Goal: Task Accomplishment & Management: Complete application form

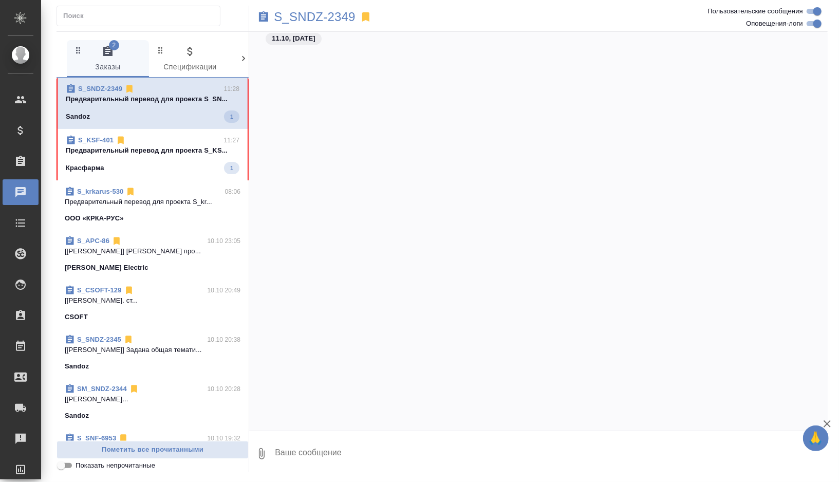
scroll to position [13330, 0]
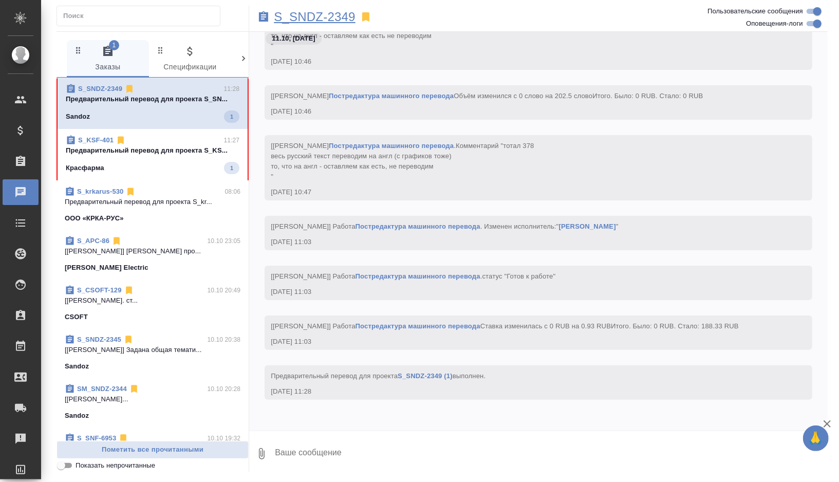
click at [333, 22] on p "S_SNDZ-2349" at bounding box center [315, 17] width 82 height 10
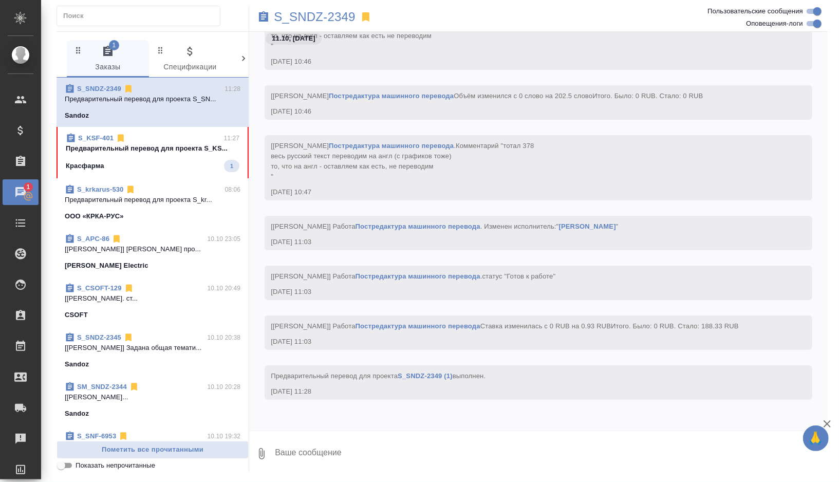
click at [181, 169] on div "Красфарма 1" at bounding box center [153, 166] width 174 height 12
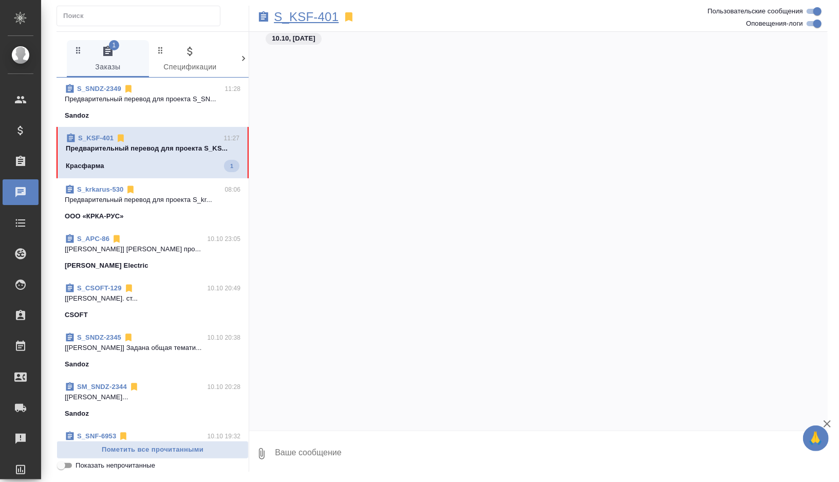
scroll to position [13371, 0]
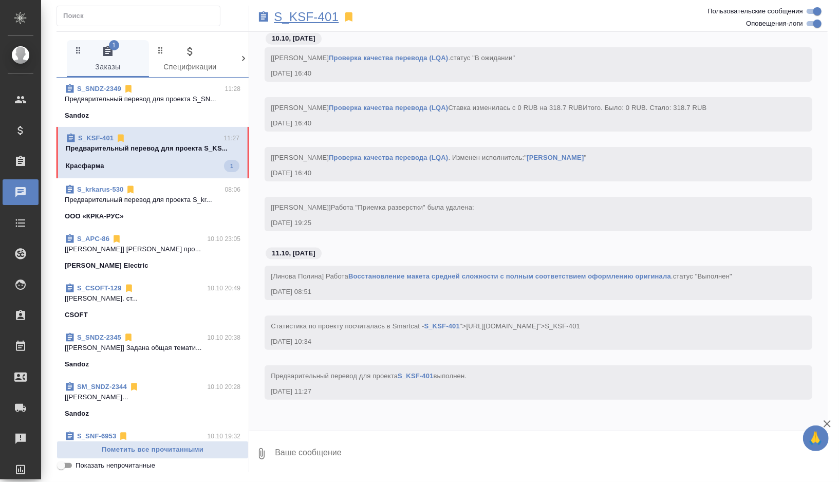
click at [326, 17] on p "S_KSF-401" at bounding box center [306, 17] width 65 height 10
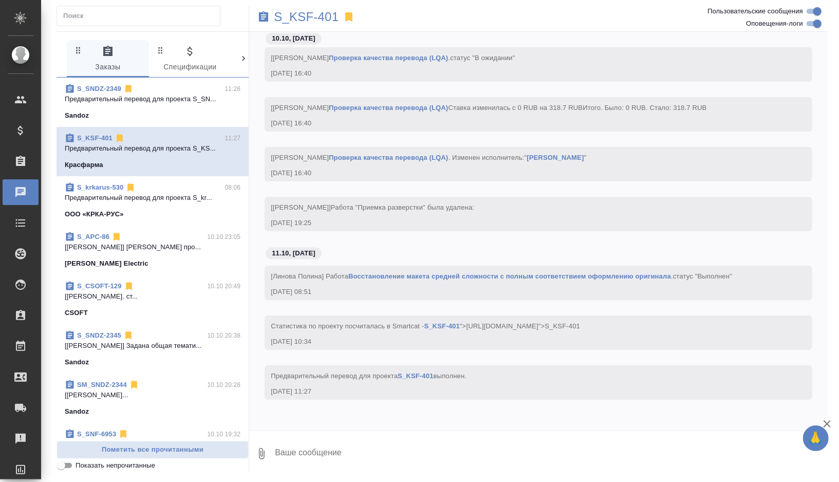
click at [168, 106] on span "S_SNDZ-2349 11:28 Предварительный перевод для проекта S_SN... [GEOGRAPHIC_DATA]" at bounding box center [153, 102] width 176 height 37
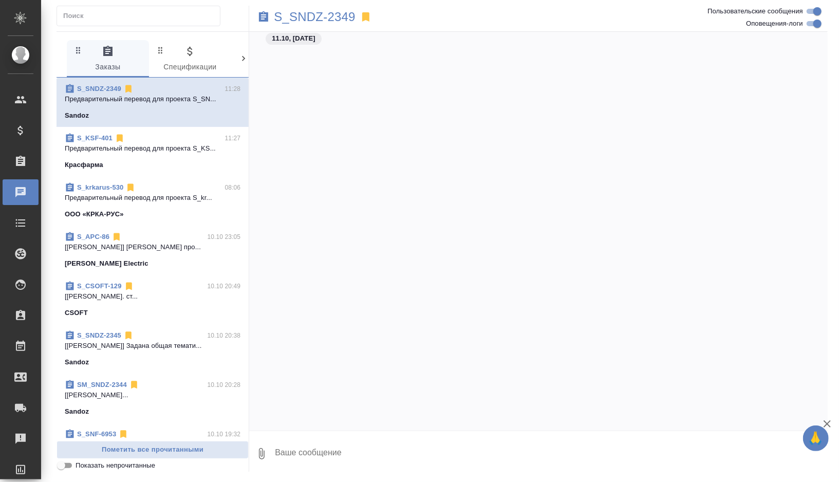
scroll to position [13330, 0]
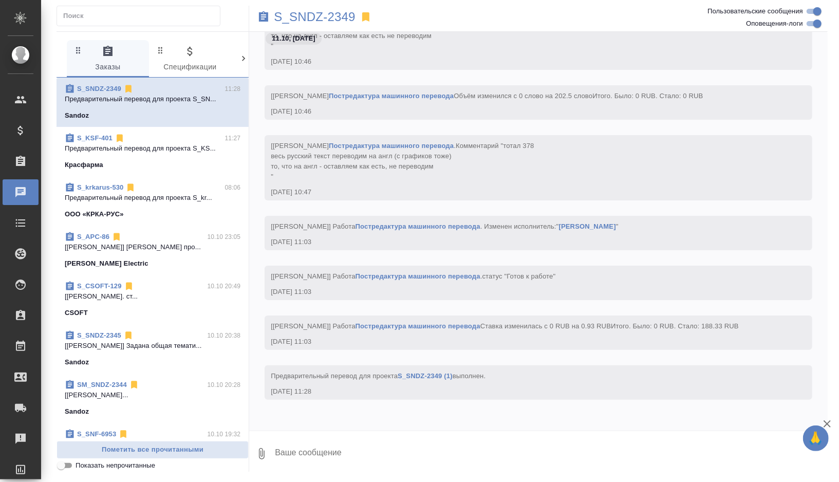
click at [818, 22] on input "Оповещения-логи" at bounding box center [817, 23] width 37 height 12
checkbox input "false"
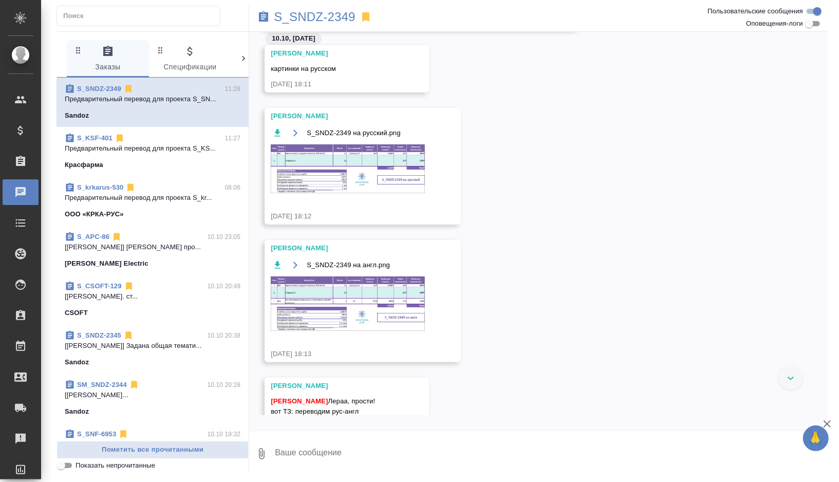
scroll to position [69, 0]
click at [326, 319] on img at bounding box center [348, 302] width 154 height 54
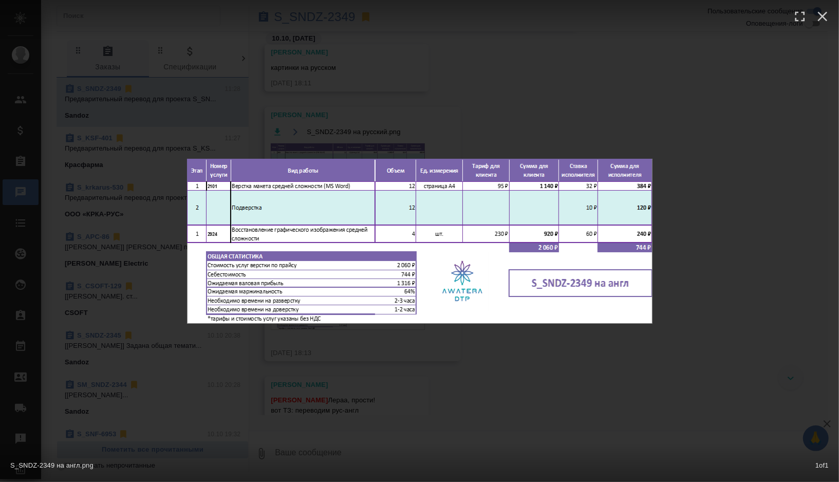
click at [461, 122] on div "S_SNDZ-2349 на англ.png 1 of 1" at bounding box center [419, 241] width 839 height 482
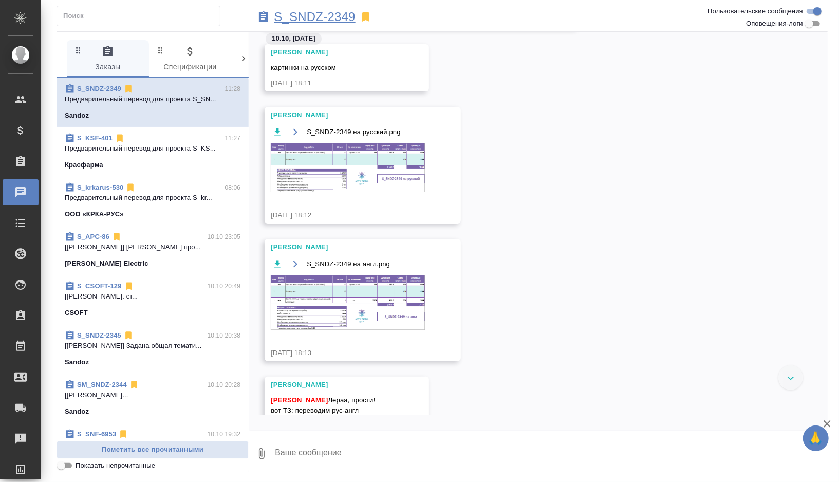
click at [325, 14] on p "S_SNDZ-2349" at bounding box center [315, 17] width 82 height 10
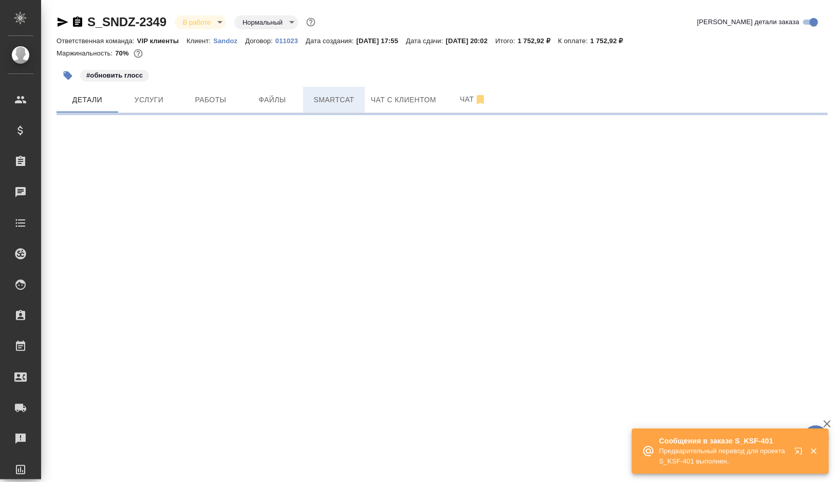
click at [340, 101] on span "Smartcat" at bounding box center [333, 99] width 49 height 13
select select "RU"
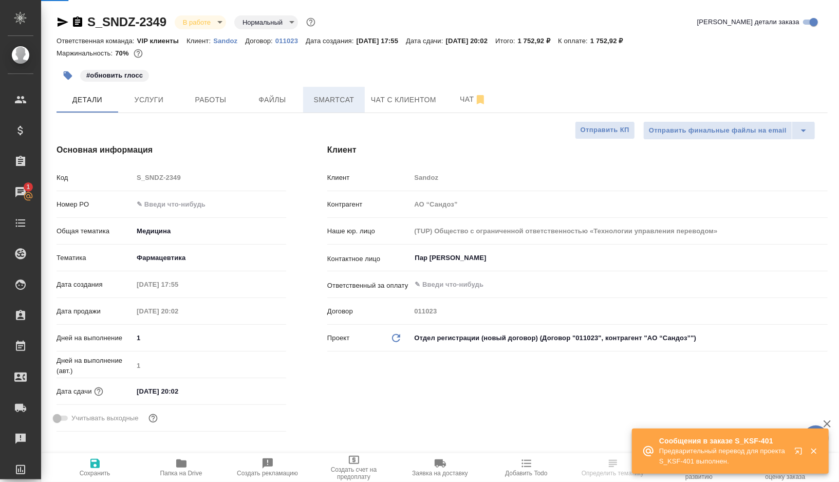
type input "[PERSON_NAME]"
type input "Комаров Роман"
type textarea "x"
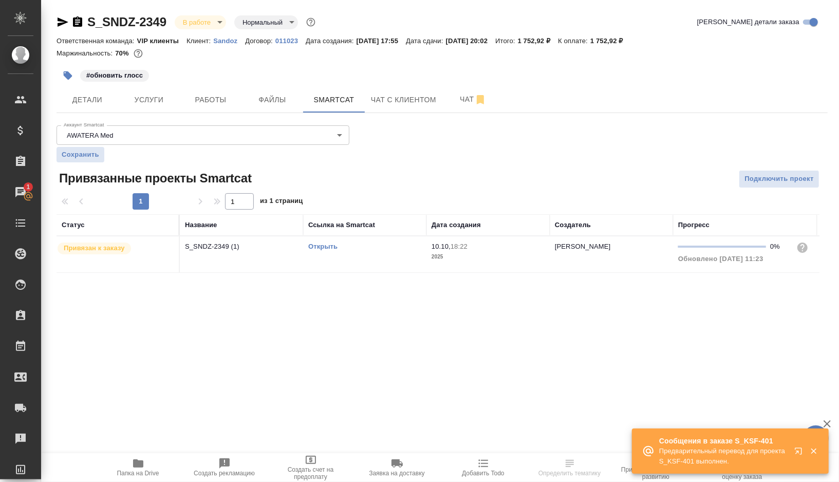
click at [329, 245] on link "Открыть" at bounding box center [322, 246] width 29 height 8
click at [208, 93] on span "Работы" at bounding box center [210, 99] width 49 height 13
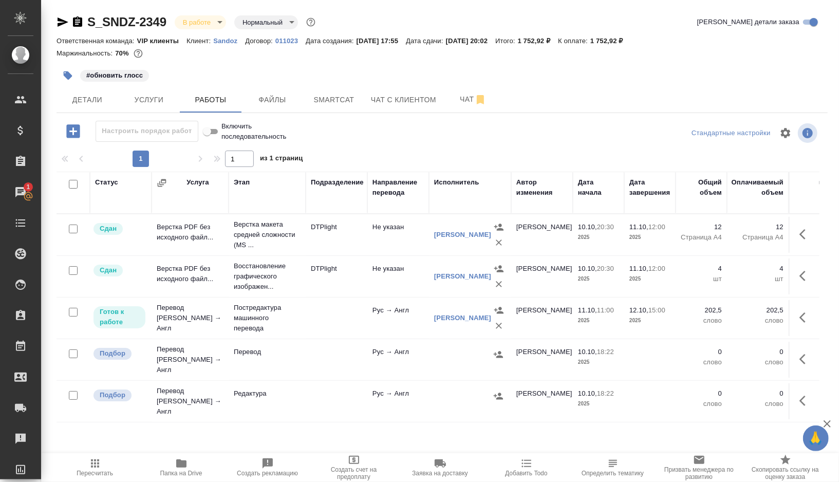
click at [70, 72] on icon "button" at bounding box center [68, 75] width 10 height 10
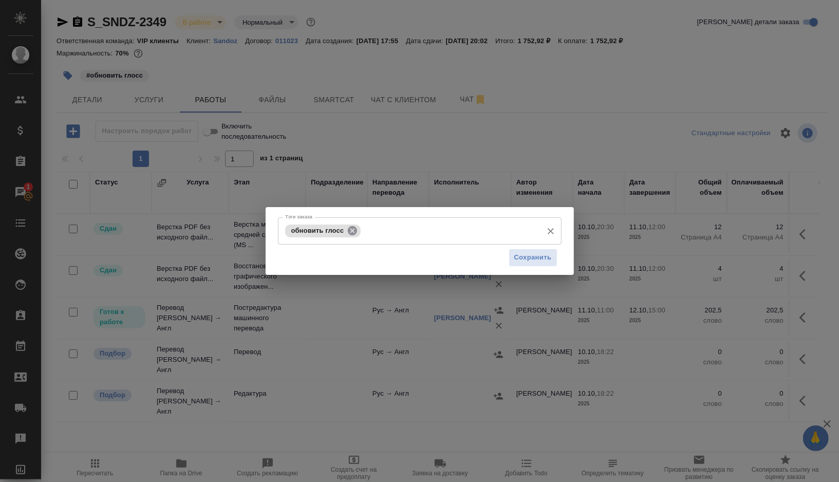
click at [352, 229] on icon at bounding box center [352, 229] width 9 height 9
click at [363, 229] on input "Тэги заказа" at bounding box center [450, 230] width 174 height 17
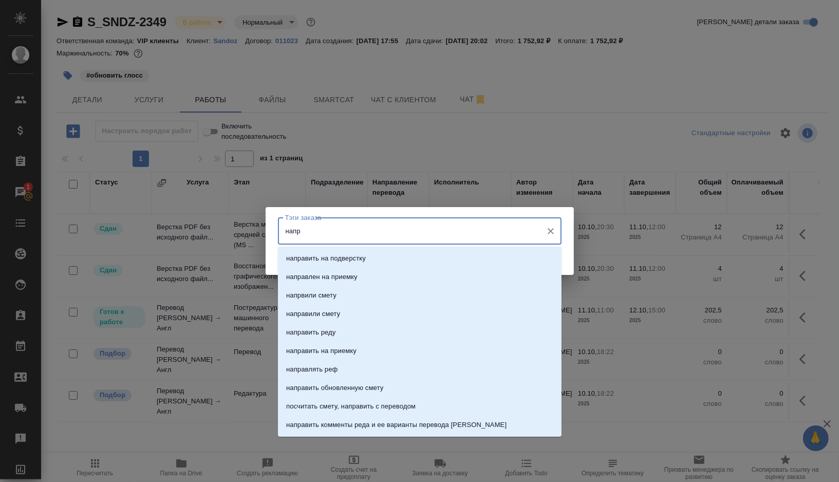
type input "напра"
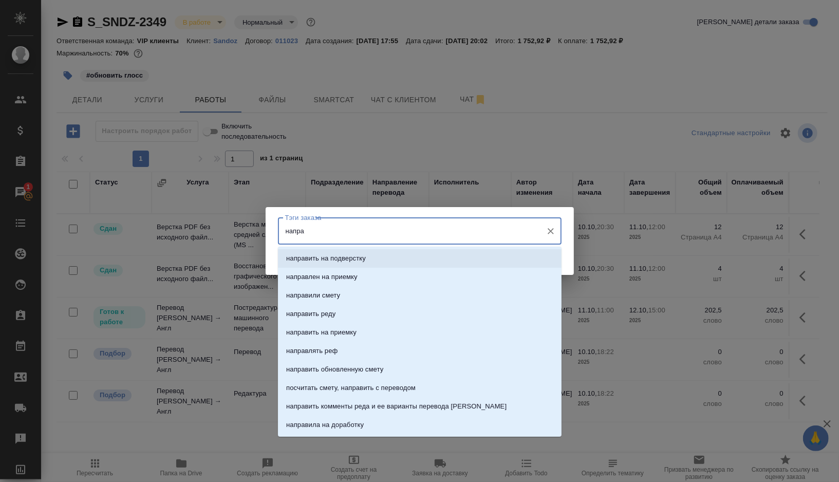
click at [363, 255] on p "направить на подверстку" at bounding box center [326, 258] width 80 height 10
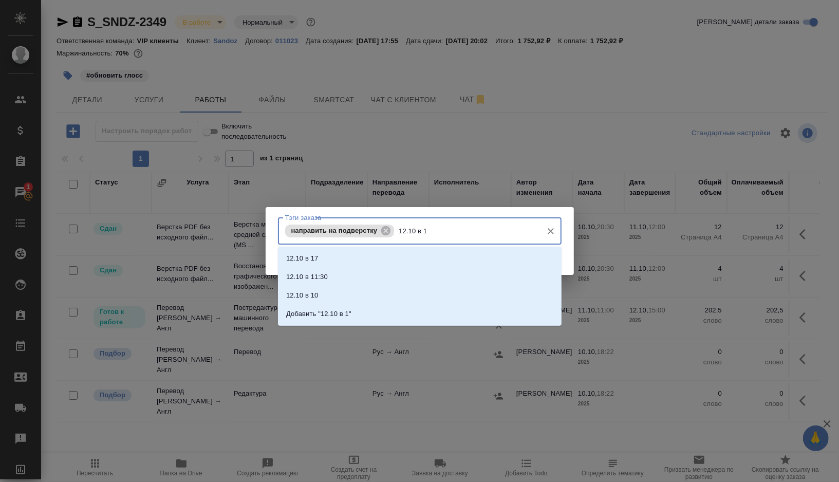
type input "12.10 в 15"
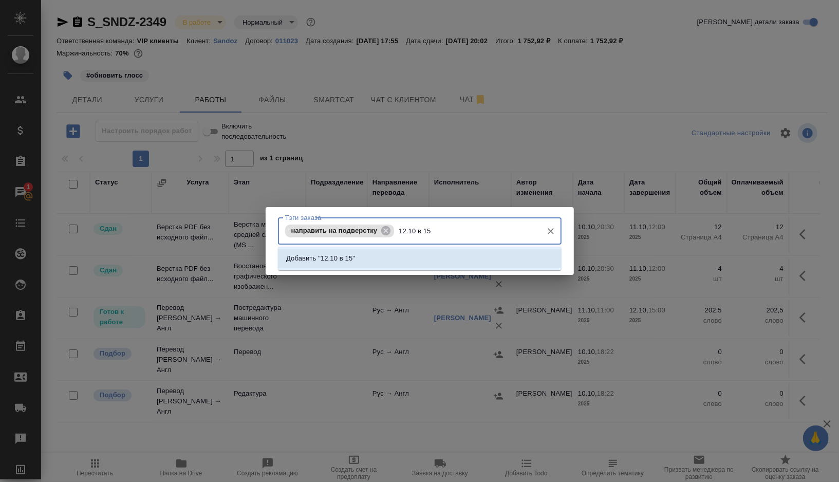
click at [340, 262] on p "Добавить "12.10 в 15"" at bounding box center [320, 258] width 69 height 10
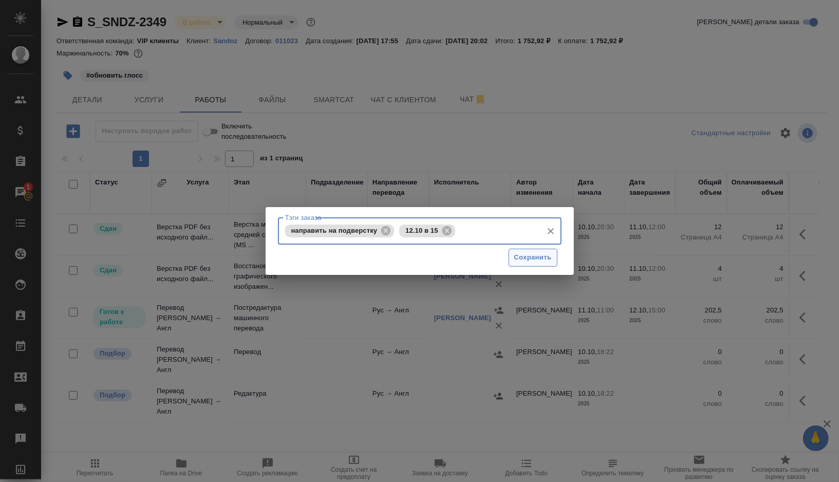
click at [531, 263] on span "Сохранить" at bounding box center [532, 258] width 37 height 12
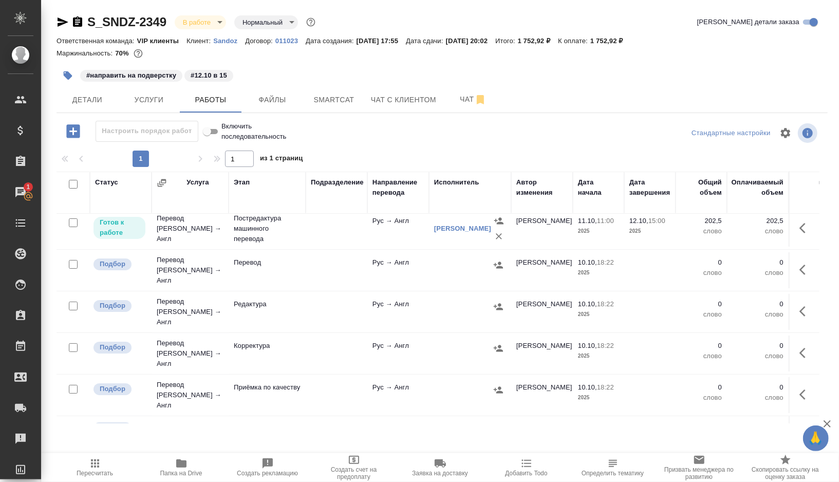
scroll to position [90, 0]
click at [74, 259] on input "checkbox" at bounding box center [73, 263] width 9 height 9
checkbox input "true"
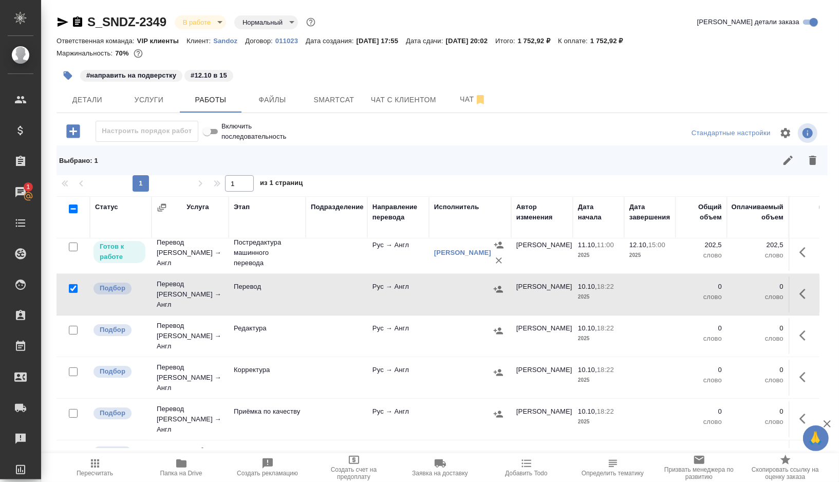
click at [71, 326] on input "checkbox" at bounding box center [73, 330] width 9 height 9
checkbox input "true"
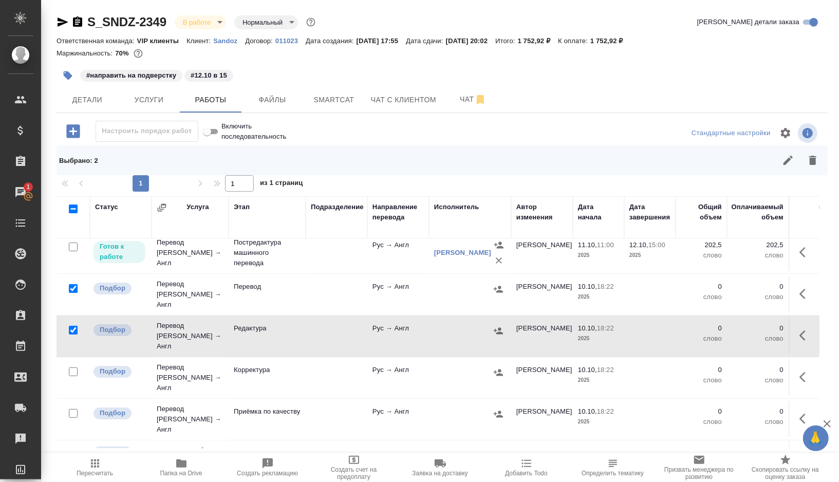
click at [73, 367] on input "checkbox" at bounding box center [73, 371] width 9 height 9
checkbox input "true"
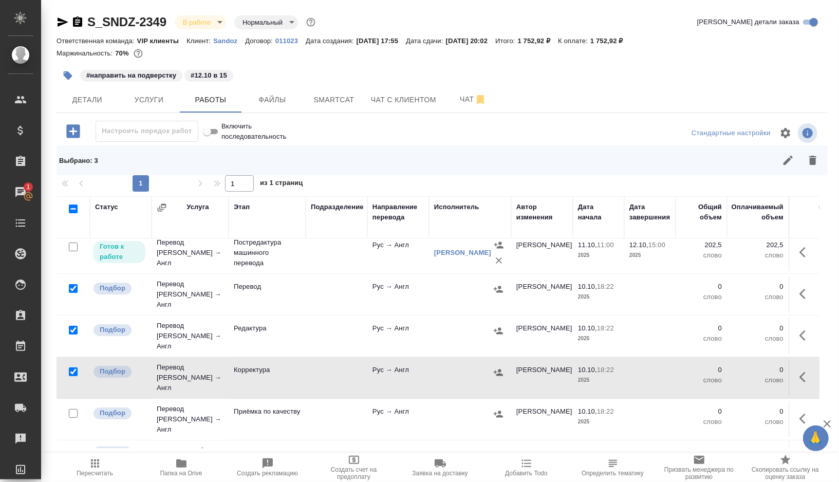
click at [75, 409] on input "checkbox" at bounding box center [73, 413] width 9 height 9
checkbox input "true"
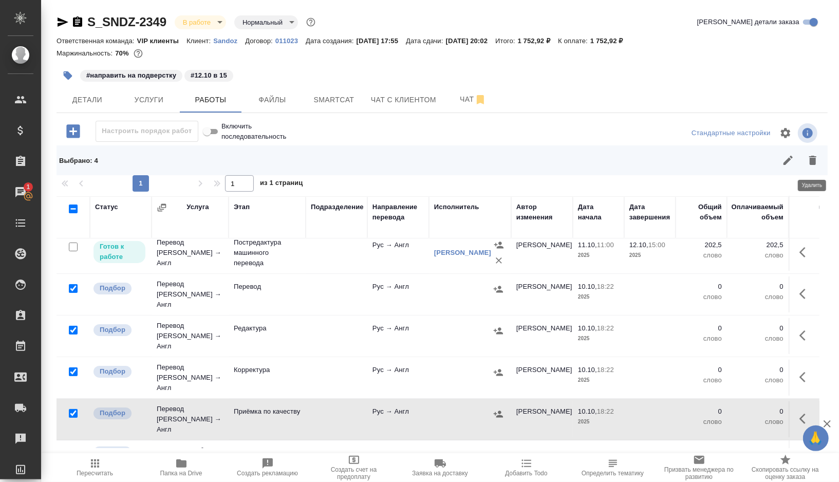
click at [812, 164] on icon "button" at bounding box center [812, 160] width 7 height 9
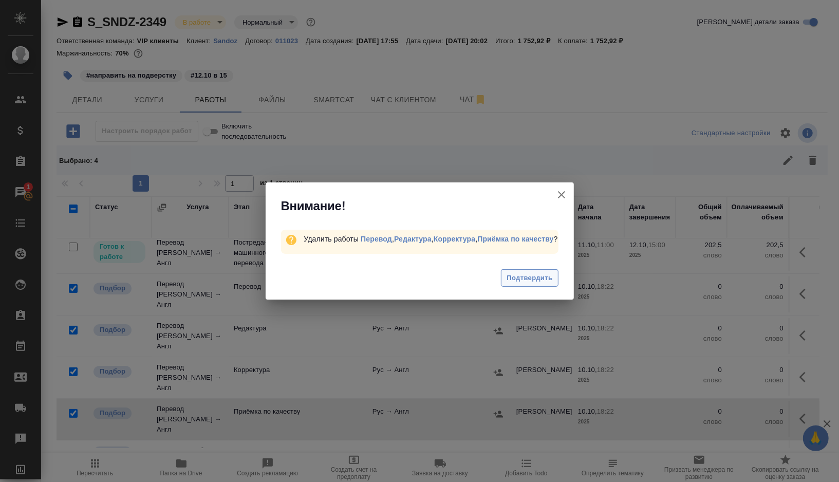
click at [533, 281] on span "Подтвердить" at bounding box center [529, 278] width 46 height 12
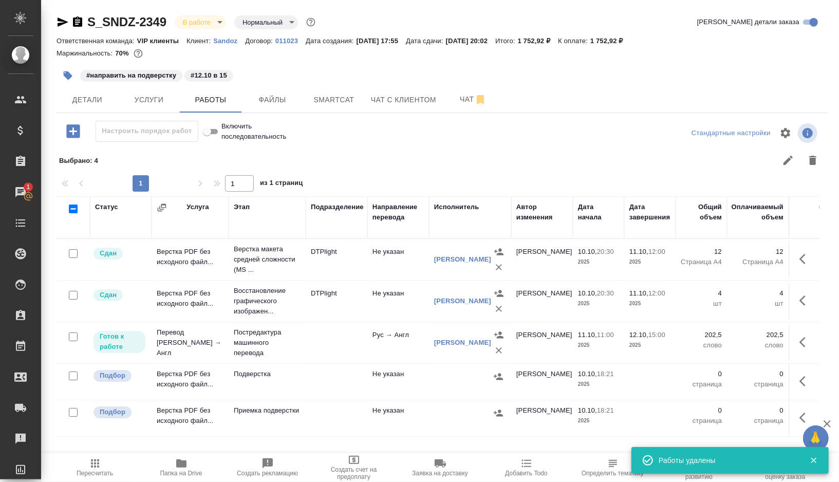
scroll to position [0, 0]
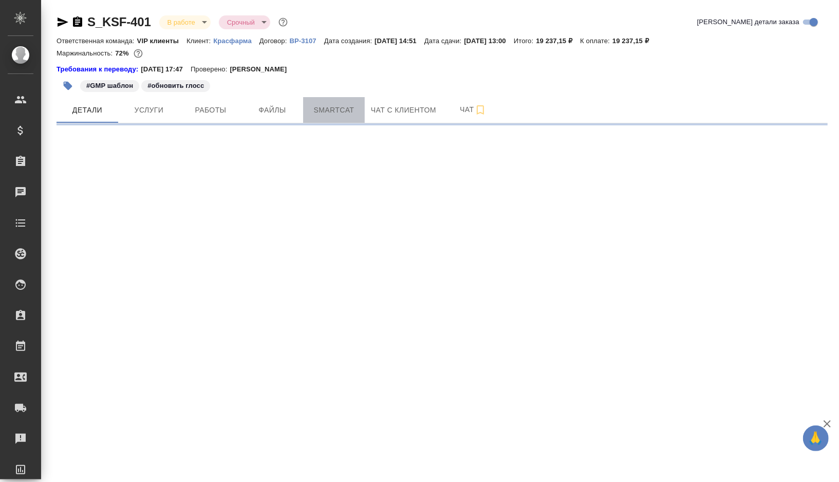
click at [341, 107] on span "Smartcat" at bounding box center [333, 110] width 49 height 13
select select "RU"
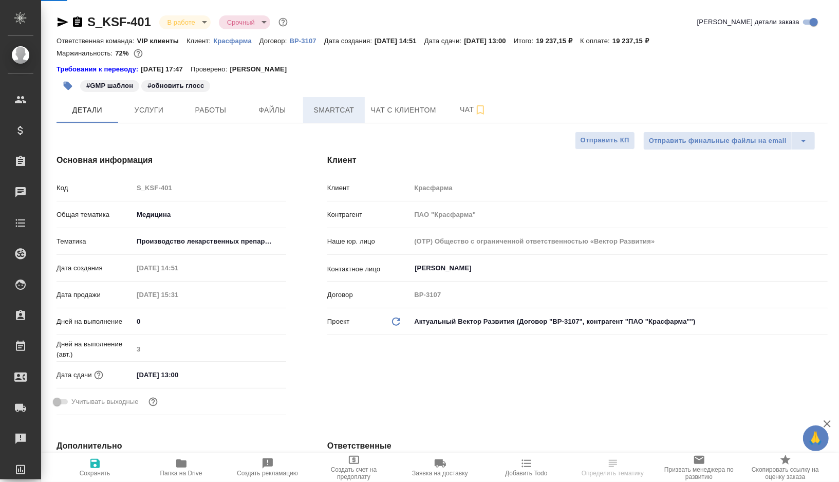
type textarea "x"
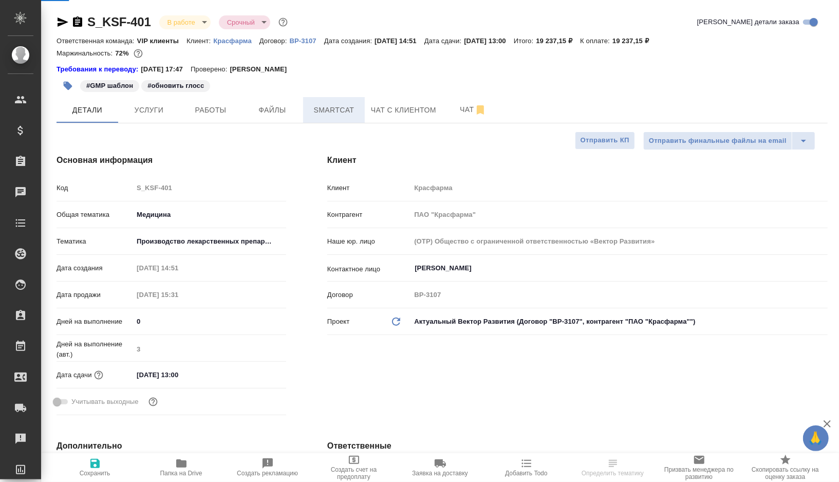
type textarea "x"
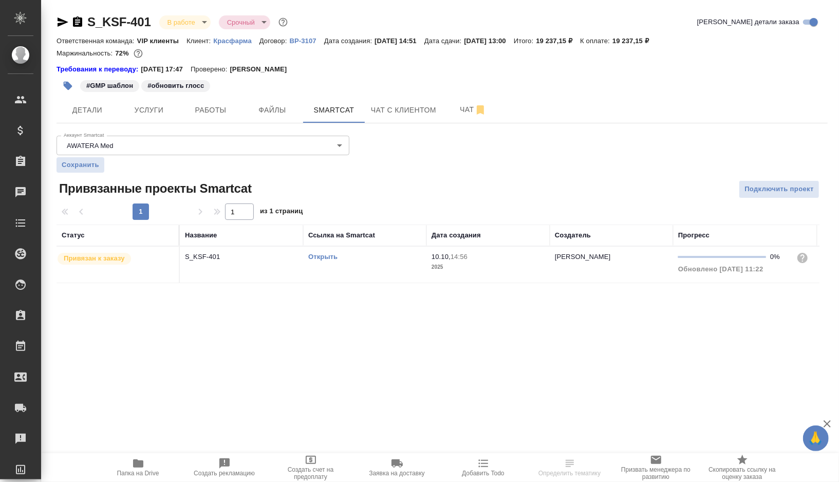
click at [326, 256] on link "Открыть" at bounding box center [322, 257] width 29 height 8
click at [71, 83] on icon "button" at bounding box center [68, 86] width 10 height 10
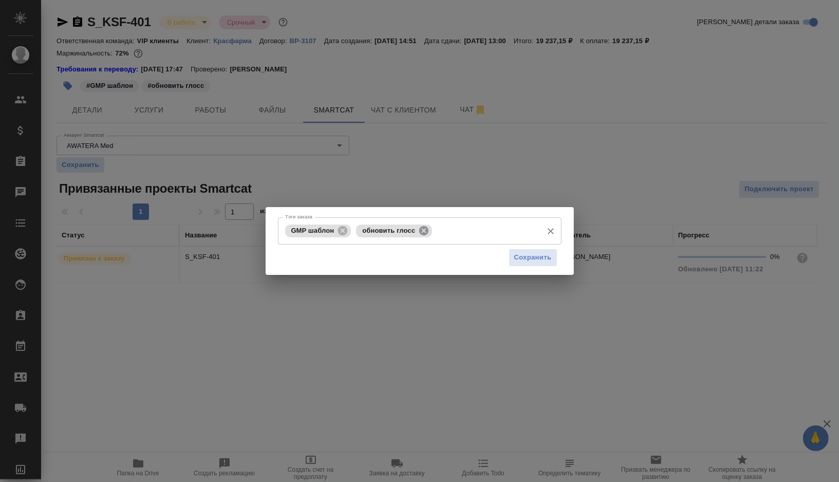
click at [425, 229] on icon at bounding box center [423, 229] width 9 height 9
click at [435, 229] on input "Тэги заказа" at bounding box center [486, 230] width 102 height 17
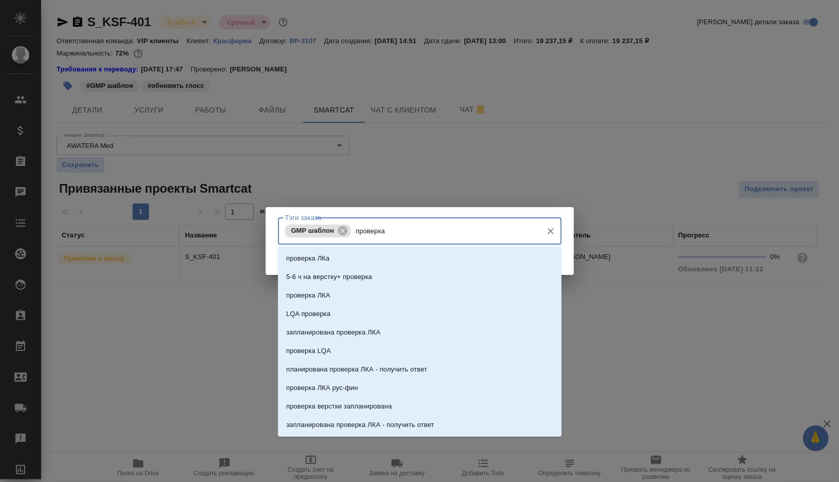
type input "проверка"
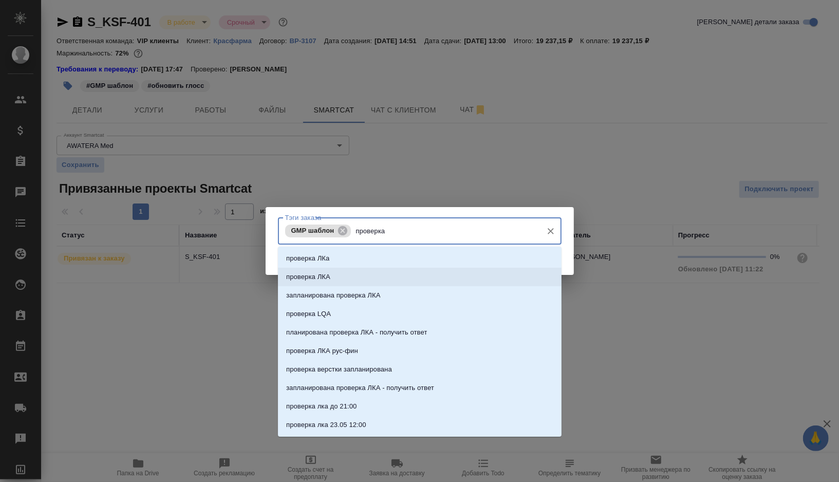
click at [363, 274] on li "проверка ЛКА" at bounding box center [420, 277] width 284 height 18
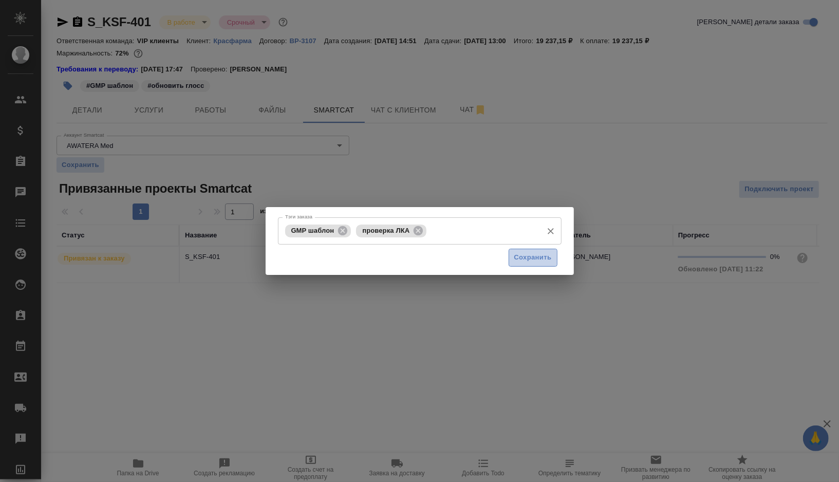
click at [519, 263] on span "Сохранить" at bounding box center [532, 258] width 37 height 12
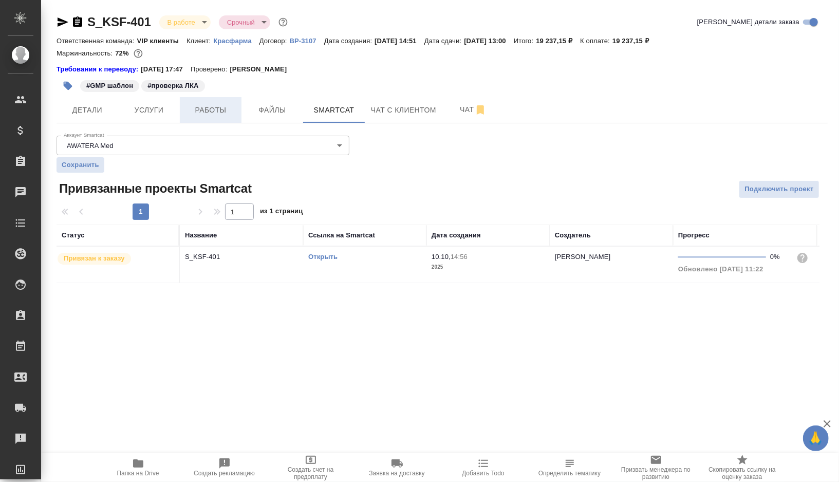
click at [214, 106] on span "Работы" at bounding box center [210, 110] width 49 height 13
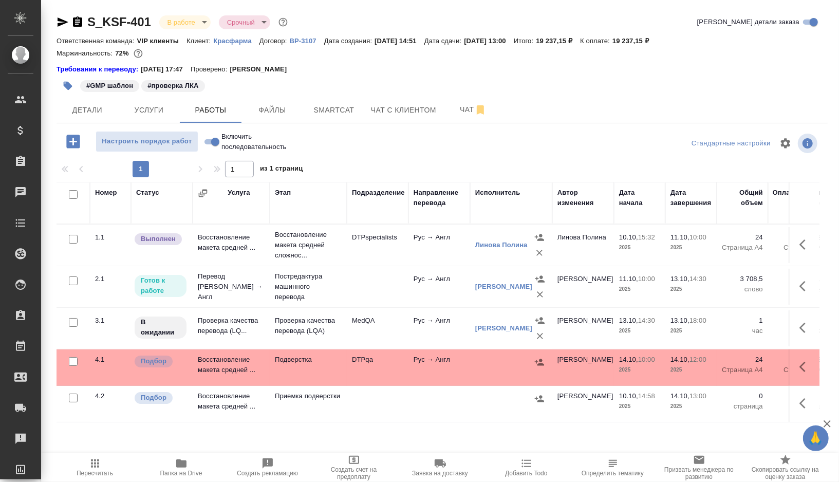
click at [65, 84] on icon "button" at bounding box center [68, 86] width 9 height 9
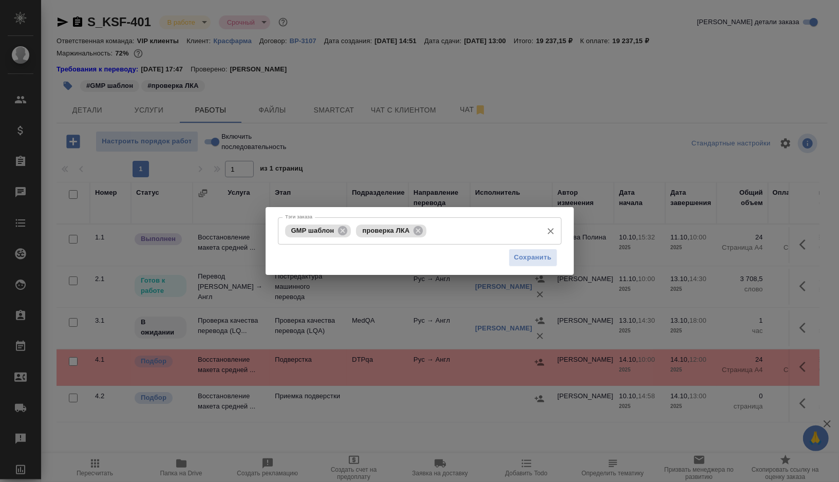
click at [458, 229] on input "Тэги заказа" at bounding box center [483, 230] width 108 height 17
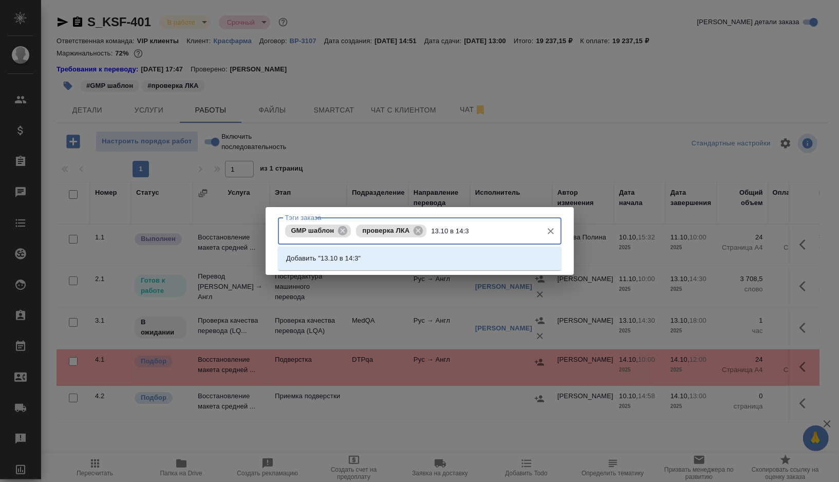
type input "13.10 в 14:30"
click at [453, 259] on li "Добавить "13.10 в 14:30"" at bounding box center [420, 258] width 284 height 18
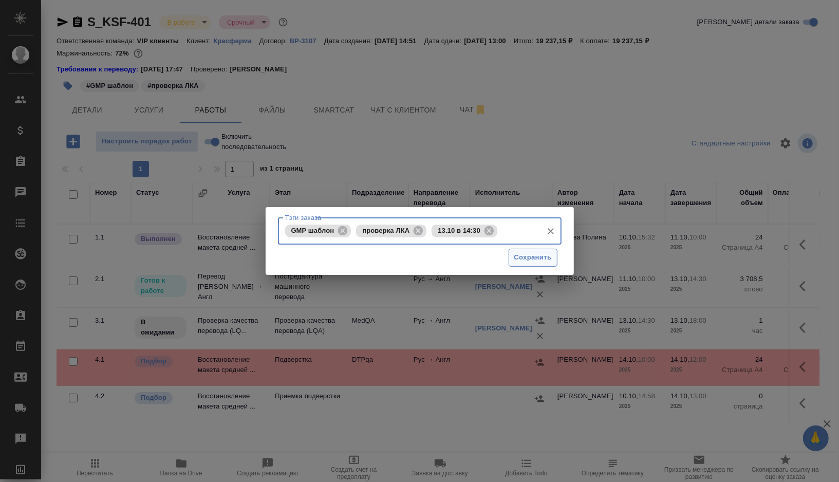
click at [517, 260] on span "Сохранить" at bounding box center [532, 258] width 37 height 12
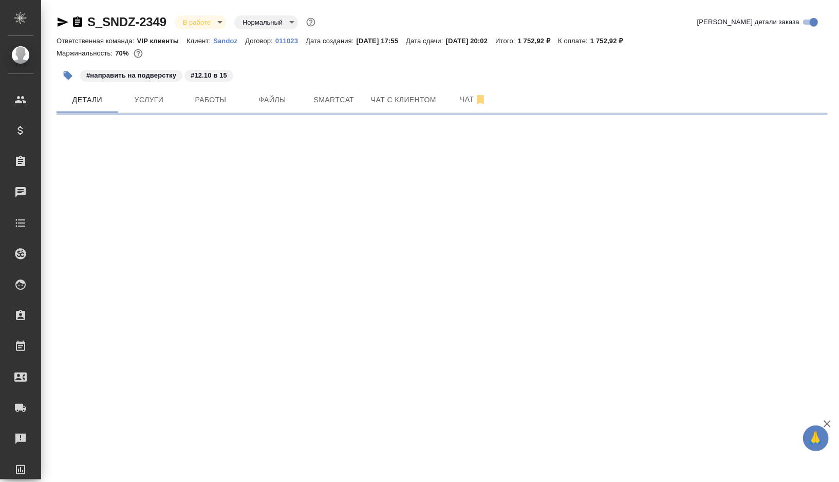
select select "RU"
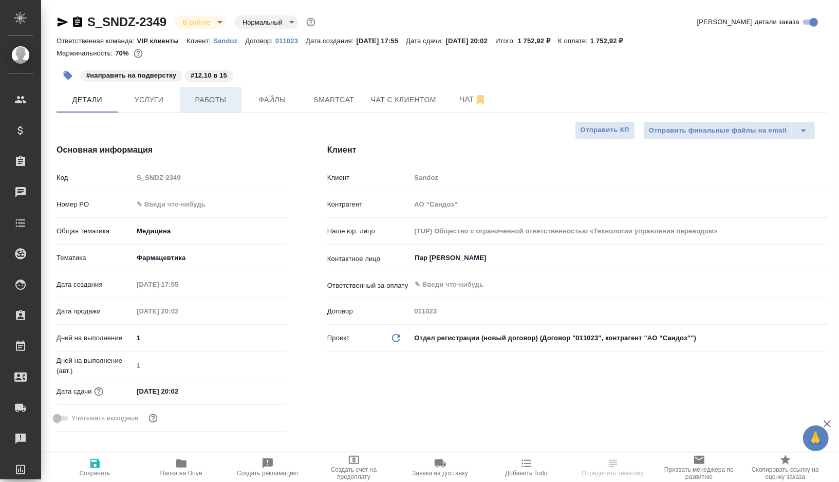
click at [214, 100] on span "Работы" at bounding box center [210, 99] width 49 height 13
type textarea "x"
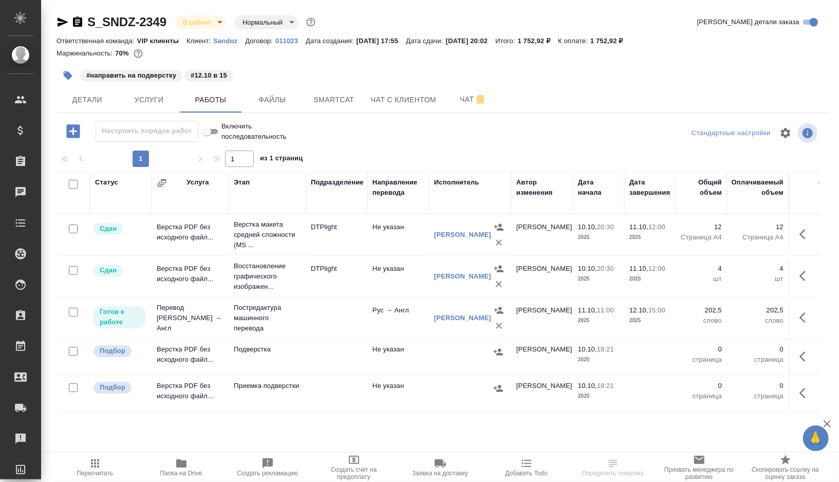
click at [321, 353] on td at bounding box center [337, 357] width 62 height 36
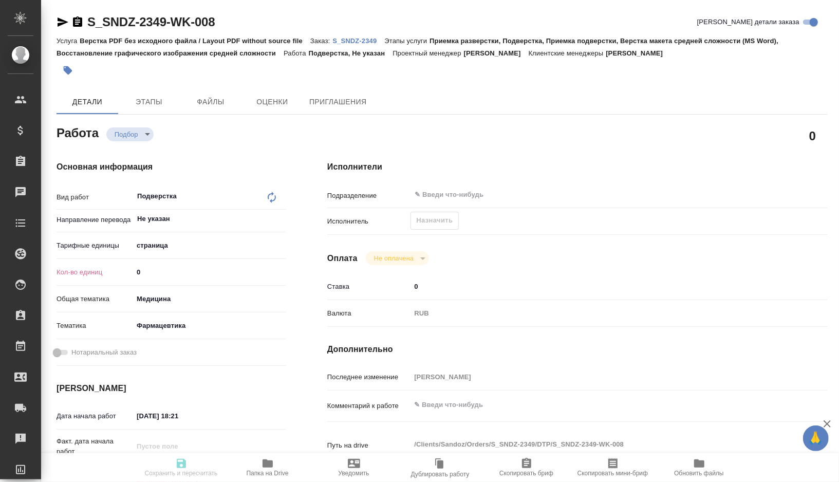
type textarea "x"
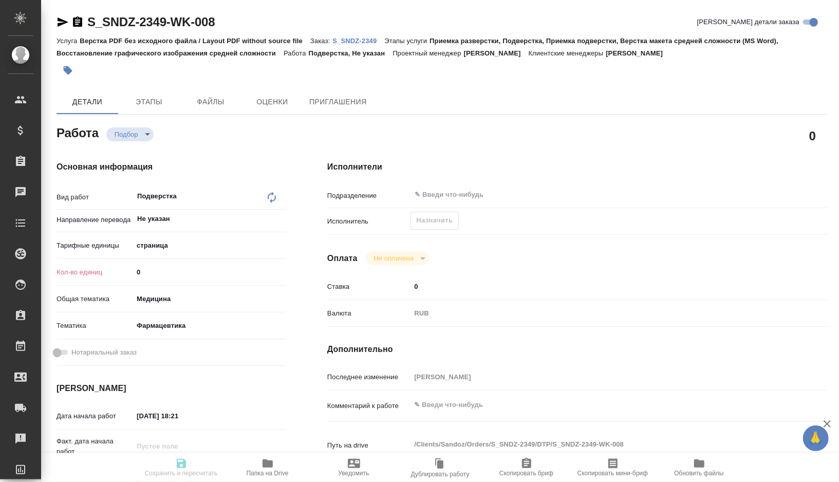
type textarea "x"
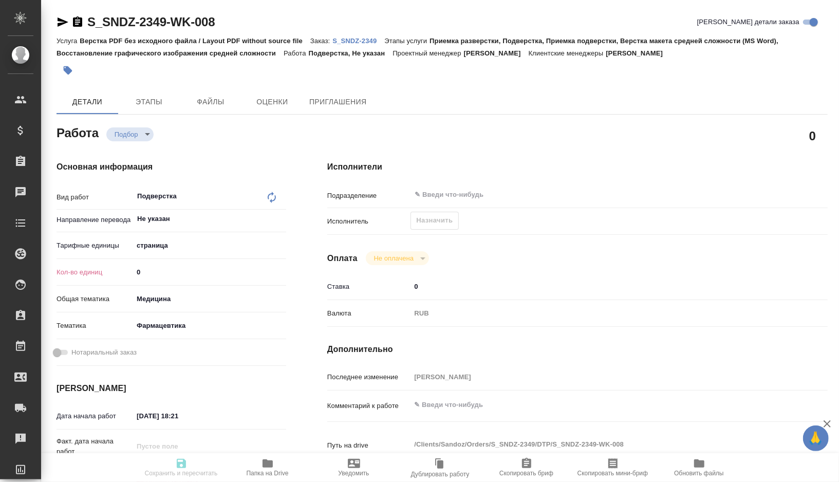
type textarea "x"
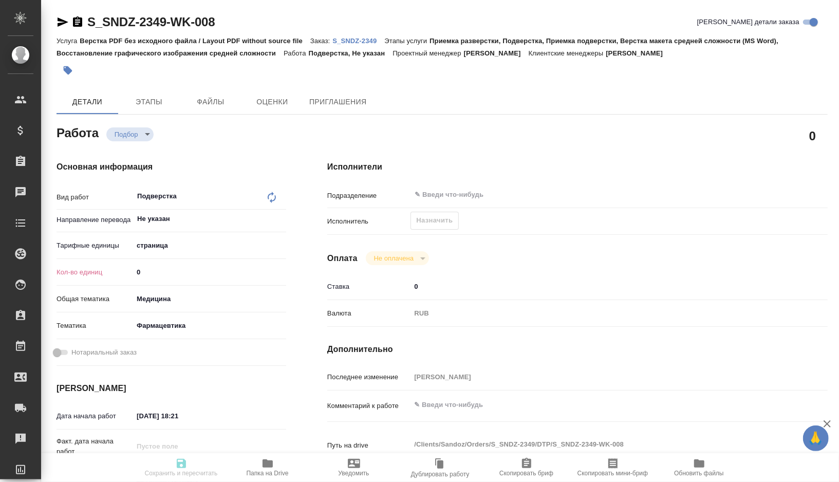
type textarea "x"
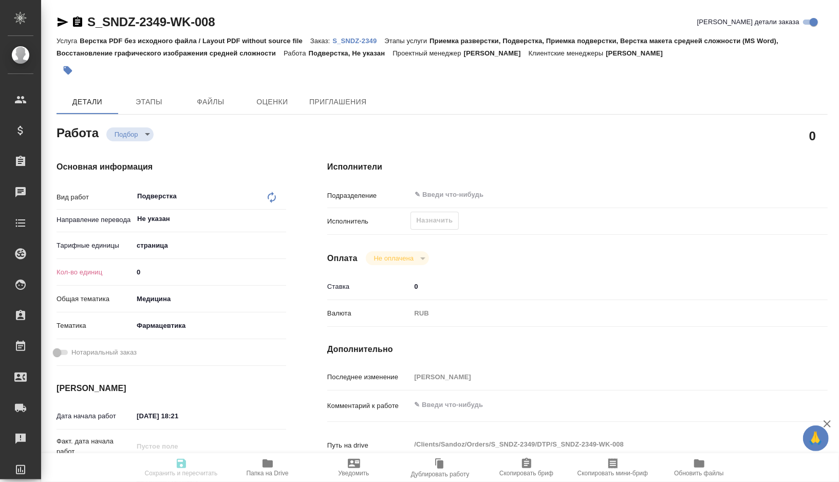
type textarea "x"
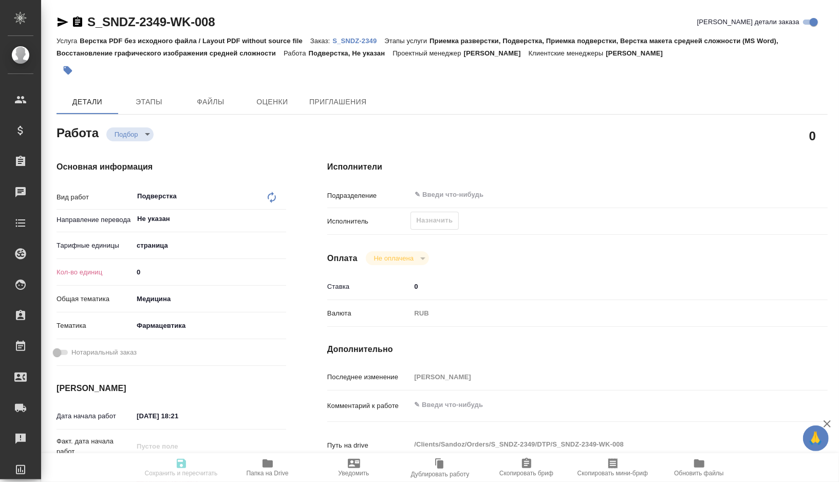
click at [180, 247] on body "🙏 .cls-1 fill:#fff; AWATERA Gorshkova Valentina Клиенты Спецификации Заказы Чат…" at bounding box center [419, 241] width 839 height 482
type textarea "x"
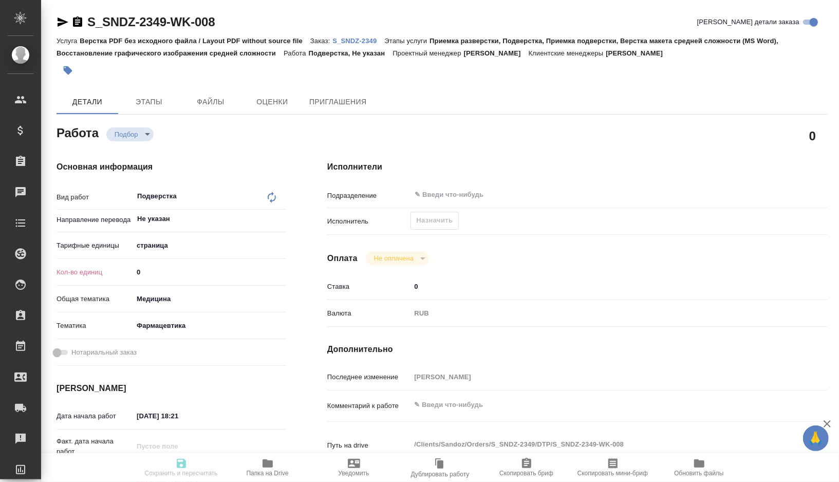
type textarea "x"
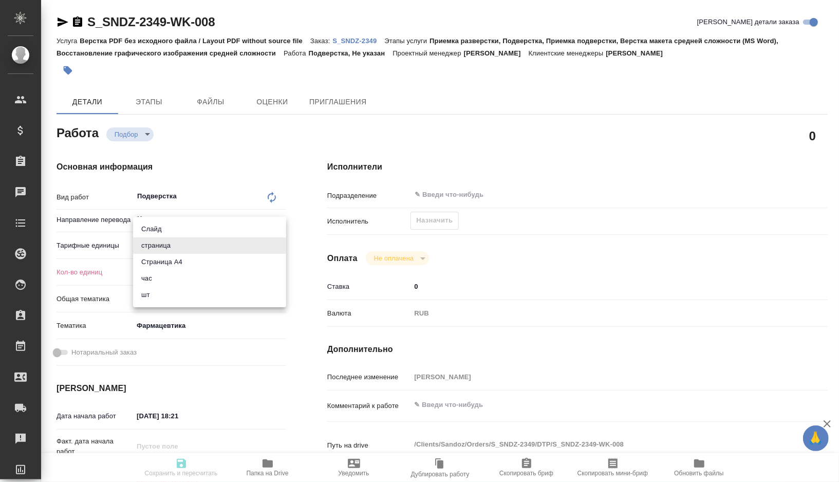
type textarea "x"
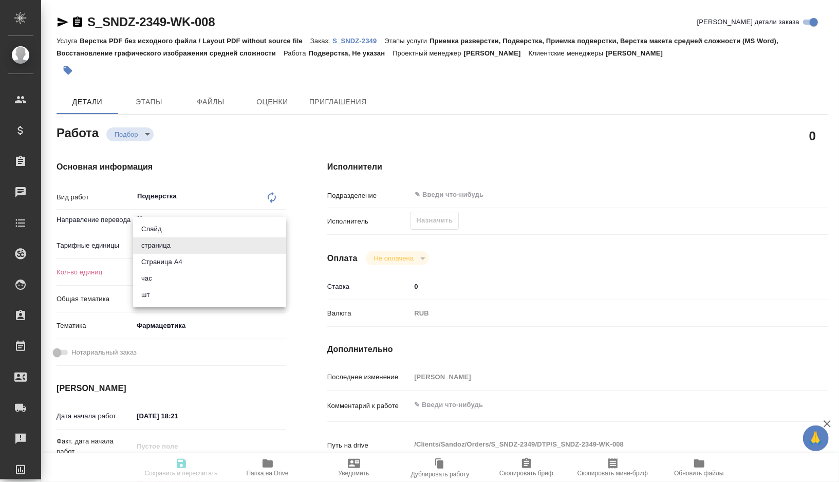
type textarea "x"
click at [179, 259] on li "Страница А4" at bounding box center [209, 262] width 153 height 16
type textarea "x"
type input "5f036ec4e16dec2d6b59c8ff"
type textarea "x"
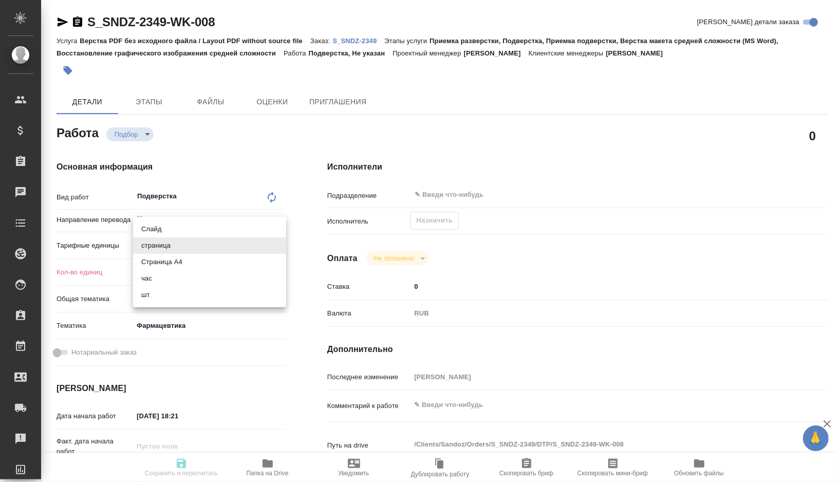
type textarea "x"
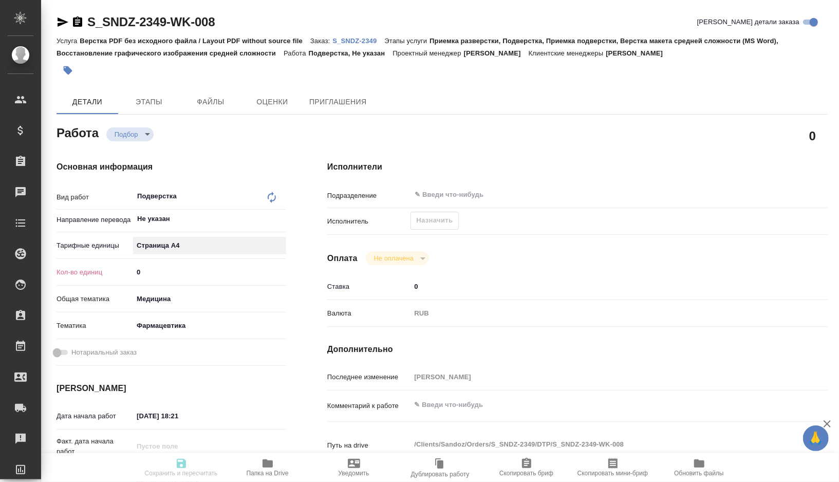
type textarea "x"
click at [170, 270] on input "0" at bounding box center [209, 272] width 153 height 15
type textarea "x"
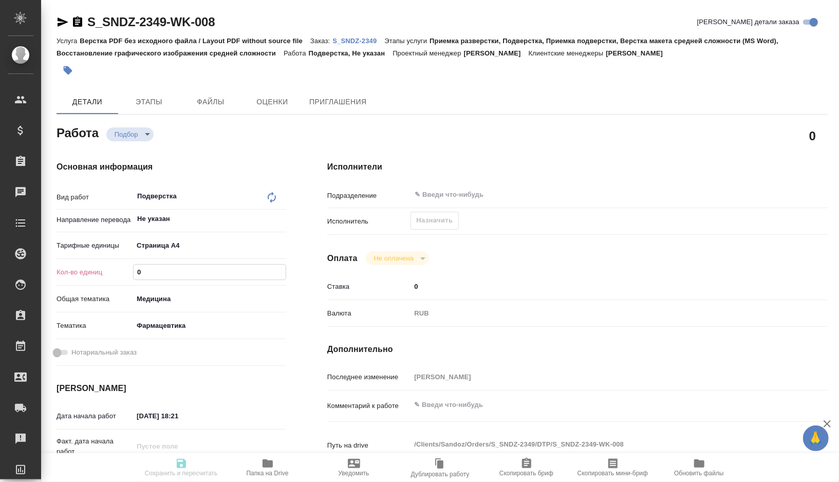
type textarea "x"
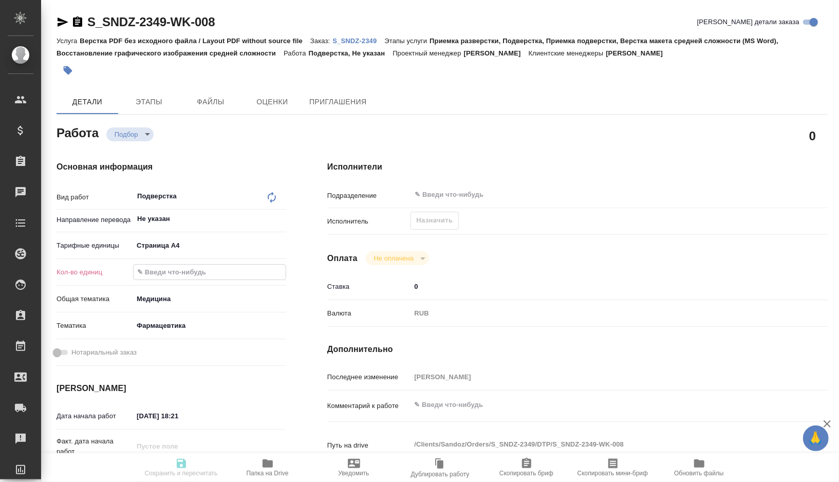
type input "1"
type textarea "x"
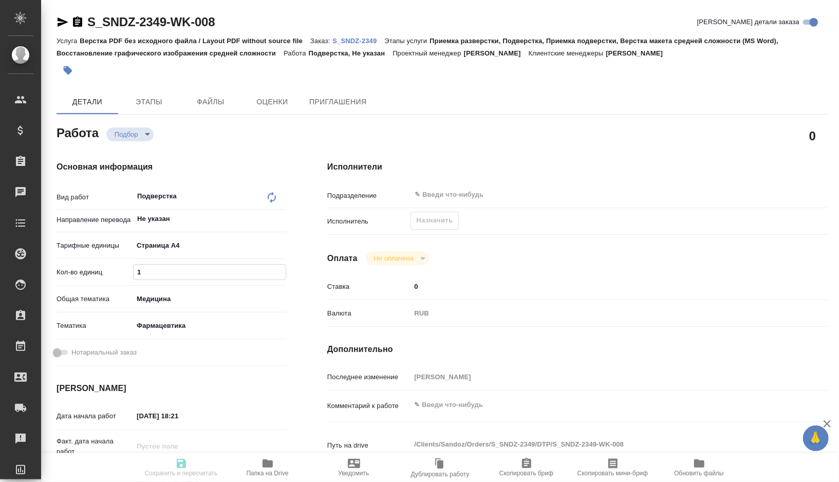
type textarea "x"
type input "12"
type textarea "x"
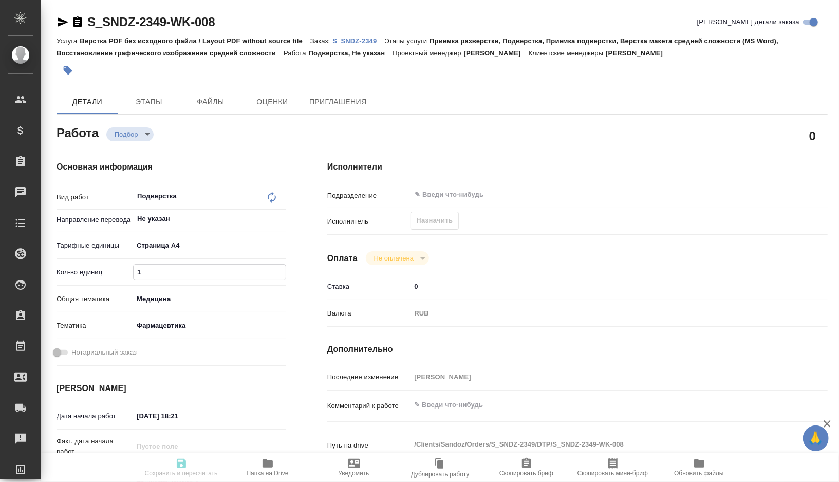
type textarea "x"
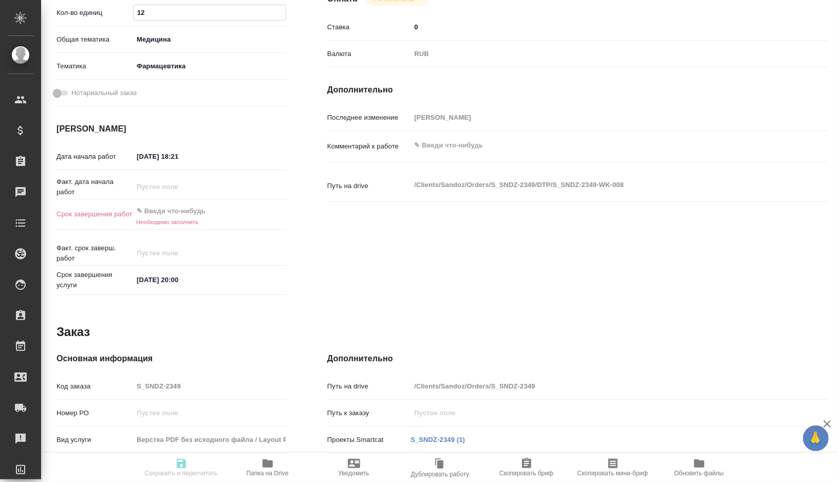
scroll to position [309, 0]
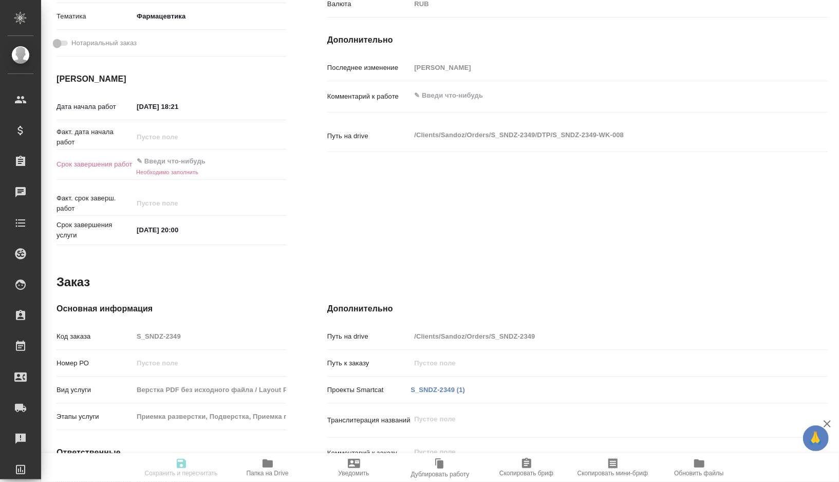
type input "12"
click at [143, 106] on input "10.10.2025 18:21" at bounding box center [178, 106] width 90 height 15
type textarea "x"
type input "11.02.0251 82:1_"
type textarea "x"
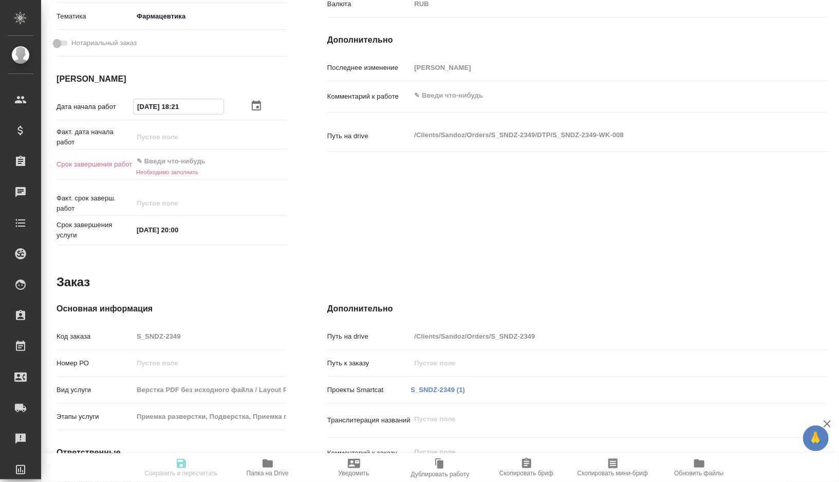
type textarea "x"
type input "12.10.2025 18:21"
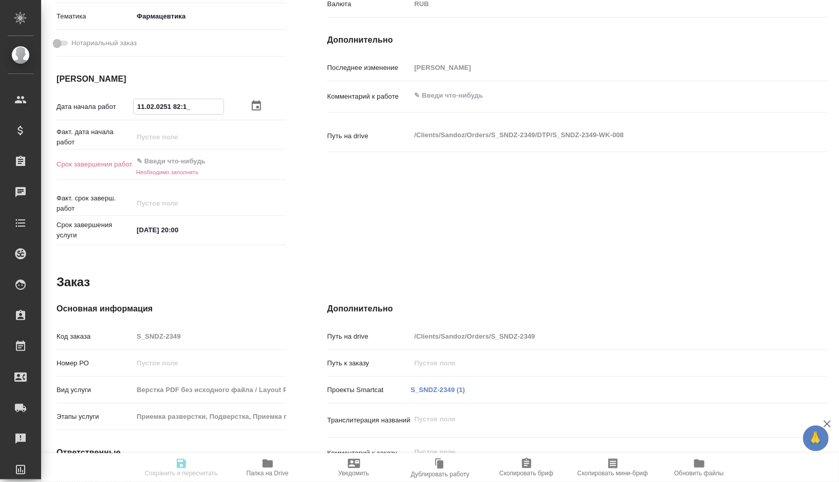
type textarea "x"
click at [201, 110] on input "12.10.2025 18:21" at bounding box center [179, 106] width 90 height 15
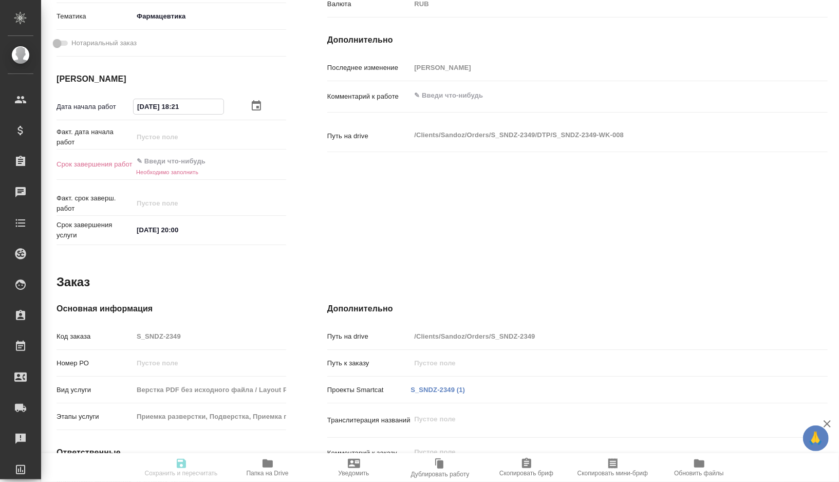
type textarea "x"
type input "12.10.2025 18:2_"
type textarea "x"
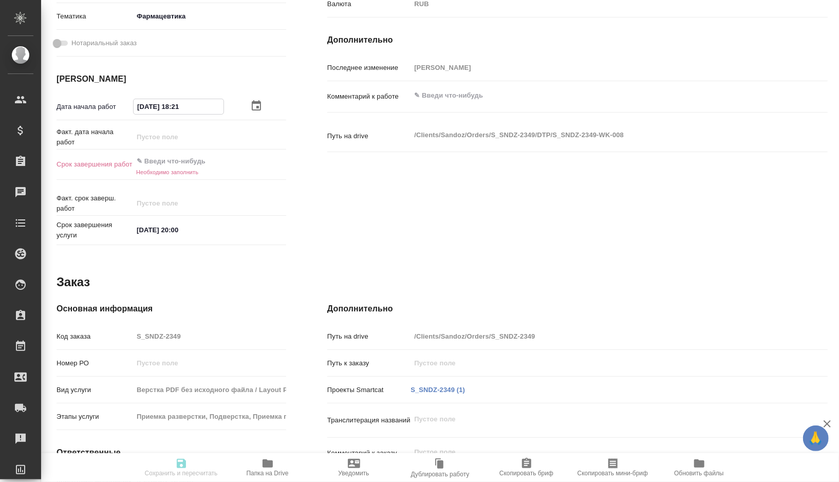
type textarea "x"
type input "12.10.2025 18:__"
type textarea "x"
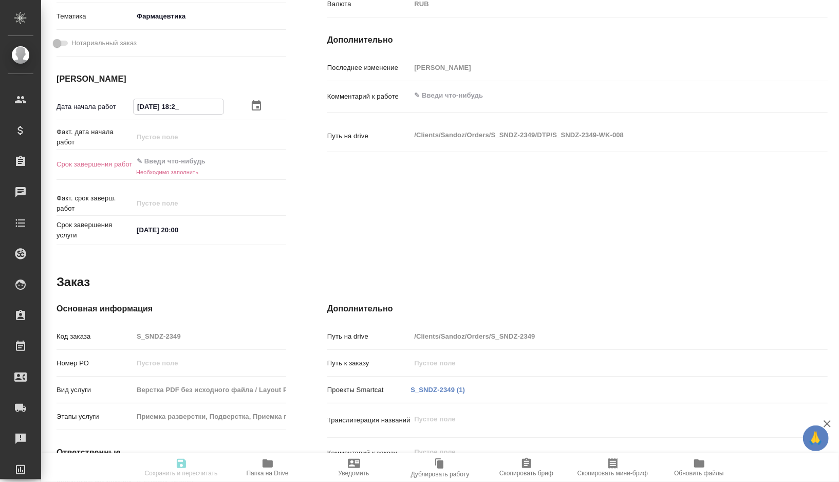
type textarea "x"
type input "12.10.2025 1_:__"
type textarea "x"
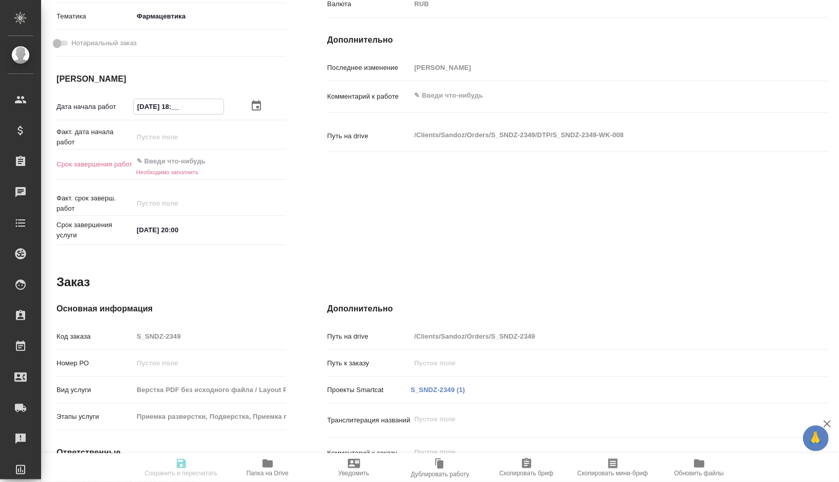
type textarea "x"
type input "12.10.2025 15:__"
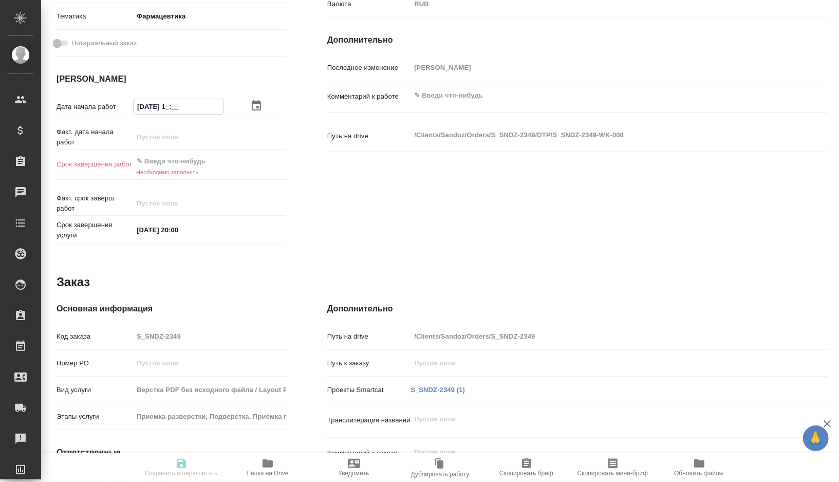
type textarea "x"
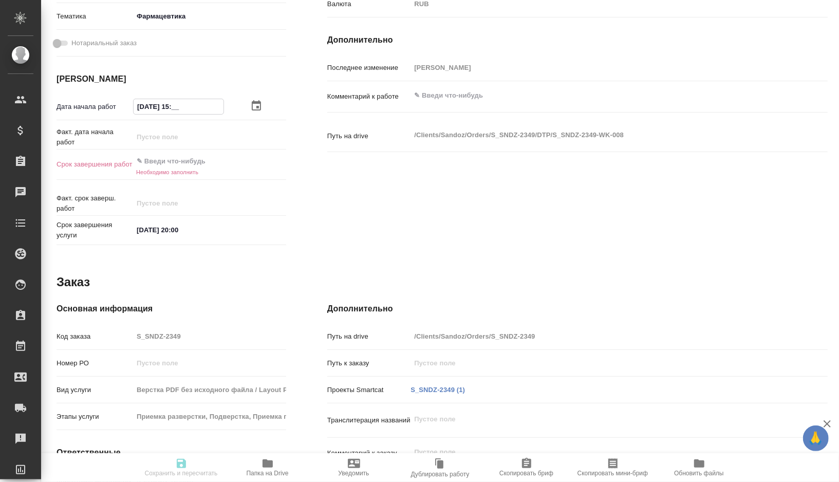
type input "12.10.2025 15:0_"
type textarea "x"
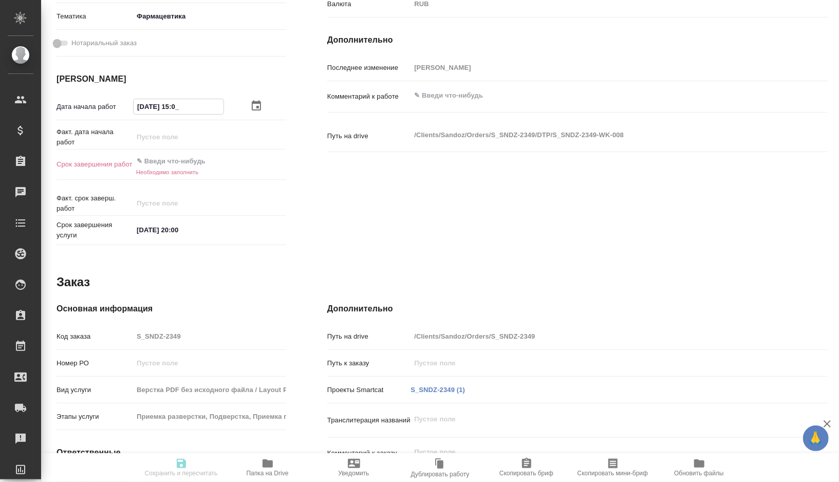
type textarea "x"
type input "12.10.2025 15:00"
type textarea "x"
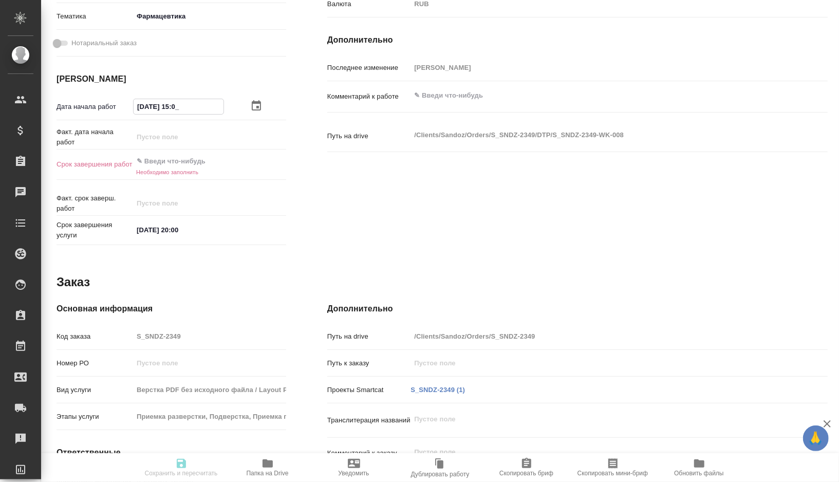
type textarea "x"
drag, startPoint x: 194, startPoint y: 107, endPoint x: 131, endPoint y: 107, distance: 62.7
click at [131, 107] on div "Дата начала работ 12.10.2025 15:00" at bounding box center [172, 107] width 230 height 18
type input "12.10.2025 15:00"
click at [180, 164] on input "text" at bounding box center [178, 161] width 90 height 15
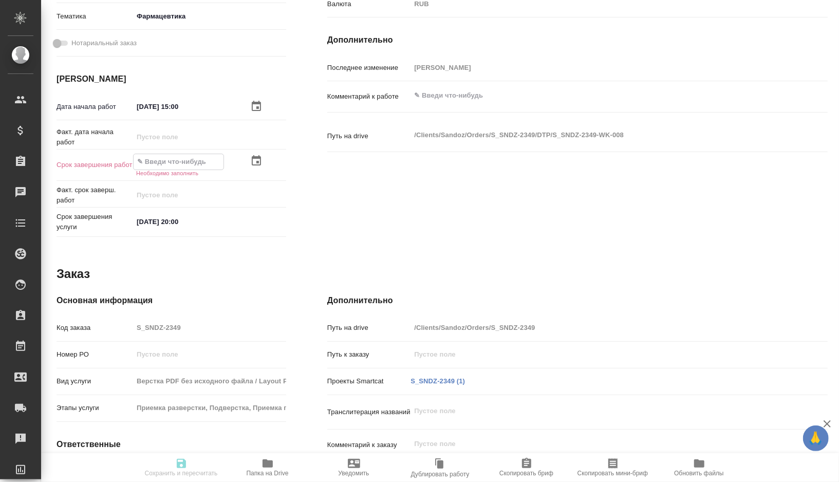
paste input "12.10.2025 15:00"
type textarea "x"
type input "12.10.2025 15:00"
type textarea "x"
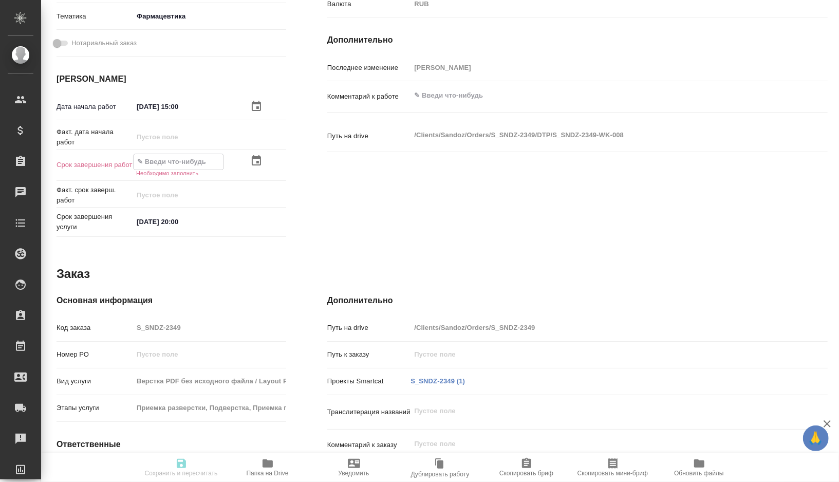
type textarea "x"
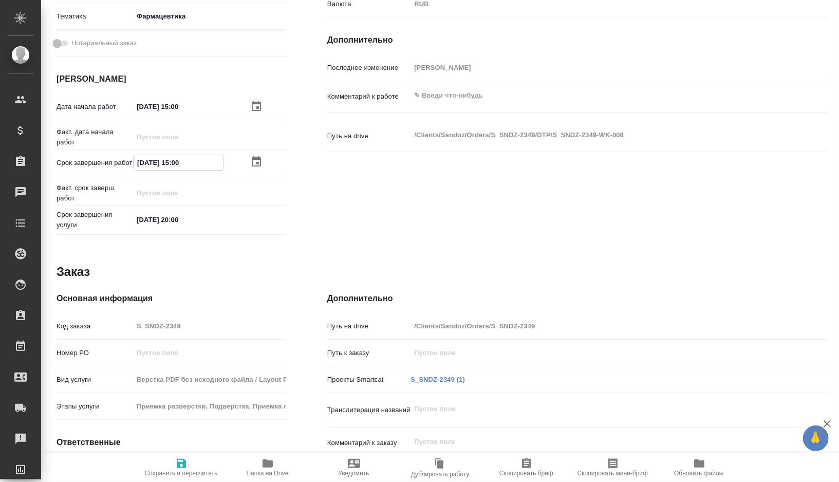
type textarea "x"
type input "12.10.2025 15:0_"
type textarea "x"
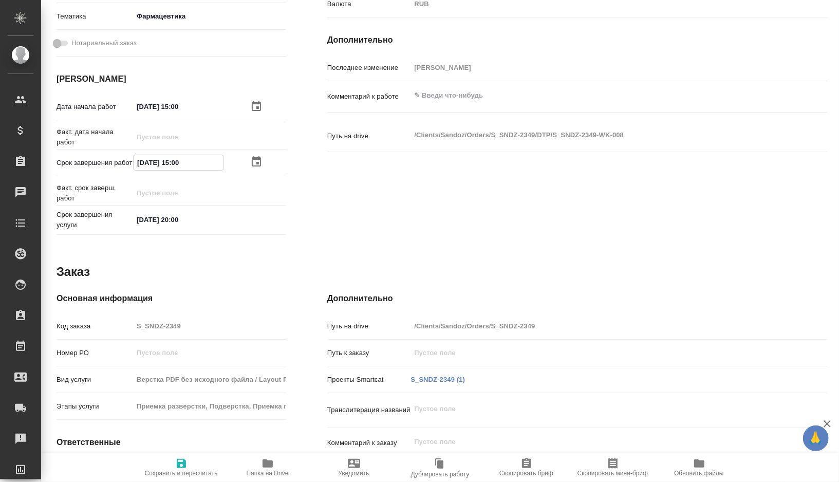
type textarea "x"
type input "12.10.2025 15:__"
type textarea "x"
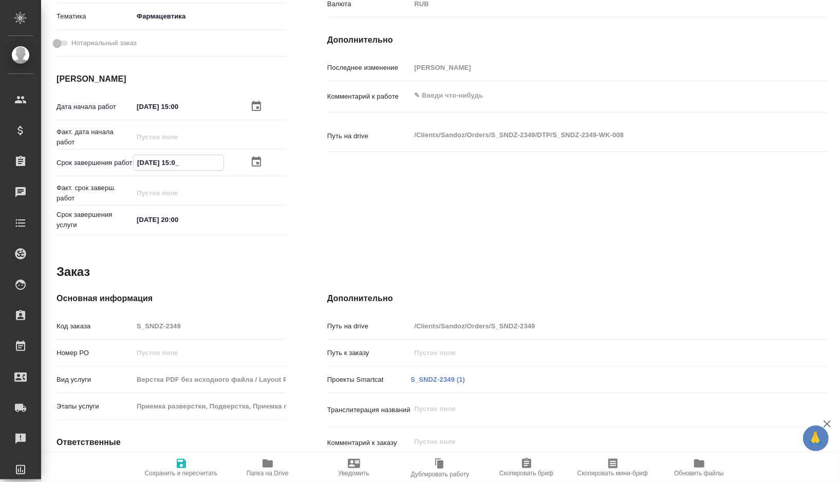
type textarea "x"
type input "12.10.2025 1_:__"
type textarea "x"
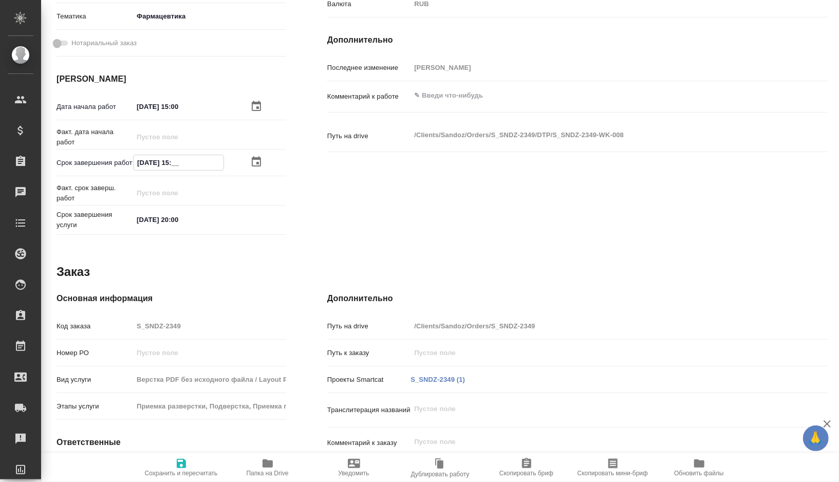
type textarea "x"
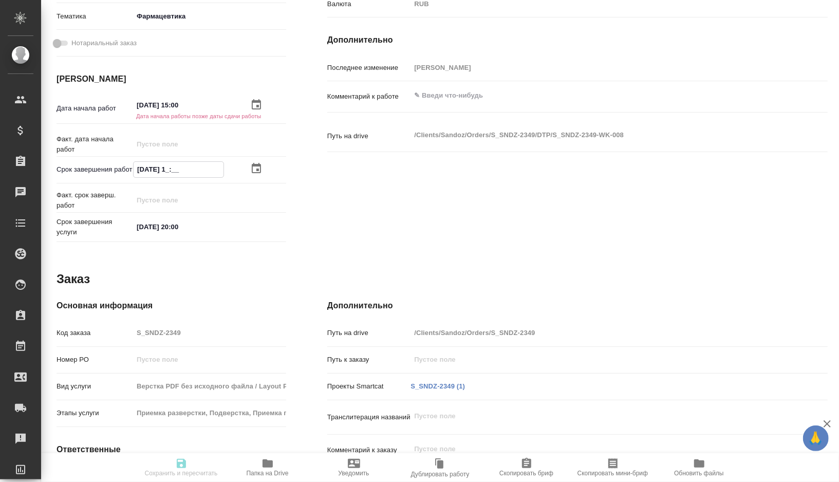
type textarea "x"
type input "12.10.2025 17:__"
type textarea "x"
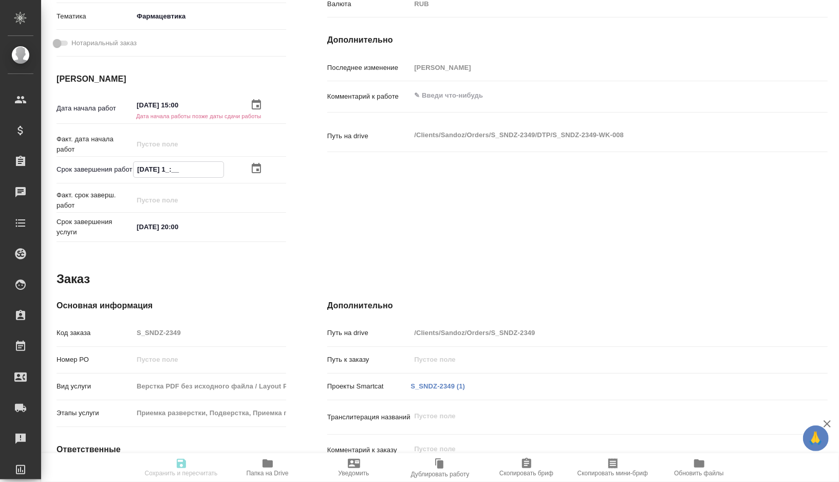
type textarea "x"
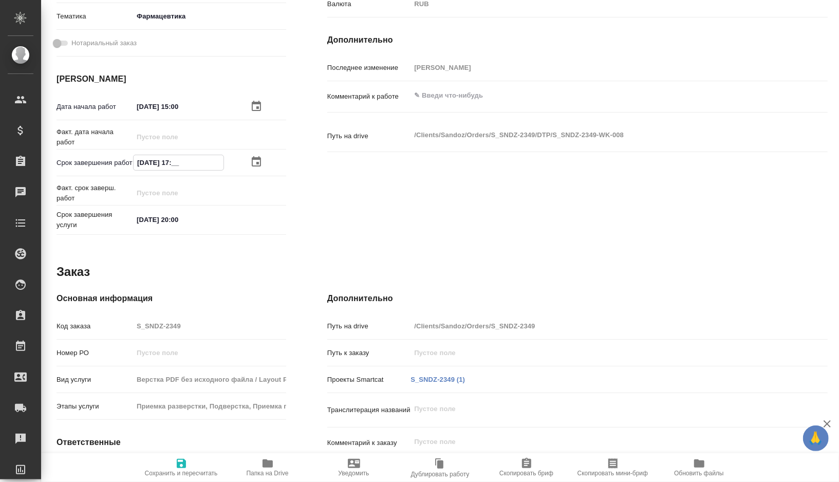
type textarea "x"
type input "12.10.2025 17:0_"
type textarea "x"
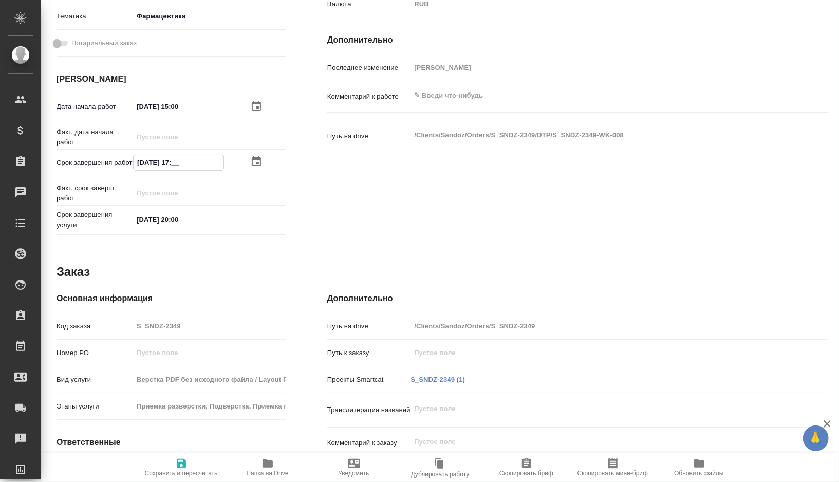
type textarea "x"
type input "12.10.2025 17:00"
type textarea "x"
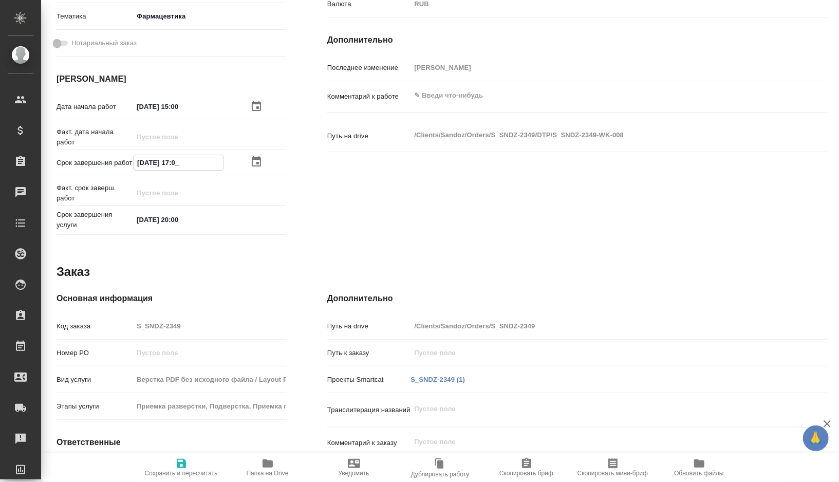
type textarea "x"
type input "12.10.2025 17:00"
click at [177, 469] on span "Сохранить и пересчитать" at bounding box center [181, 472] width 73 height 7
type textarea "x"
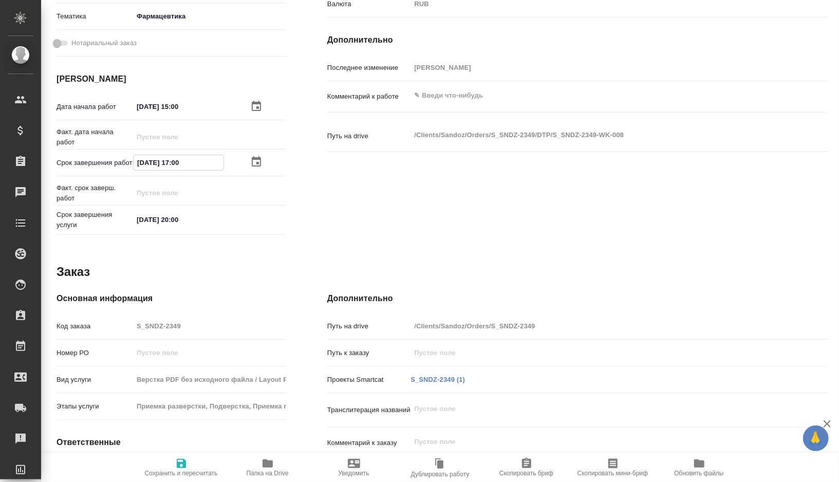
type textarea "x"
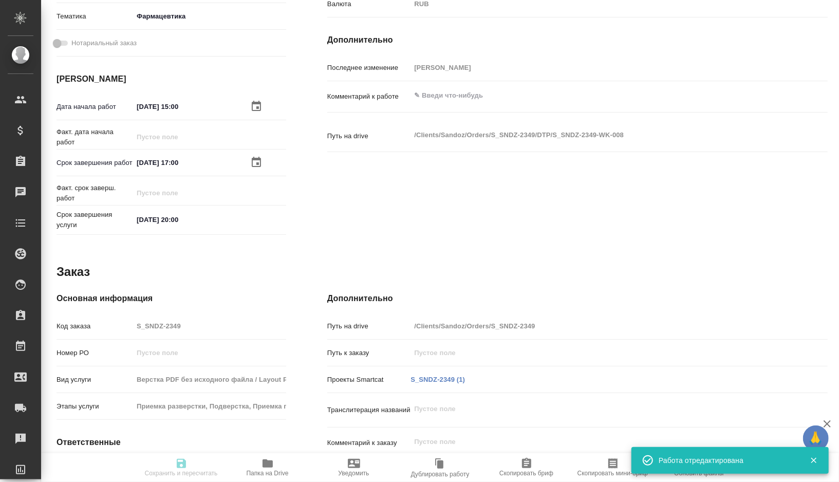
type textarea "x"
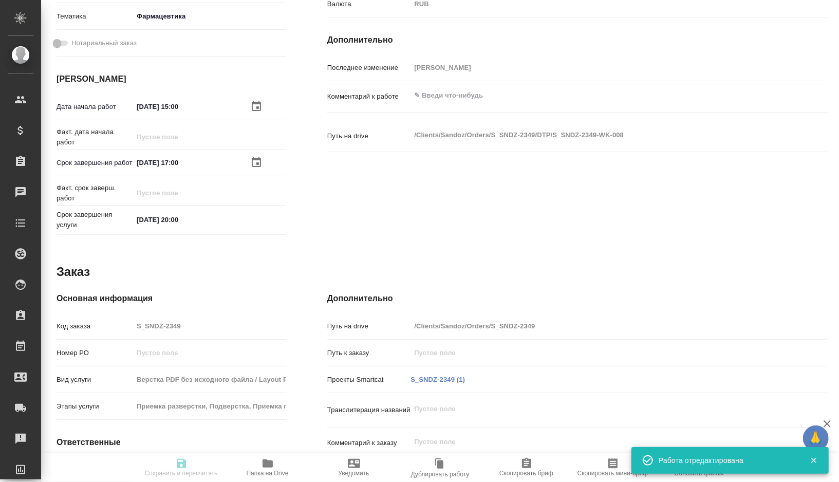
type textarea "x"
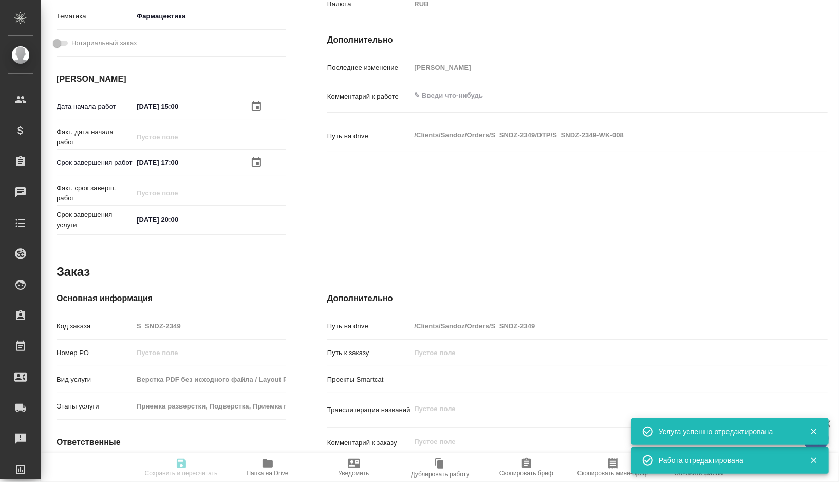
type input "recruiting"
type textarea "Подверстка"
type textarea "x"
type input "Не указан"
type input "5f036ec4e16dec2d6b59c8ff"
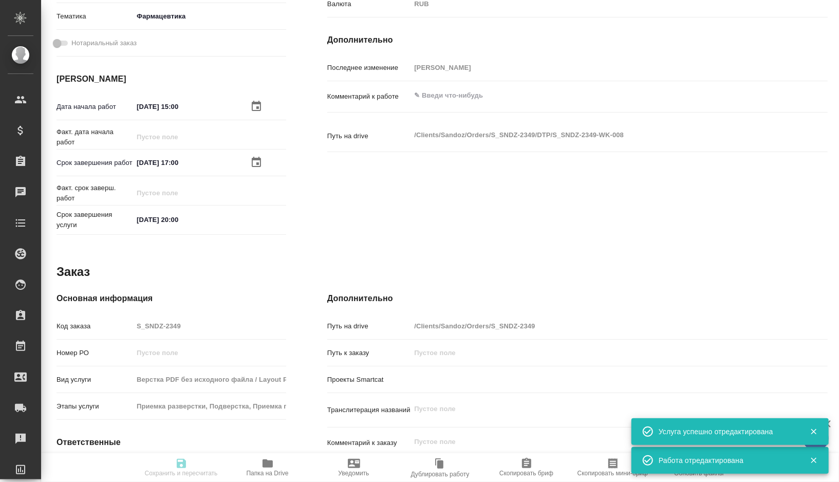
type input "12"
type input "med"
type input "6149832f2b7be24903fd7a82"
type input "12.10.2025 15:00"
type input "12.10.2025 17:00"
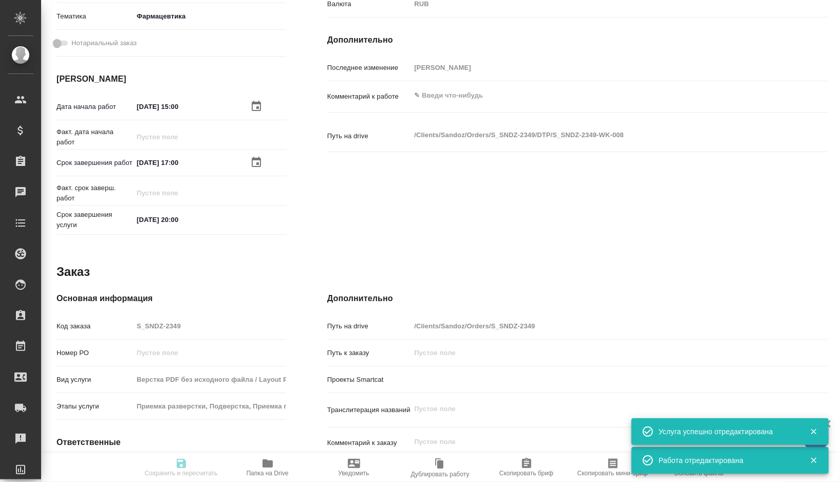
type input "13.10.2025 20:00"
type input "notPayed"
type input "0"
type input "RUB"
type input "Горшкова Валентина"
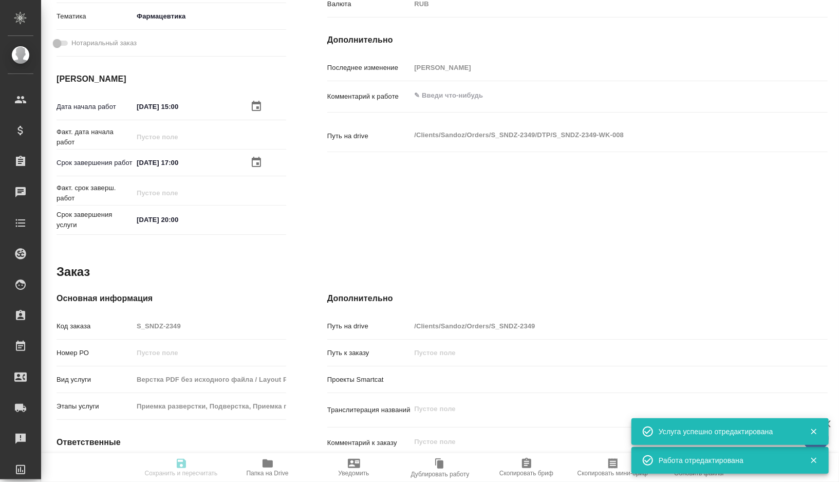
type textarea "x"
type textarea "/Clients/Sandoz/Orders/S_SNDZ-2349/DTP/S_SNDZ-2349-WK-008"
type textarea "x"
type input "S_SNDZ-2349"
type input "Верстка PDF без исходного файла / Layout PDF without source file"
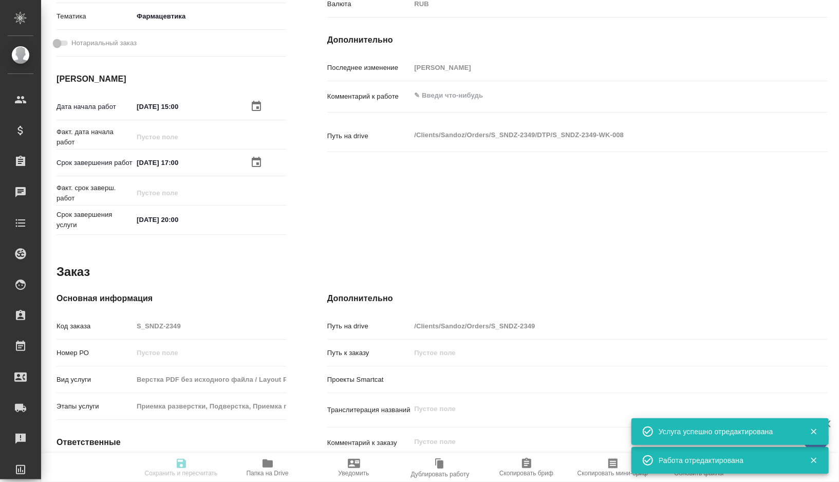
type input "Приемка разверстки, Подверстка, Приемка подверстки, Верстка макета средней слож…"
type input "Сайдашева Диляра"
type input "[PERSON_NAME]"
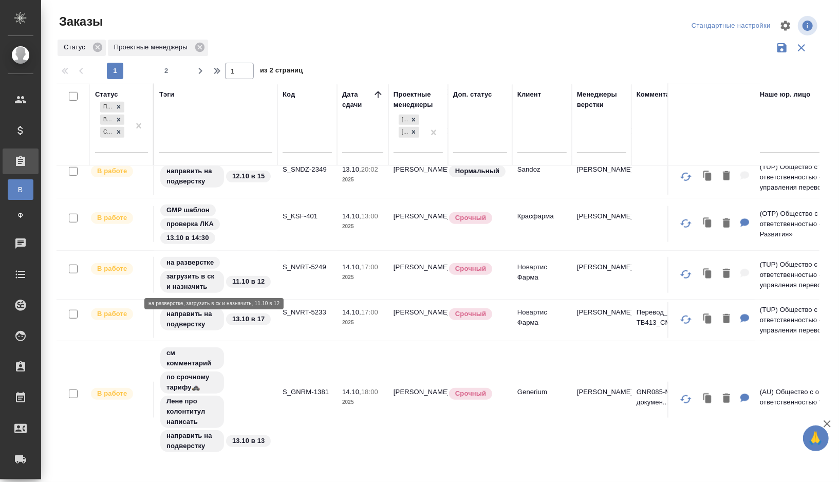
scroll to position [515, 0]
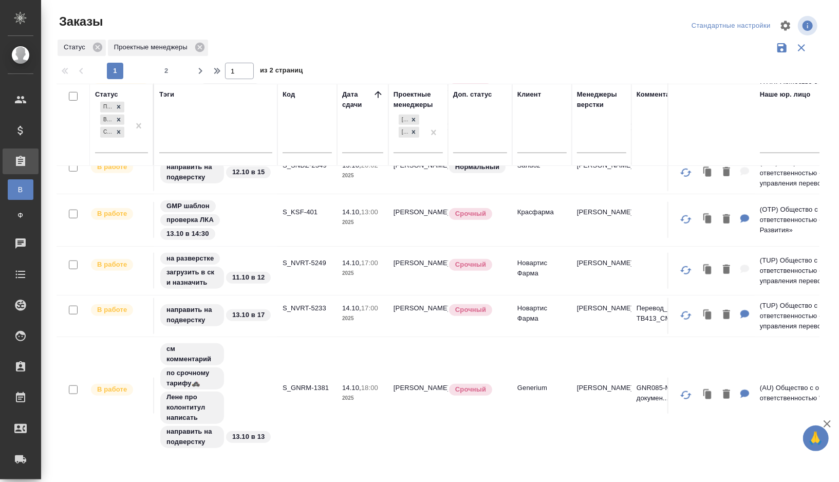
click at [293, 265] on td "S_NVRT-5249" at bounding box center [307, 271] width 60 height 36
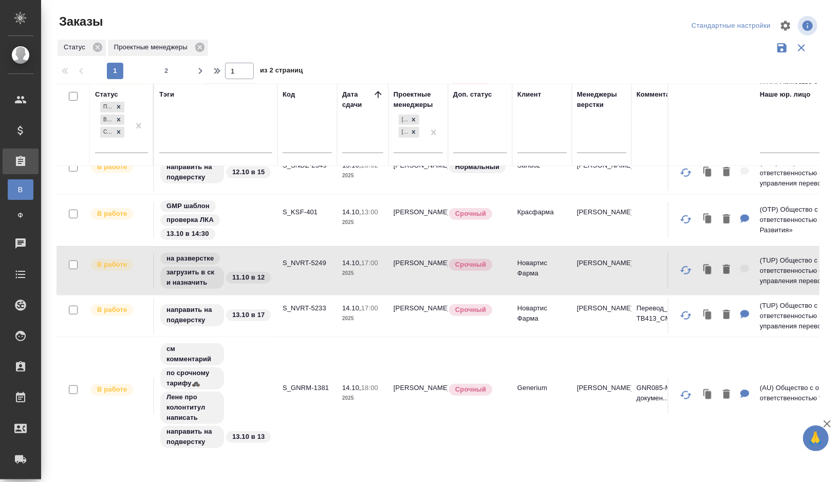
click at [293, 267] on td "S_NVRT-5249" at bounding box center [307, 271] width 60 height 36
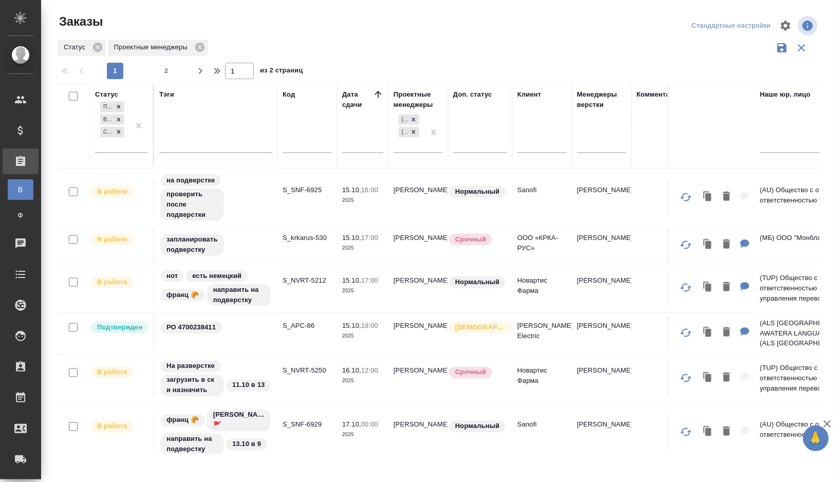
scroll to position [1050, 0]
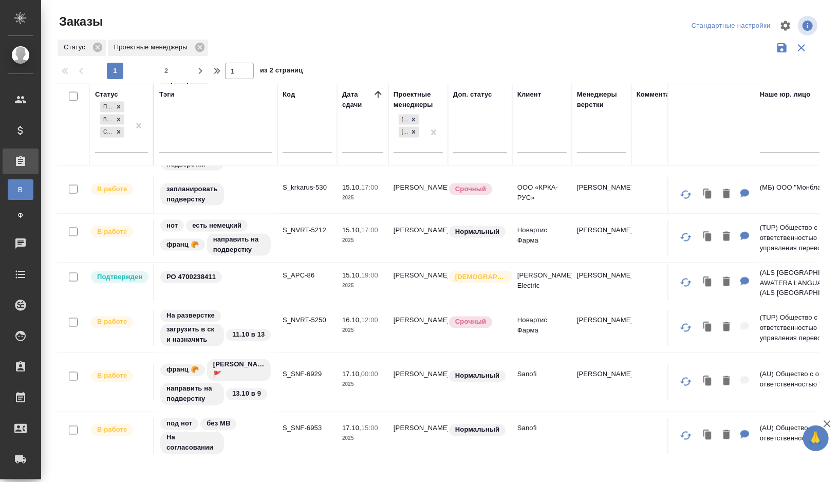
click at [298, 330] on td "S_NVRT-5250" at bounding box center [307, 328] width 60 height 36
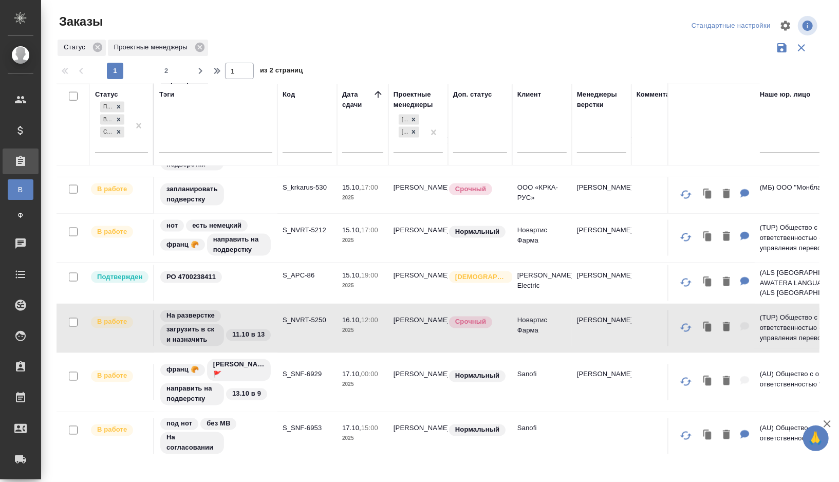
click at [298, 330] on td "S_NVRT-5250" at bounding box center [307, 328] width 60 height 36
click at [163, 69] on span "2" at bounding box center [166, 71] width 16 height 10
type input "2"
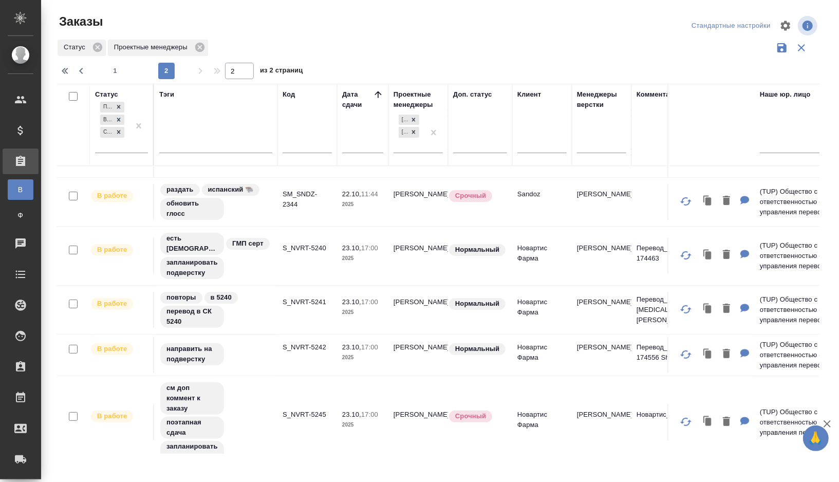
scroll to position [133, 0]
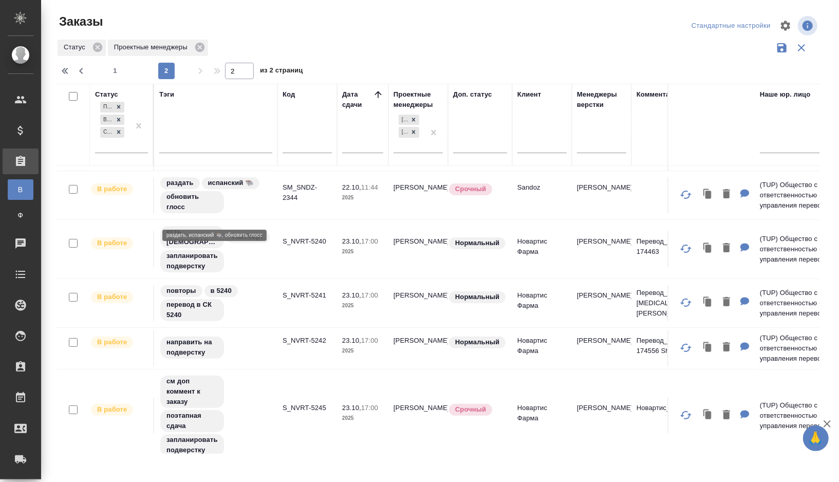
click at [250, 204] on div "раздать испанский 🐃 обновить глосс" at bounding box center [215, 195] width 113 height 38
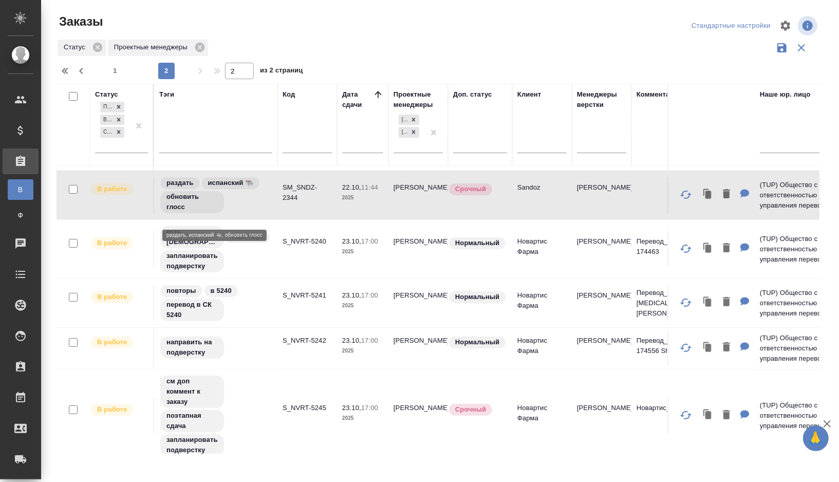
click at [258, 208] on div "раздать испанский 🐃 обновить глосс" at bounding box center [215, 195] width 113 height 38
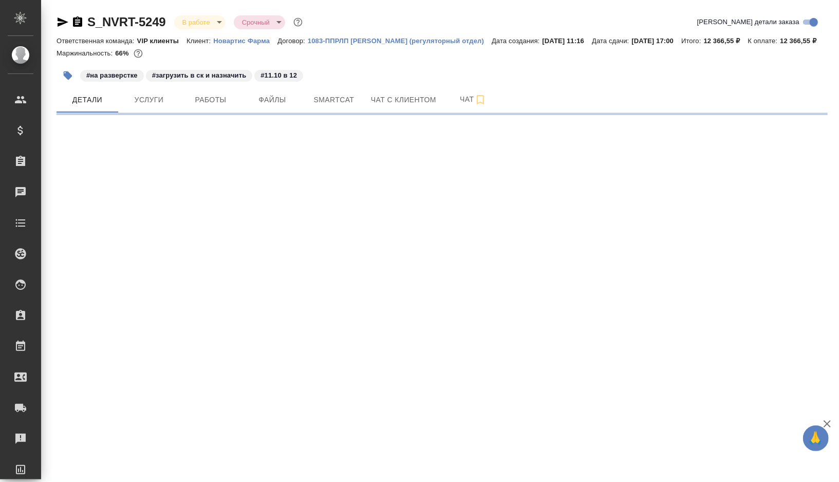
select select "RU"
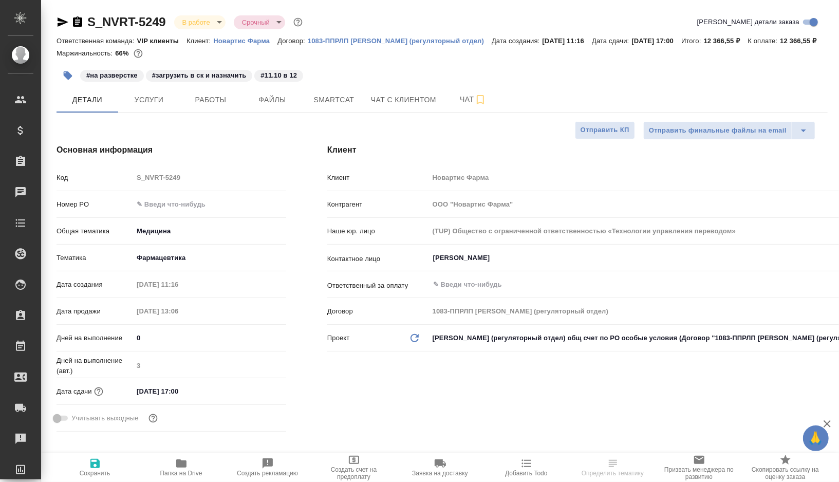
type textarea "x"
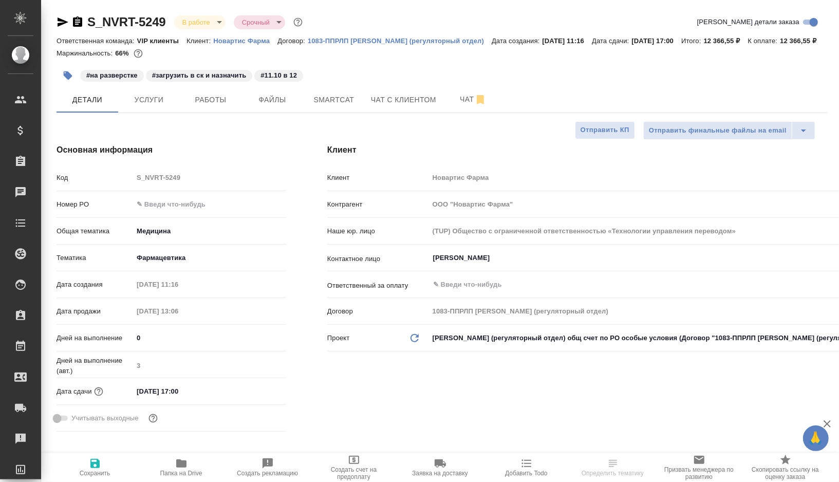
type textarea "x"
click at [216, 106] on span "Работы" at bounding box center [210, 99] width 49 height 13
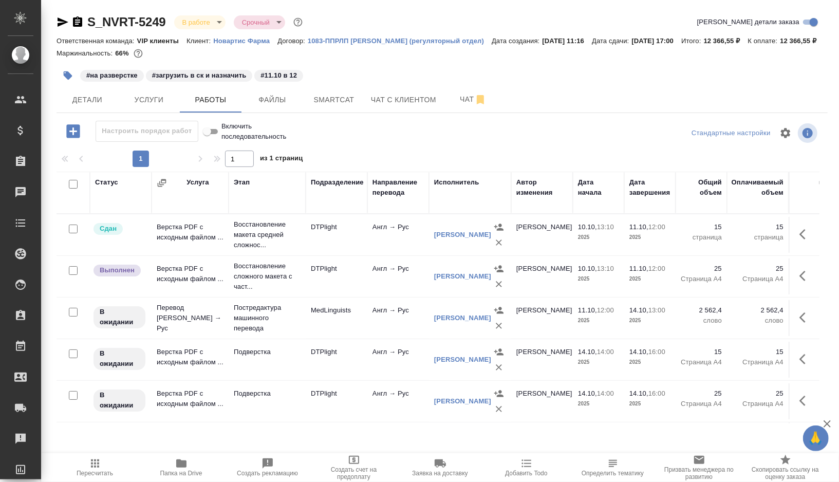
scroll to position [1, 0]
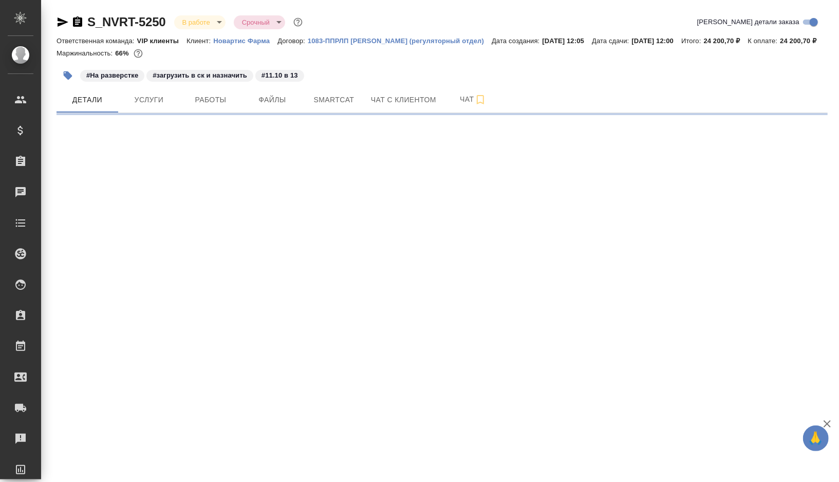
select select "RU"
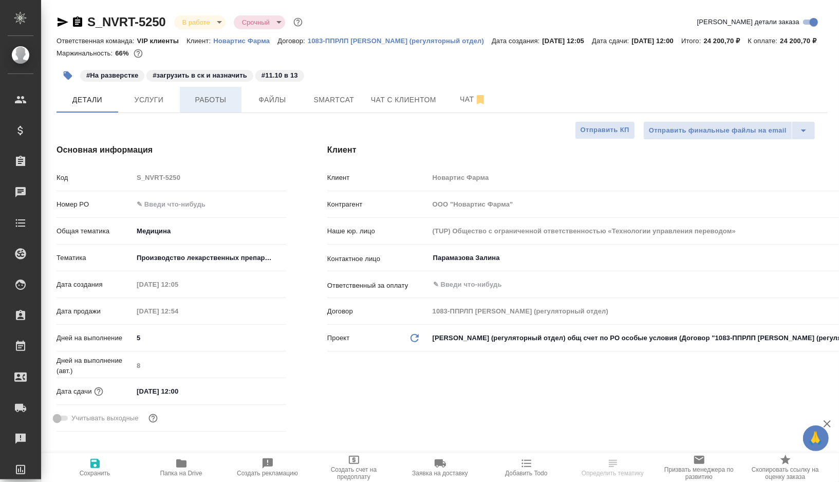
type textarea "x"
click at [218, 106] on span "Работы" at bounding box center [210, 99] width 49 height 13
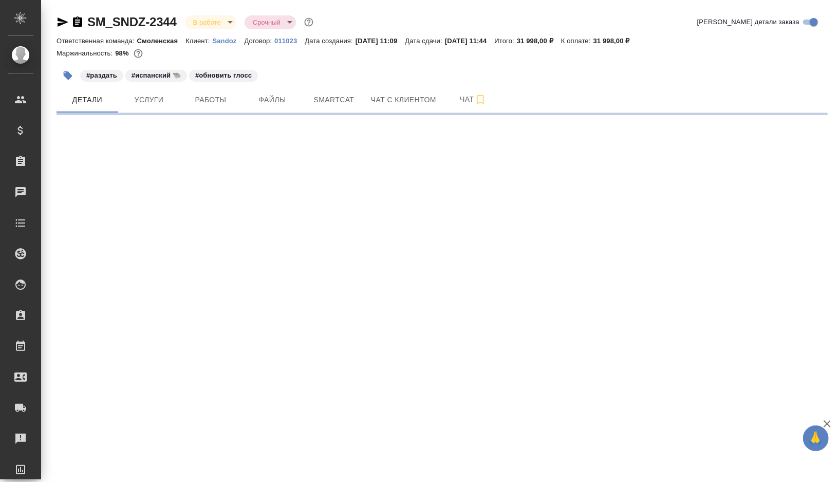
select select "RU"
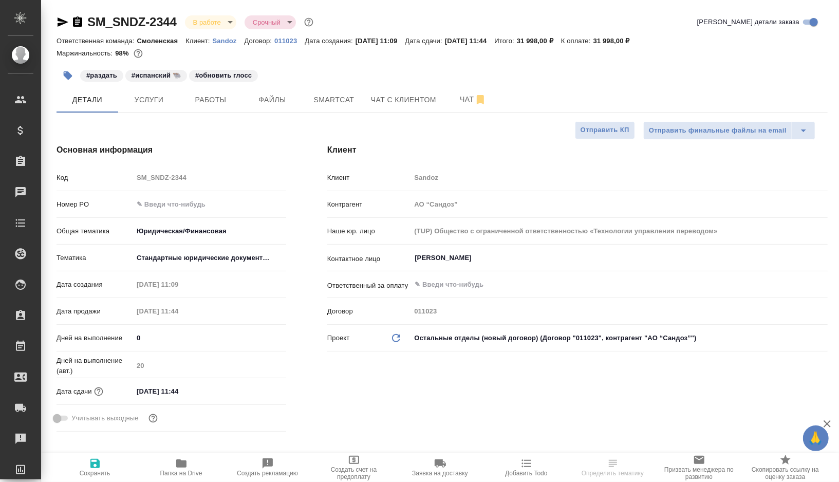
type textarea "x"
click at [206, 95] on span "Работы" at bounding box center [210, 99] width 49 height 13
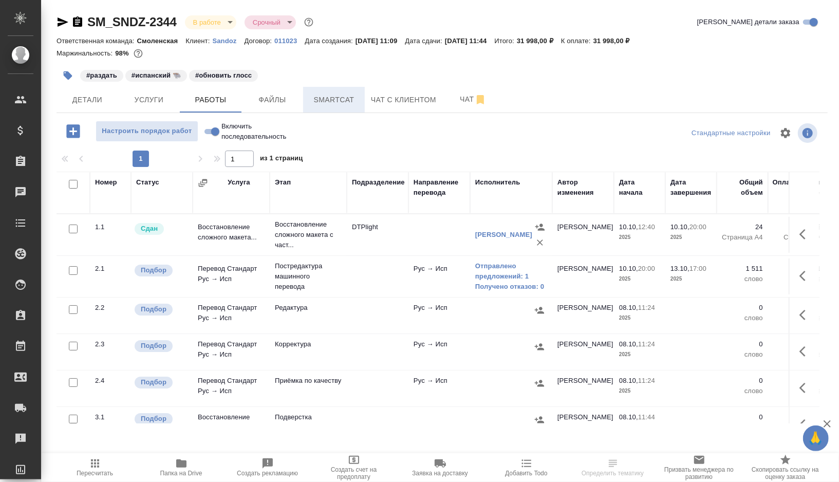
click at [361, 100] on button "Smartcat" at bounding box center [334, 100] width 62 height 26
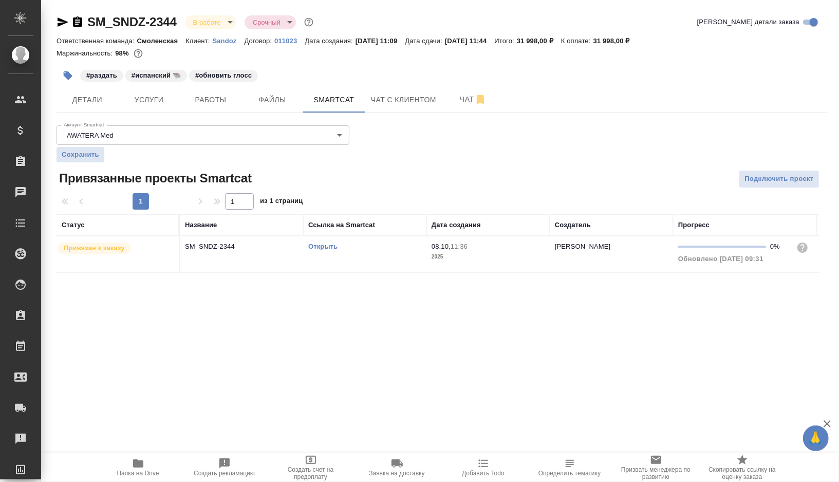
click at [387, 261] on td "Открыть" at bounding box center [364, 254] width 123 height 36
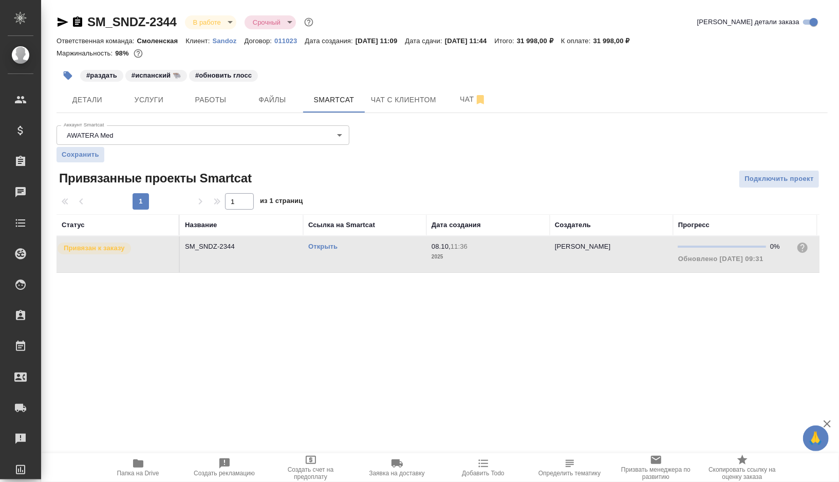
click at [387, 261] on td "Открыть" at bounding box center [364, 254] width 123 height 36
click at [218, 97] on span "Работы" at bounding box center [210, 99] width 49 height 13
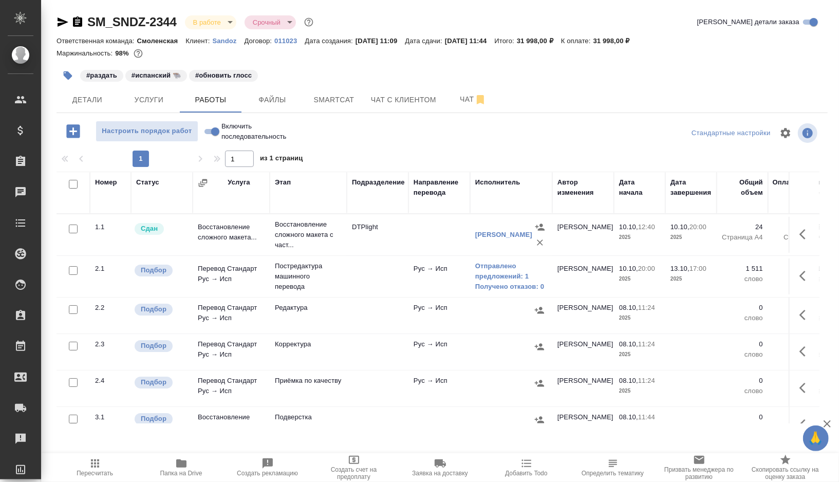
click at [69, 73] on icon "button" at bounding box center [68, 75] width 9 height 9
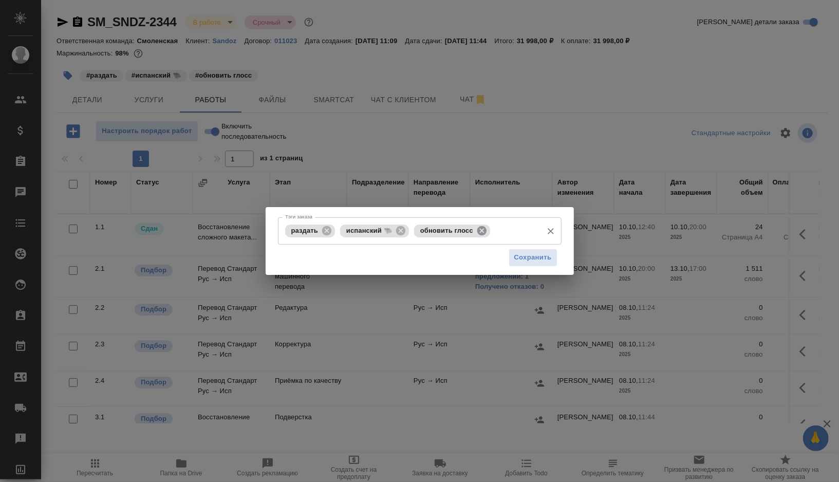
click at [479, 225] on icon at bounding box center [481, 230] width 11 height 11
click at [325, 230] on icon at bounding box center [326, 229] width 9 height 9
click at [385, 234] on input "Тэги заказа" at bounding box center [446, 230] width 181 height 17
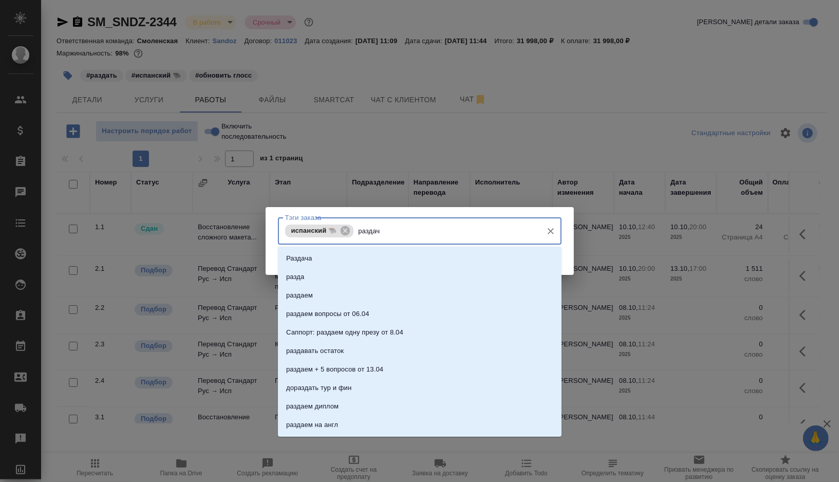
type input "раздача"
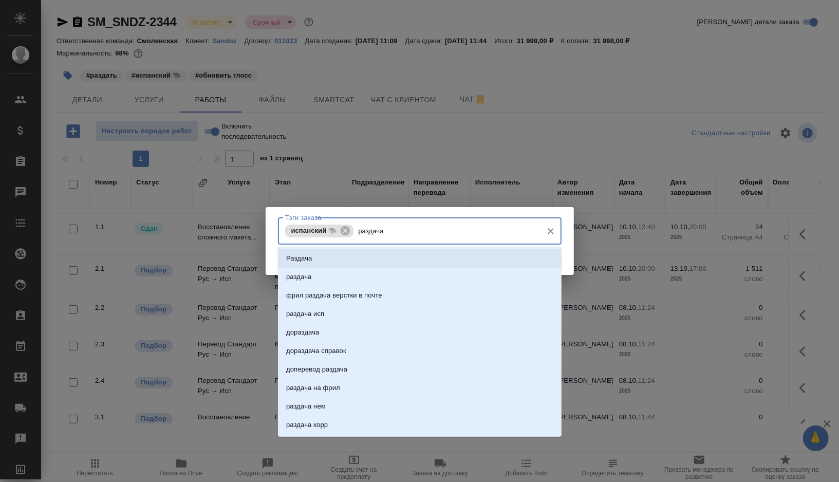
click at [347, 257] on li "Раздача" at bounding box center [420, 258] width 284 height 18
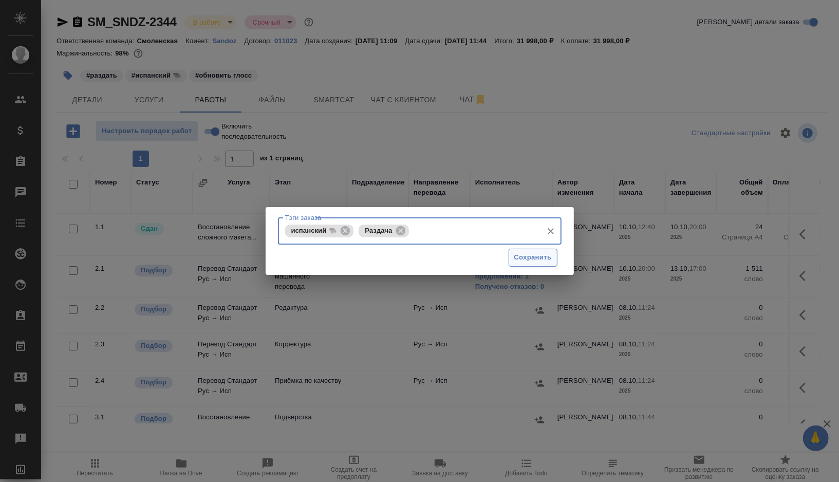
click at [518, 260] on span "Сохранить" at bounding box center [532, 258] width 37 height 12
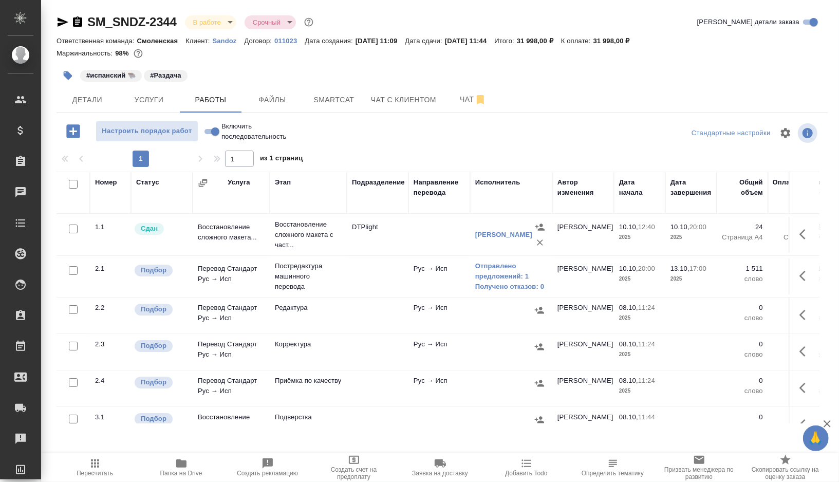
scroll to position [6, 0]
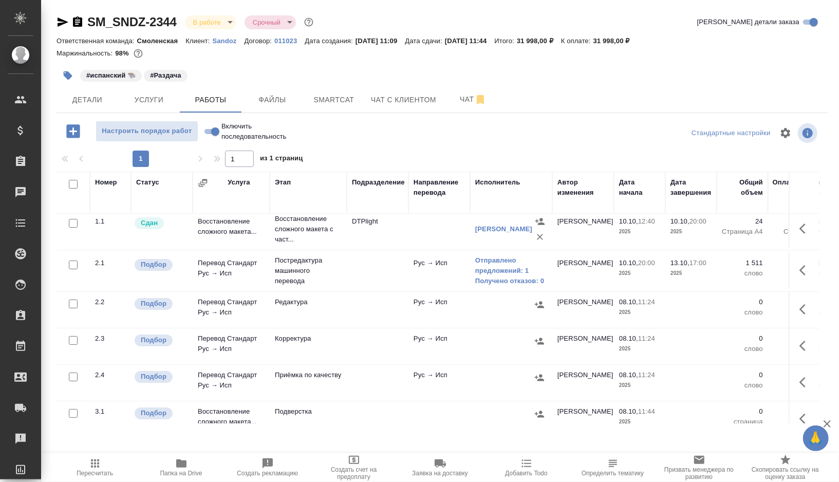
click at [373, 256] on td at bounding box center [378, 271] width 62 height 36
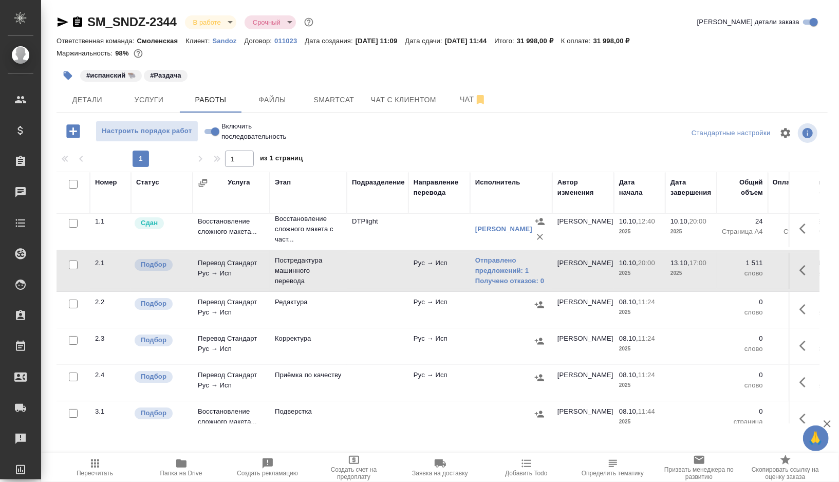
click at [373, 256] on td at bounding box center [378, 271] width 62 height 36
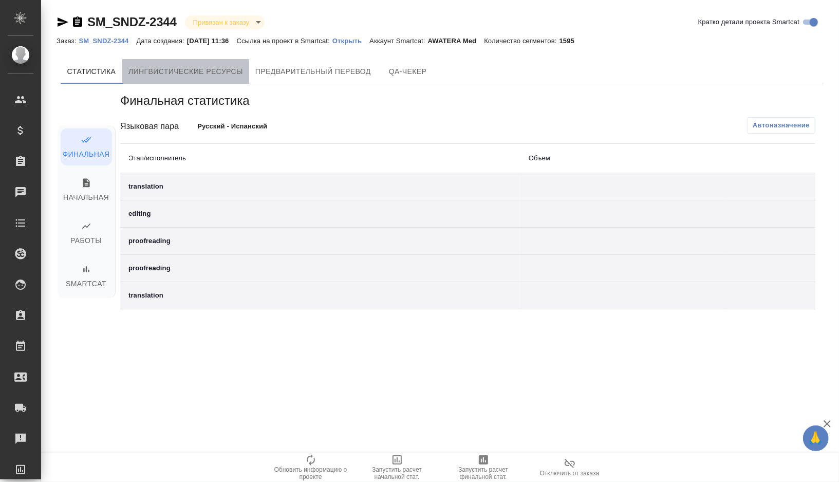
click at [223, 71] on span "Лингвистические ресурсы" at bounding box center [185, 71] width 115 height 13
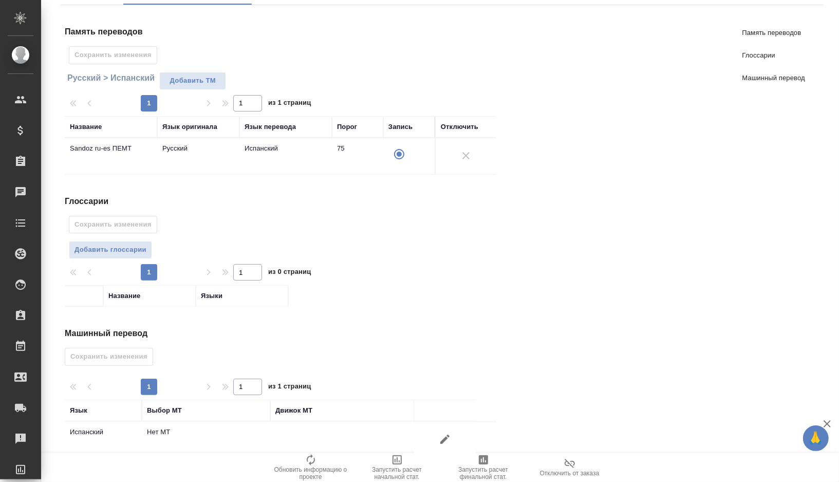
scroll to position [80, 0]
click at [140, 248] on span "Добавить глоссарии" at bounding box center [110, 249] width 72 height 12
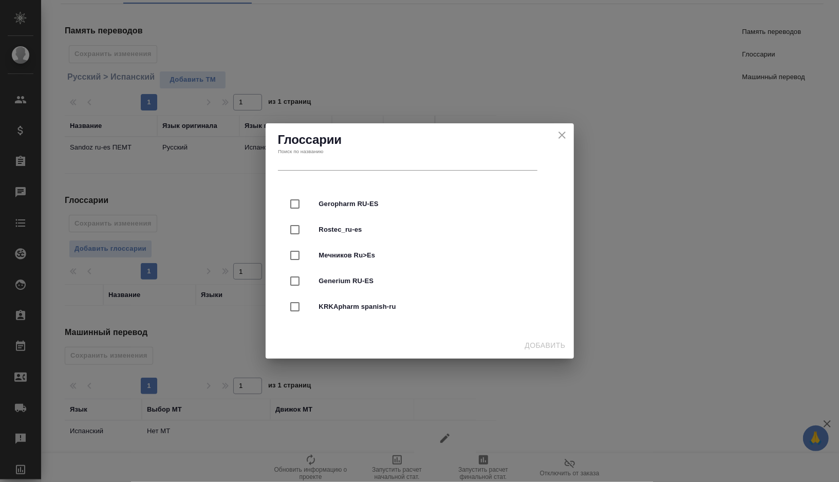
click at [408, 91] on div "Глоссарии Поиск по названию Geropharm RU-ES Rostec_ru-es Мечников Ru>Es Generiu…" at bounding box center [419, 241] width 839 height 482
click at [563, 136] on icon "close" at bounding box center [561, 134] width 7 height 7
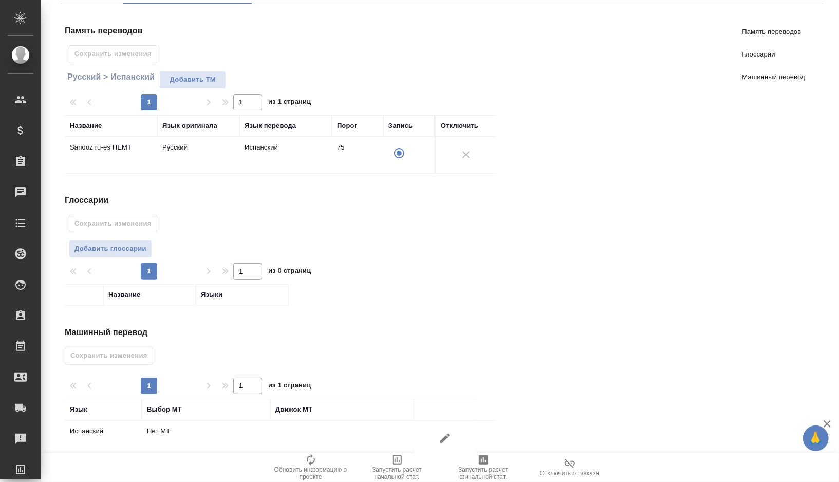
scroll to position [93, 0]
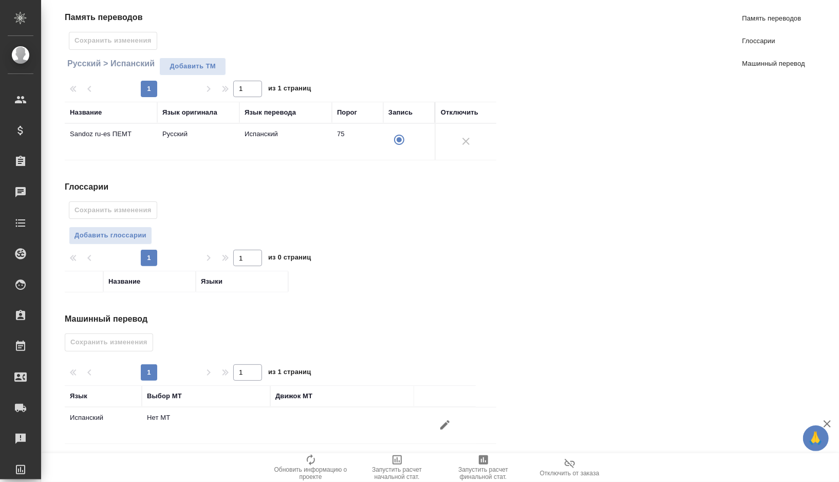
click at [450, 425] on icon "button" at bounding box center [445, 425] width 12 height 12
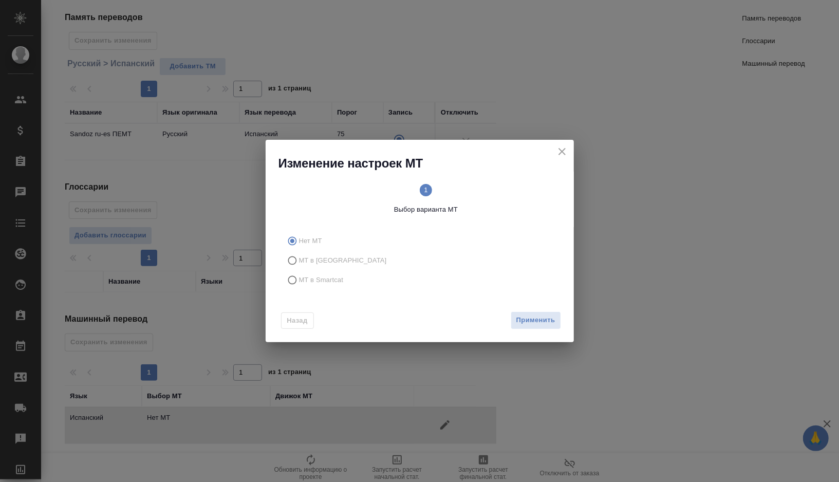
click at [310, 278] on span "МТ в Smartcat" at bounding box center [321, 280] width 45 height 10
click at [299, 278] on input "МТ в Smartcat" at bounding box center [291, 280] width 16 height 20
radio input "true"
click at [499, 185] on icon "2" at bounding box center [493, 190] width 12 height 12
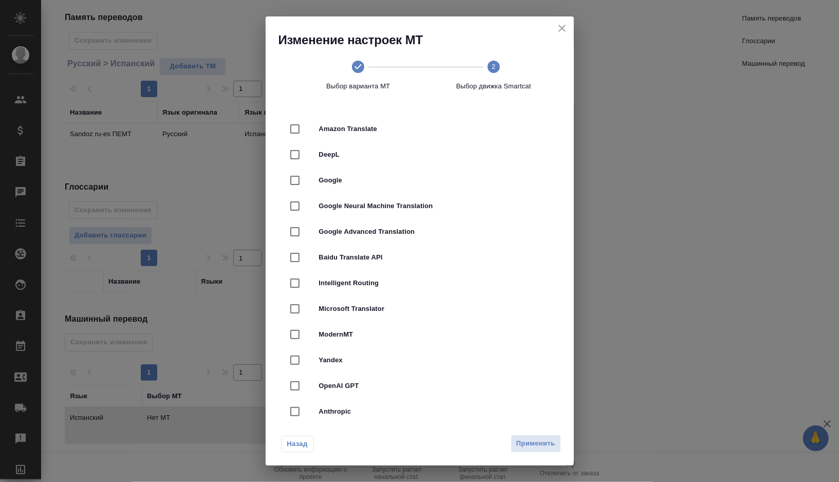
click at [378, 159] on span "DeepL" at bounding box center [434, 154] width 230 height 10
checkbox input "true"
click at [528, 440] on span "Применить" at bounding box center [535, 444] width 39 height 12
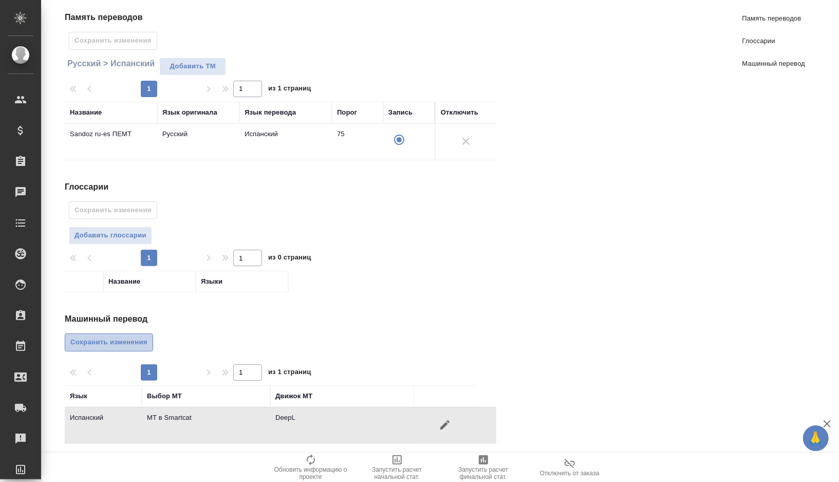
click at [123, 333] on button "Сохранить изменения" at bounding box center [109, 342] width 88 height 18
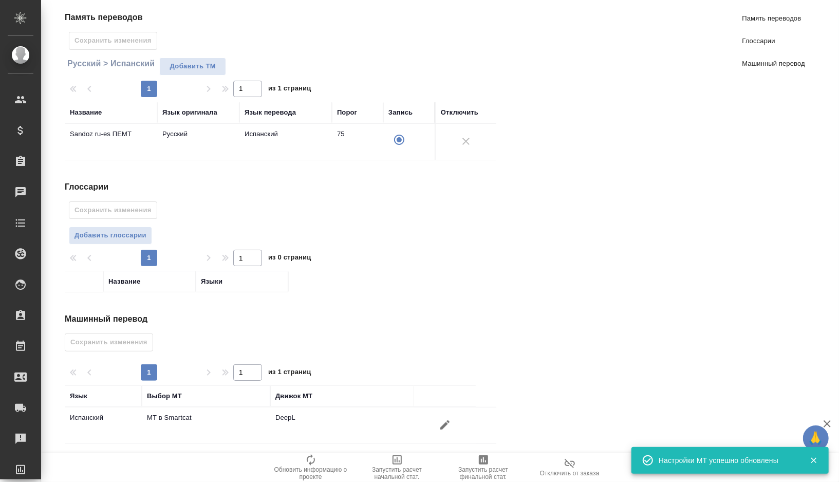
scroll to position [0, 0]
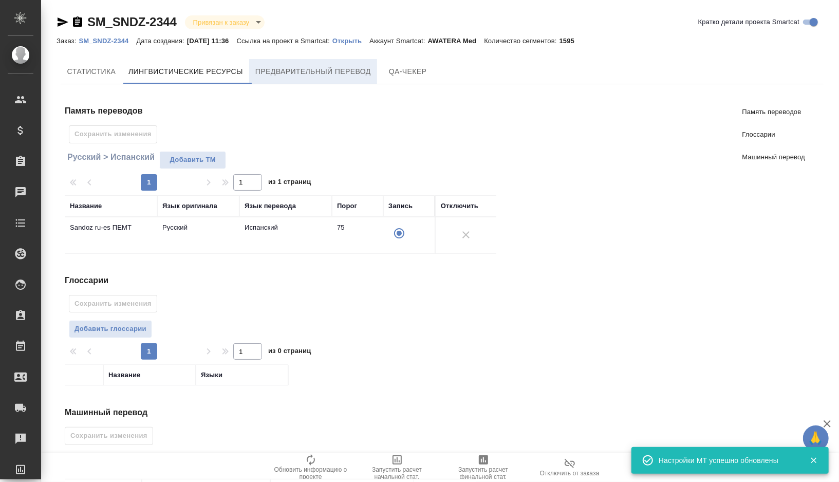
click at [313, 74] on span "Предварительный перевод" at bounding box center [313, 71] width 116 height 13
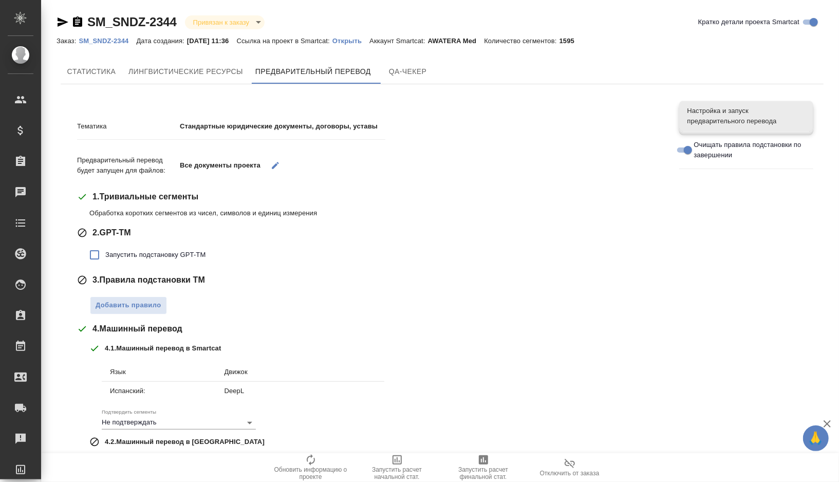
click at [158, 255] on span "Запустить подстановку GPT-TM" at bounding box center [155, 255] width 100 height 10
click at [105, 255] on input "Запустить подстановку GPT-TM" at bounding box center [95, 255] width 22 height 22
checkbox input "true"
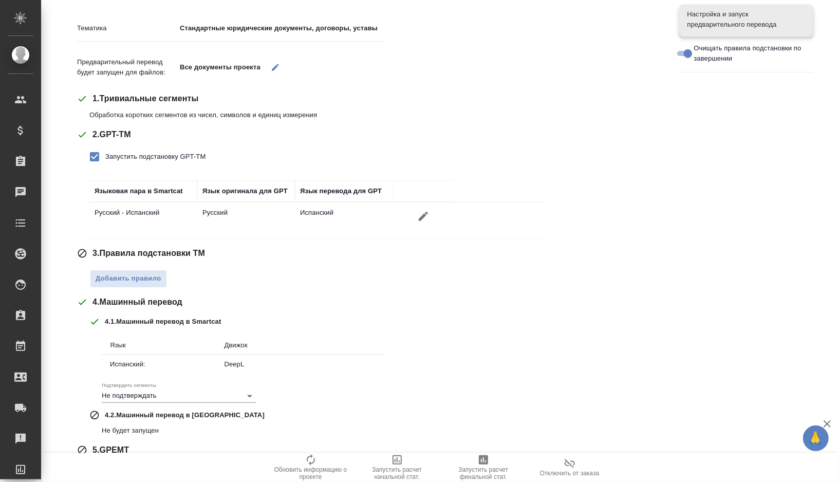
scroll to position [125, 0]
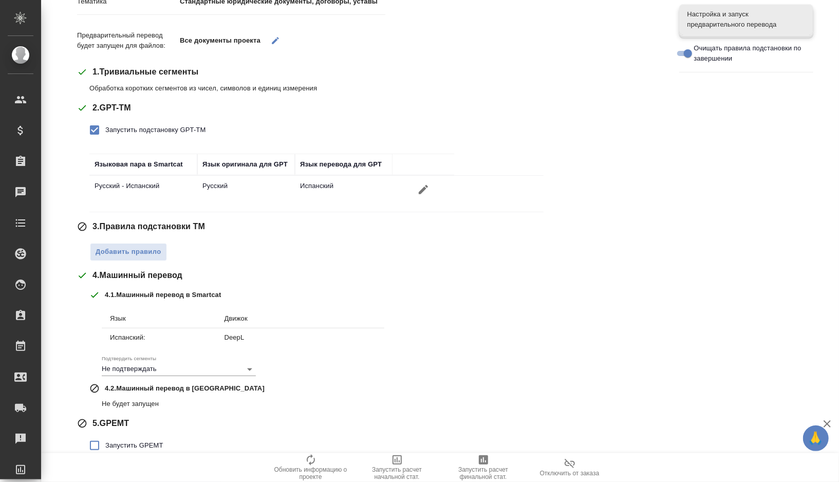
click at [140, 239] on div "Добавить правило" at bounding box center [376, 249] width 574 height 23
click at [140, 250] on span "Добавить правило" at bounding box center [129, 252] width 66 height 12
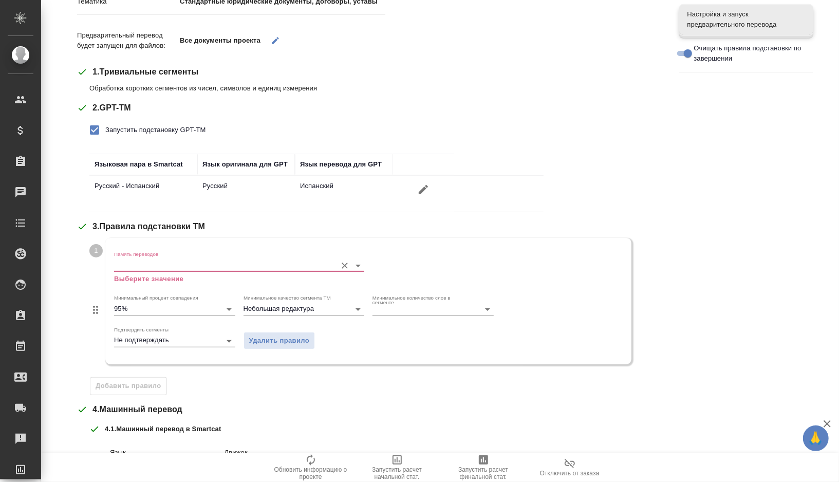
click at [149, 269] on input "Память переводов" at bounding box center [222, 265] width 217 height 12
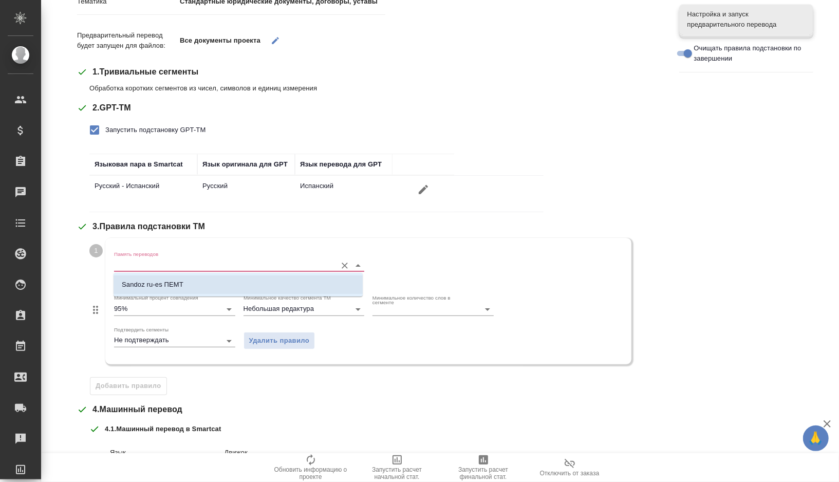
click at [151, 286] on p "Sandoz ru-es ПЕМТ" at bounding box center [153, 284] width 62 height 10
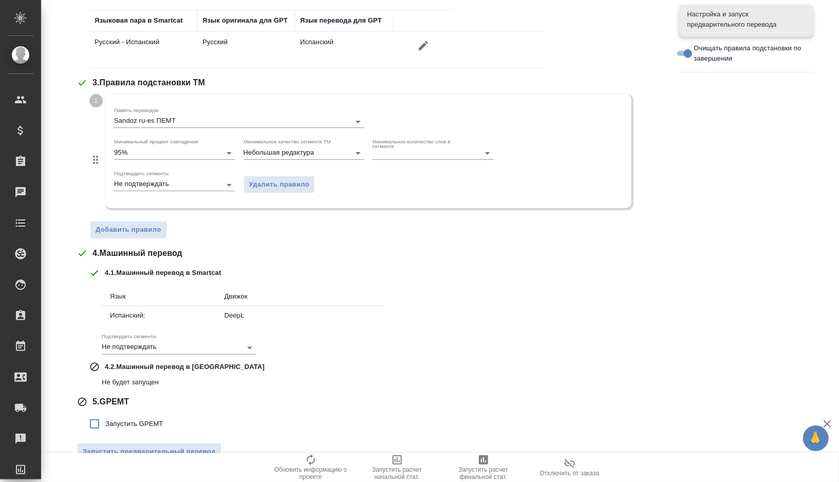
scroll to position [288, 0]
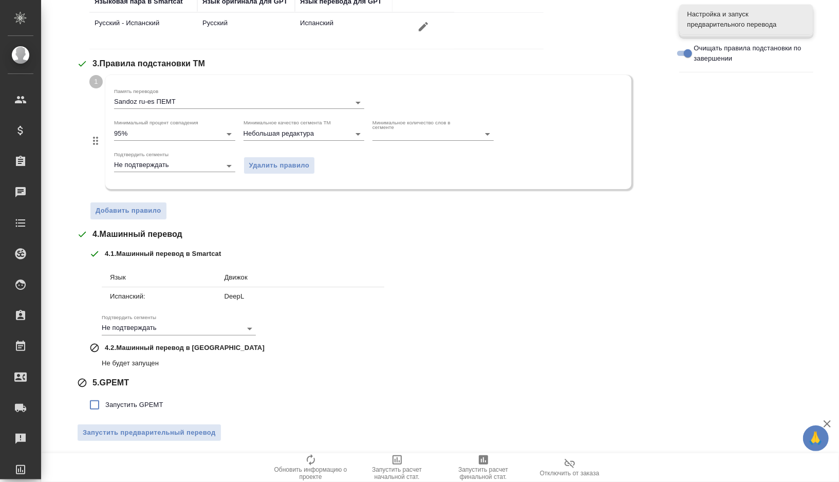
click at [132, 407] on span "Запустить GPEMT" at bounding box center [134, 405] width 58 height 10
click at [105, 407] on input "Запустить GPEMT" at bounding box center [95, 405] width 22 height 22
checkbox input "true"
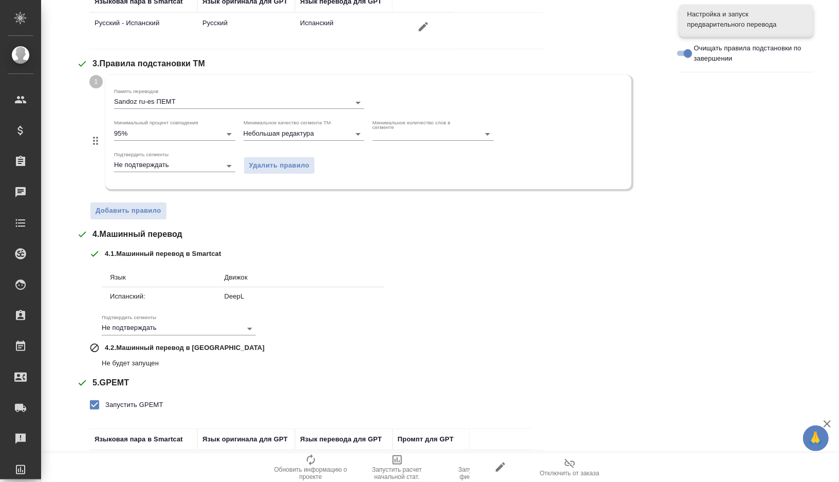
scroll to position [363, 0]
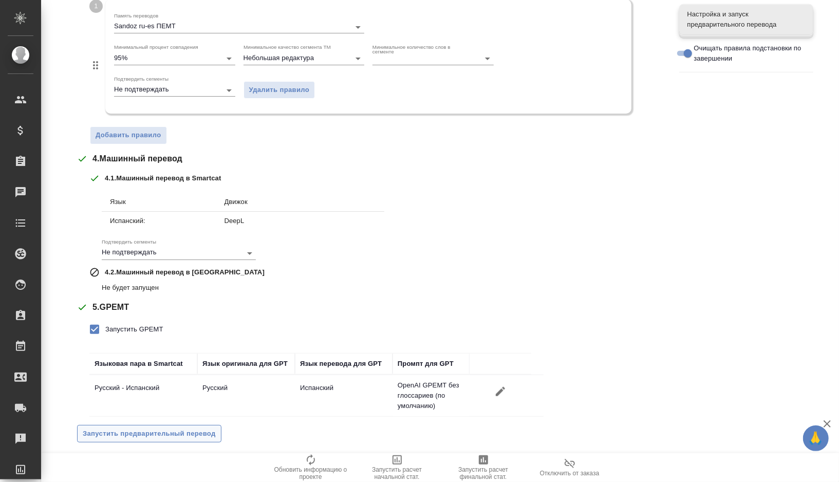
click at [131, 434] on span "Запустить предварительный перевод" at bounding box center [149, 434] width 133 height 12
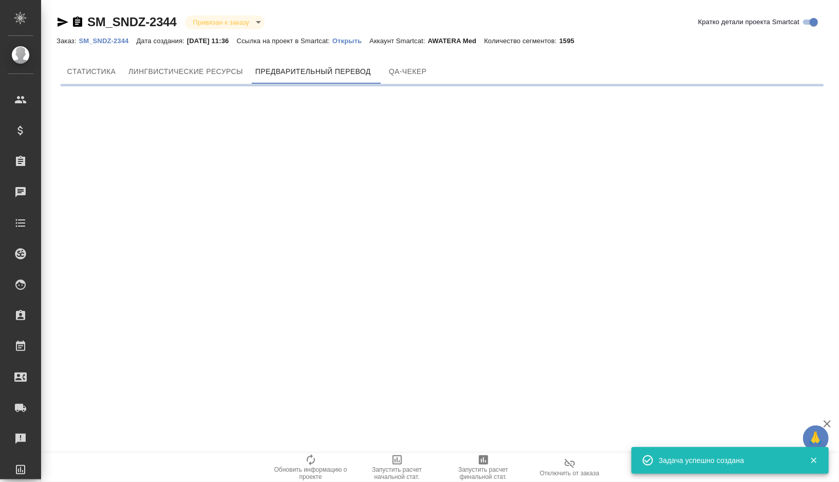
scroll to position [0, 0]
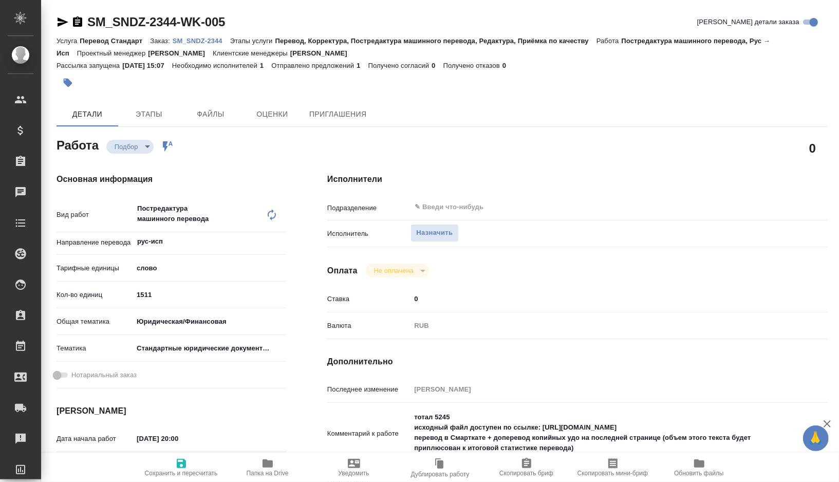
type textarea "x"
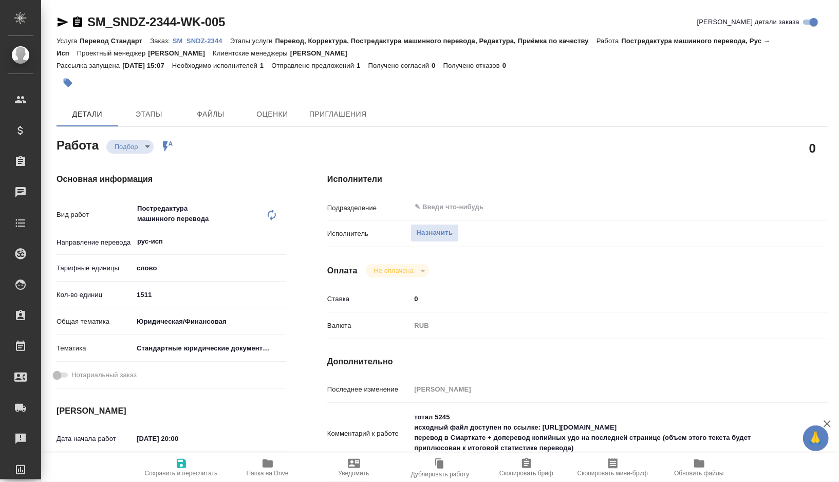
type textarea "x"
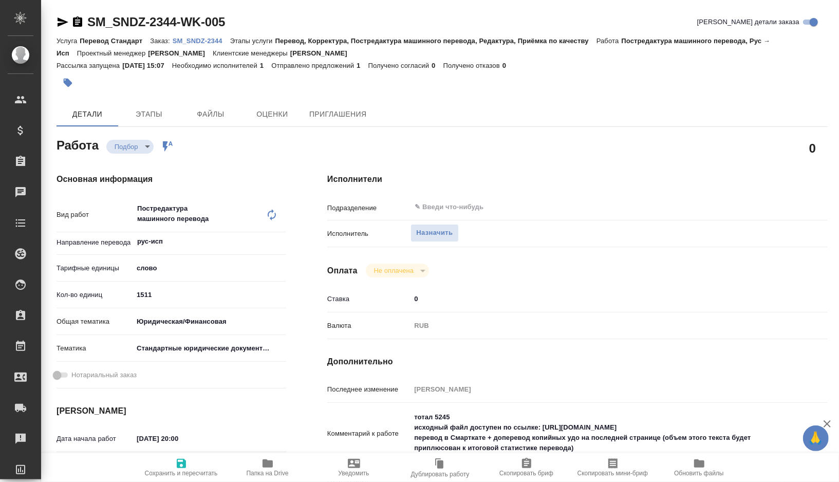
type textarea "x"
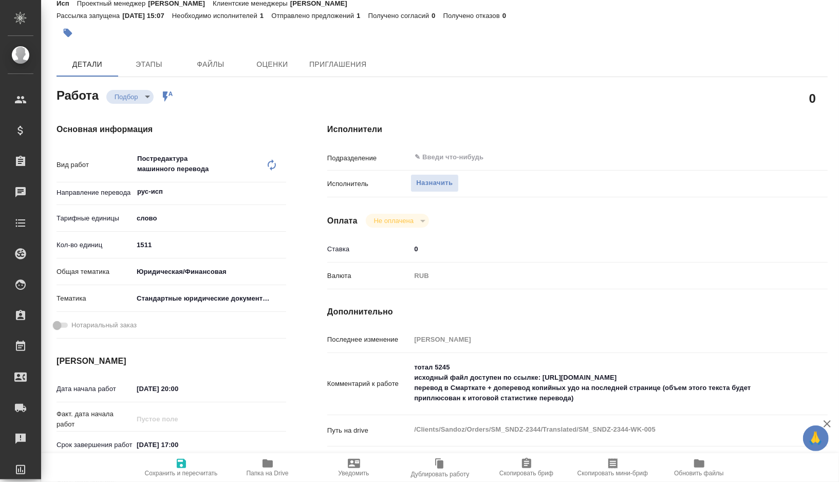
type textarea "x"
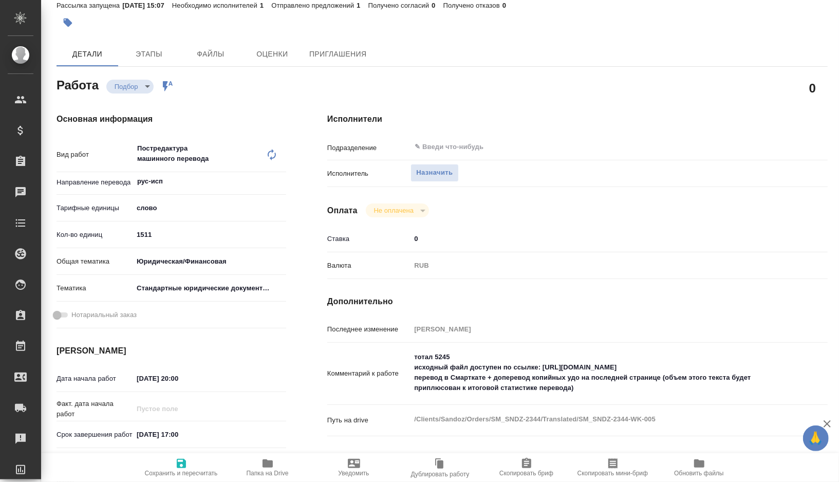
type textarea "x"
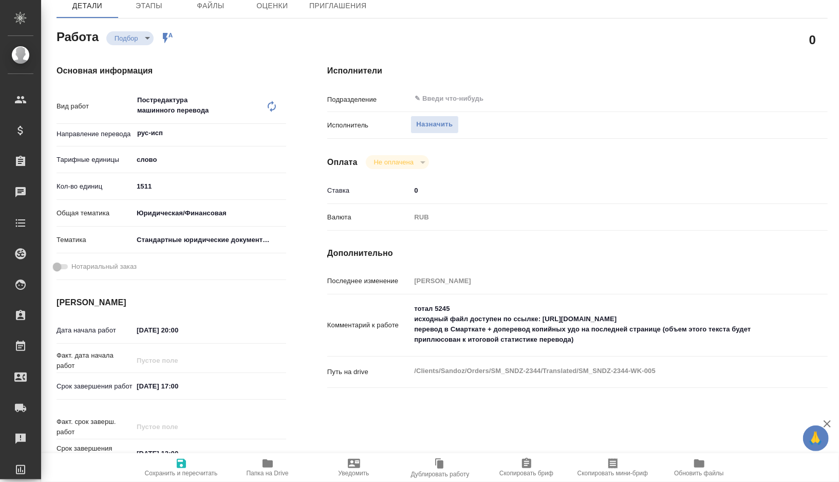
type textarea "x"
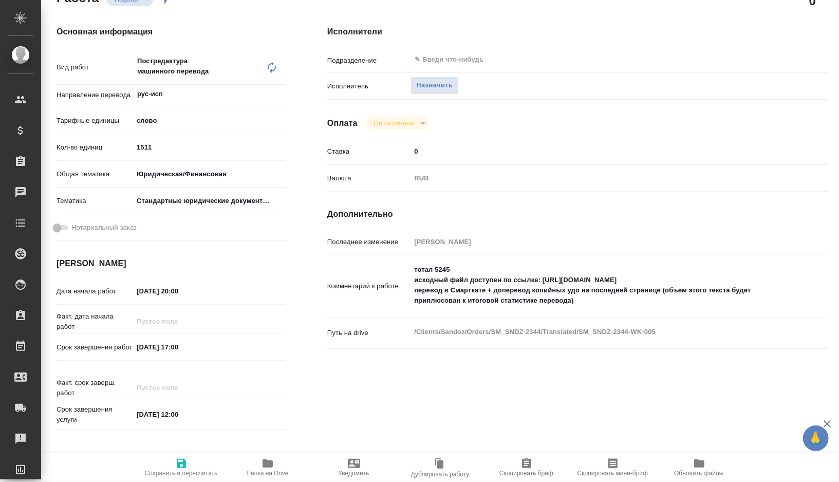
scroll to position [149, 0]
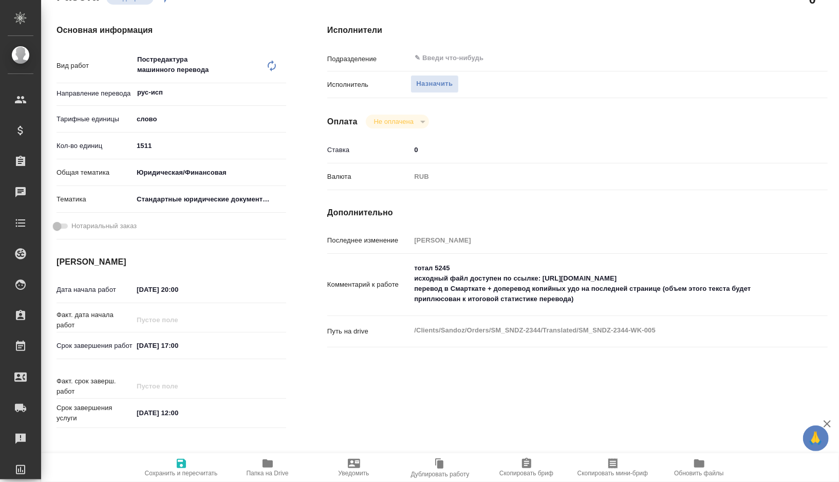
type textarea "x"
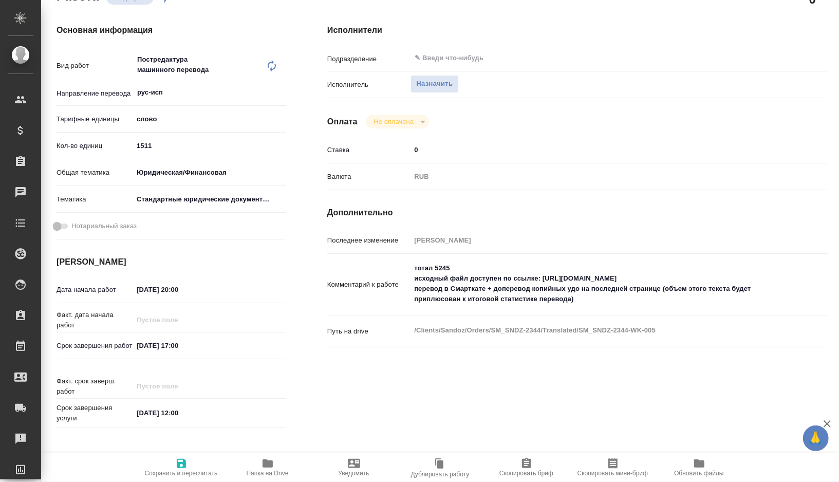
type textarea "x"
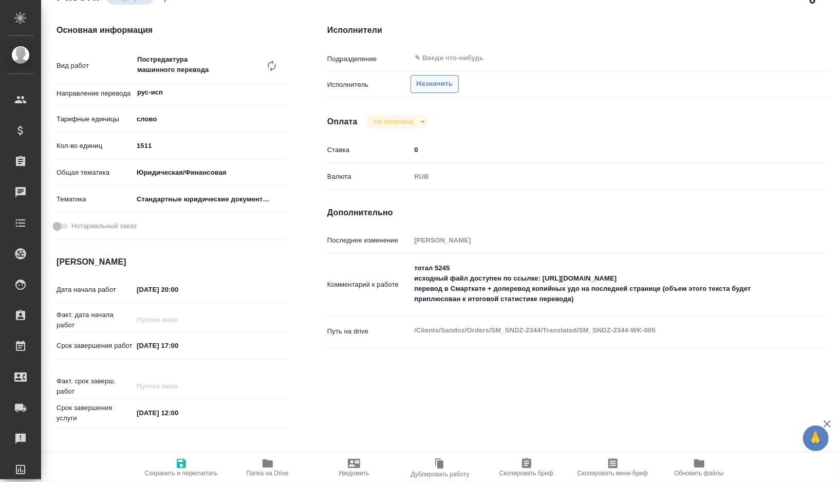
click at [445, 84] on span "Назначить" at bounding box center [434, 84] width 36 height 12
type textarea "x"
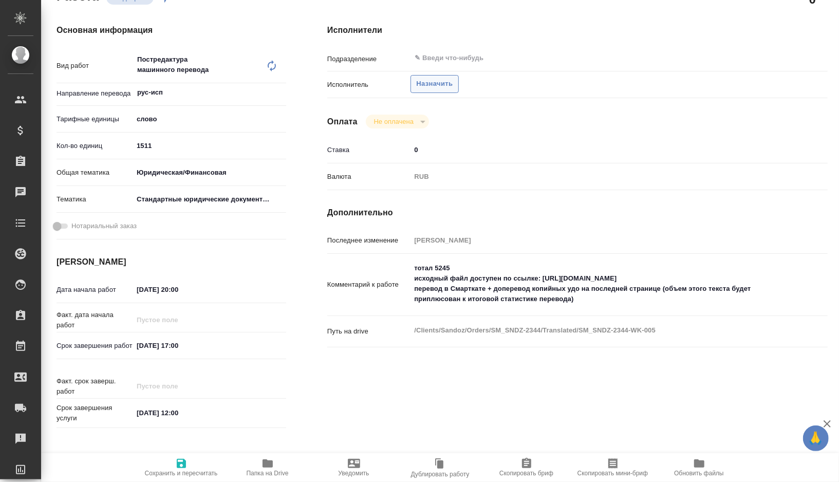
type textarea "x"
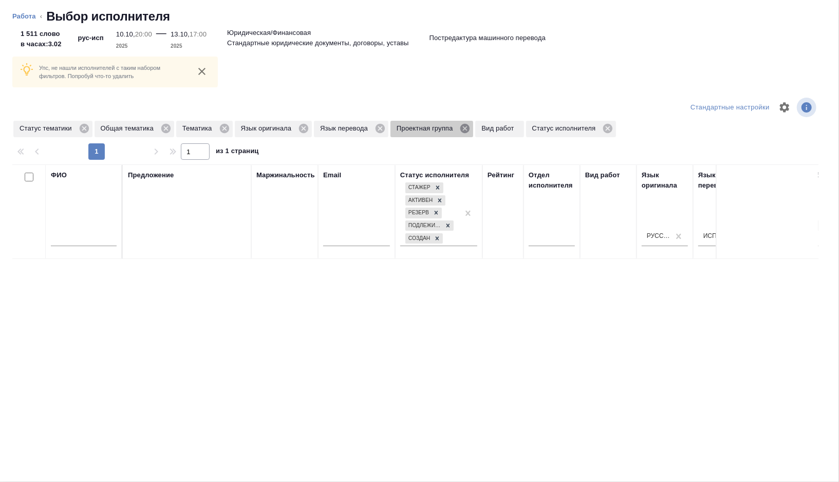
click at [469, 126] on icon at bounding box center [464, 128] width 9 height 9
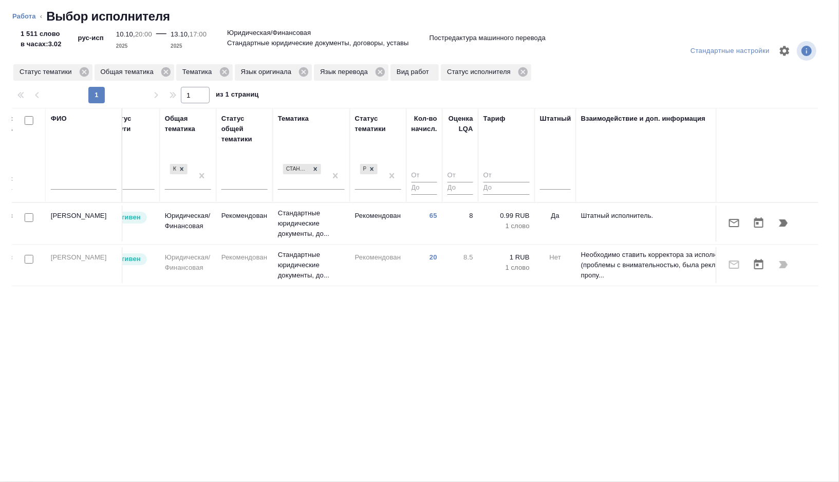
scroll to position [0, 686]
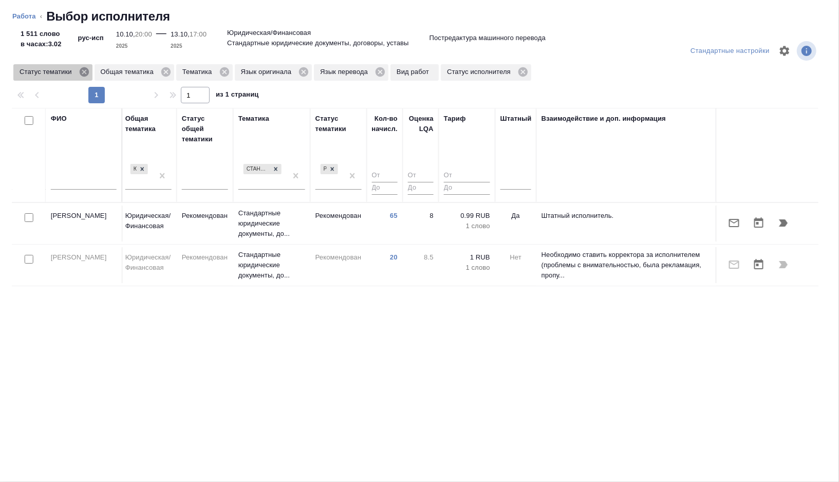
click at [85, 75] on icon at bounding box center [83, 71] width 9 height 9
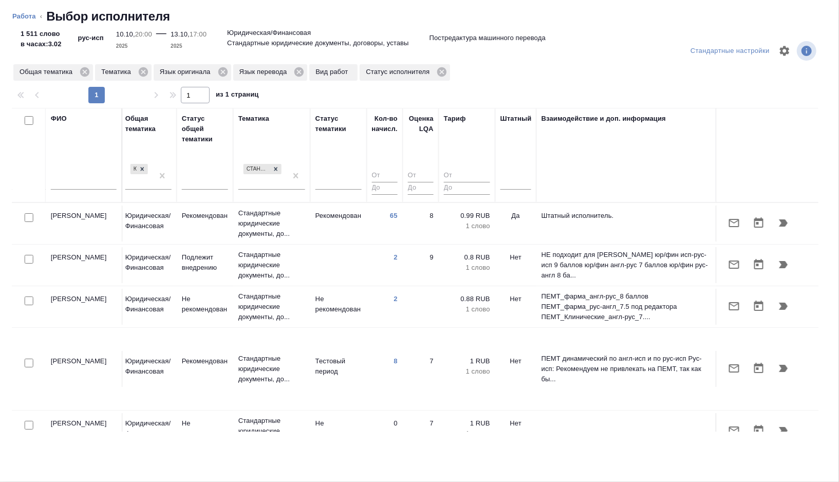
click at [27, 257] on input "checkbox" at bounding box center [29, 259] width 9 height 9
checkbox input "true"
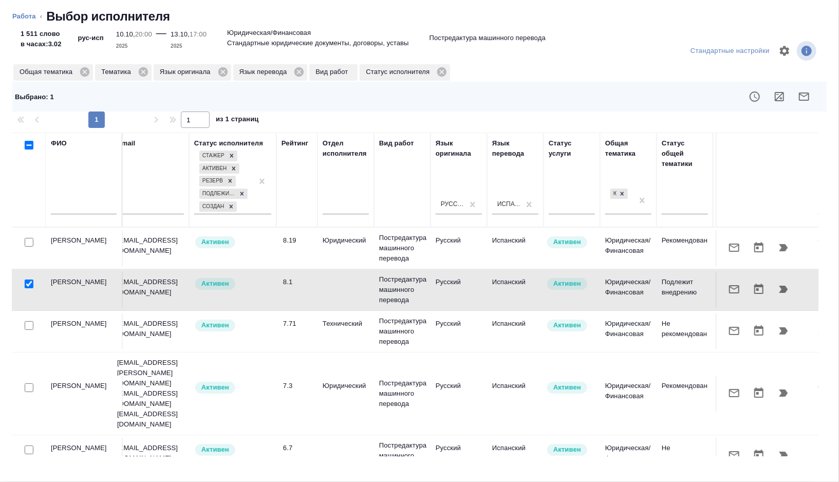
scroll to position [0, 203]
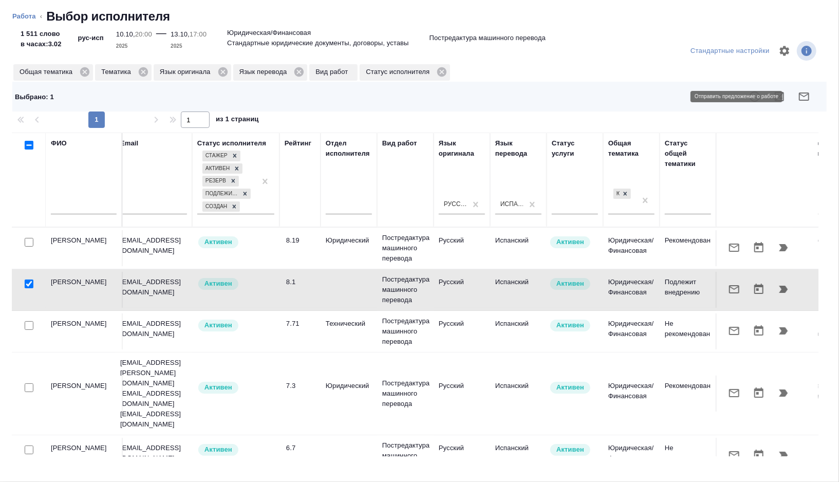
click at [806, 97] on icon "button" at bounding box center [804, 96] width 12 height 12
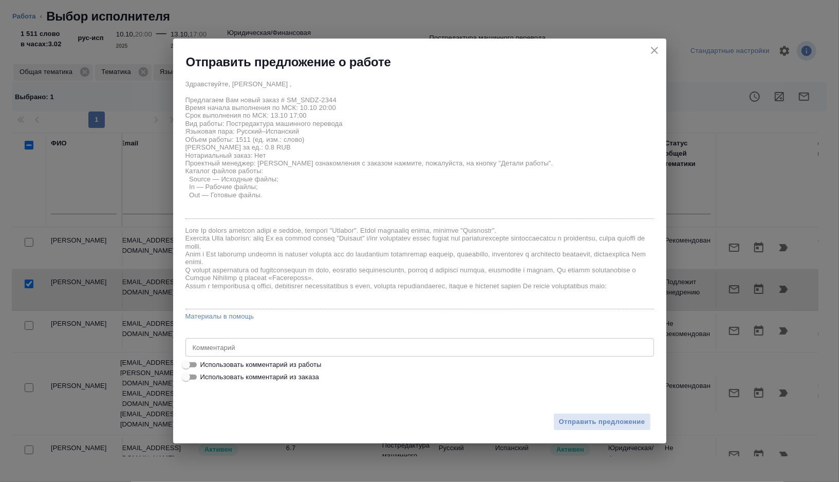
click at [283, 363] on span "Использовать комментарий из работы" at bounding box center [260, 365] width 121 height 10
click at [204, 363] on input "Использовать комментарий из работы" at bounding box center [185, 365] width 37 height 12
checkbox input "true"
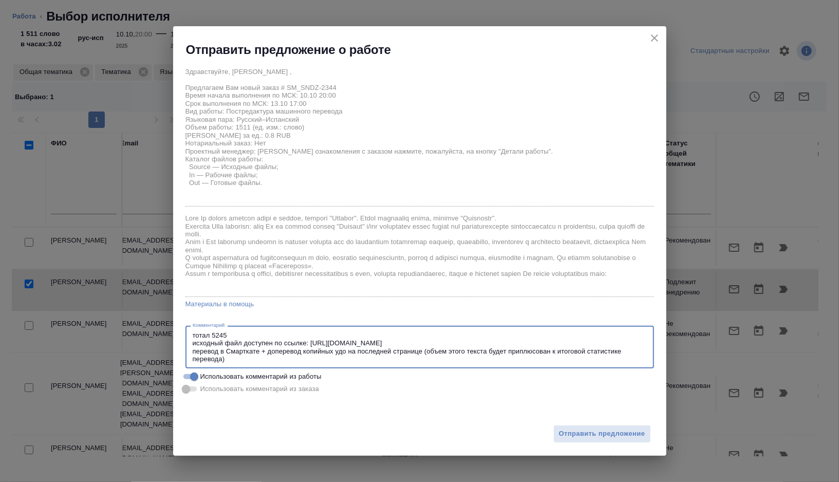
drag, startPoint x: 238, startPoint y: 333, endPoint x: 187, endPoint y: 334, distance: 50.9
click at [187, 334] on div "тотал 5245 исходный файл доступен по ссылке: https://drive.awatera.com/s/dF6rdc…" at bounding box center [419, 347] width 468 height 43
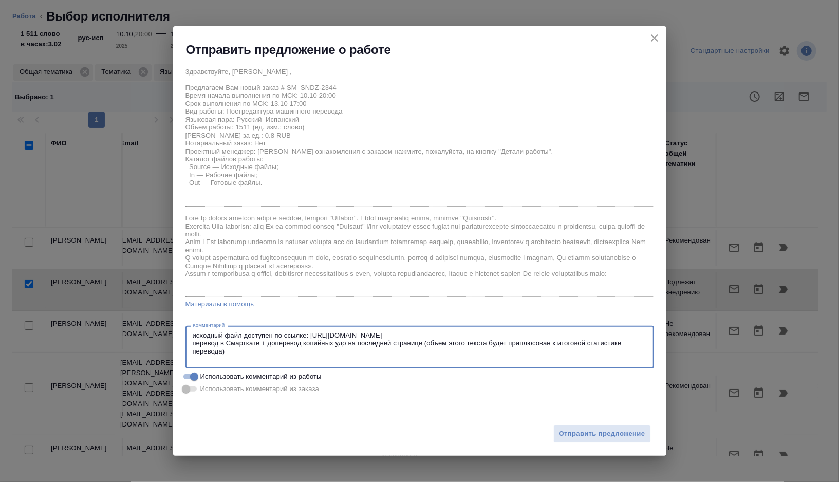
click at [191, 344] on div "исходный файл доступен по ссылке: https://drive.awatera.com/s/dF6rdcN8CmxybF6 п…" at bounding box center [419, 347] width 468 height 43
click at [193, 344] on textarea "исходный файл доступен по ссылке: https://drive.awatera.com/s/dF6rdcN8CmxybF6 п…" at bounding box center [420, 347] width 454 height 32
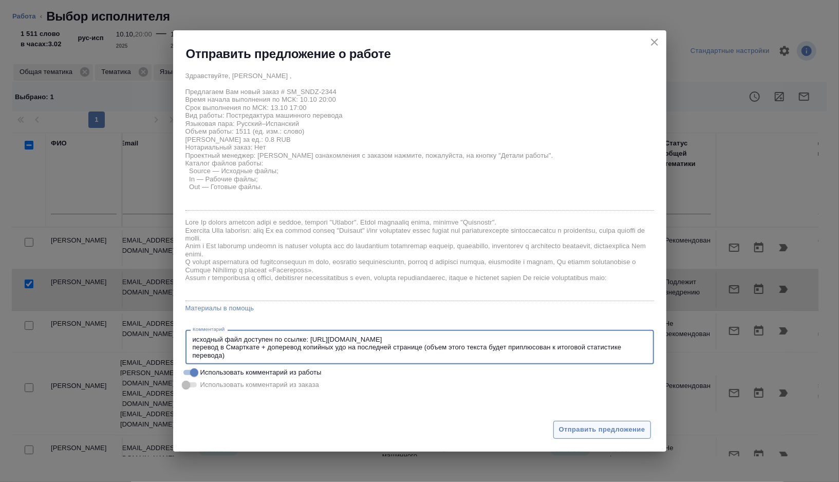
type textarea "исходный файл доступен по ссылке: https://drive.awatera.com/s/dF6rdcN8CmxybF6 п…"
click at [579, 428] on span "Отправить предложение" at bounding box center [602, 430] width 86 height 12
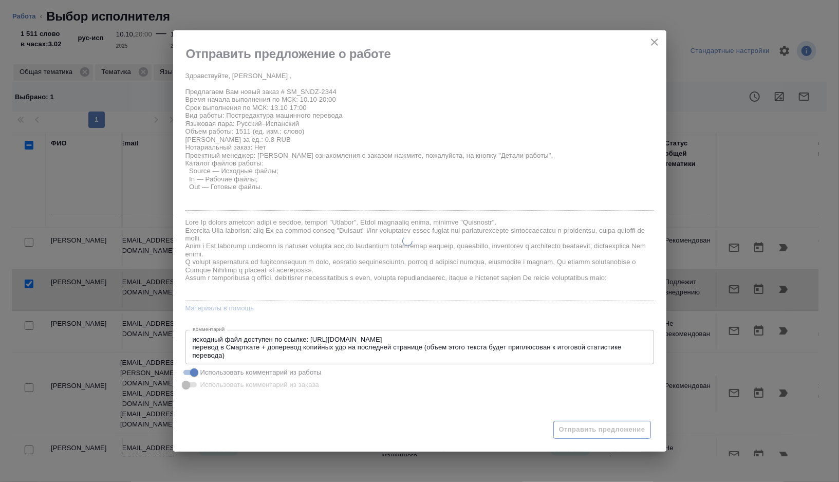
type textarea "x"
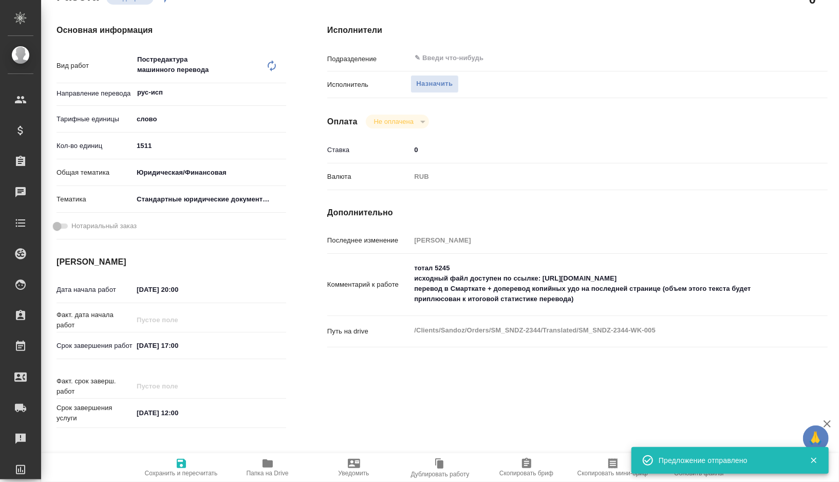
type input "recruiting"
type textarea "Постредактура машинного перевода"
type textarea "x"
type input "рус-исп"
type input "5a8b1489cc6b4906c91bfd90"
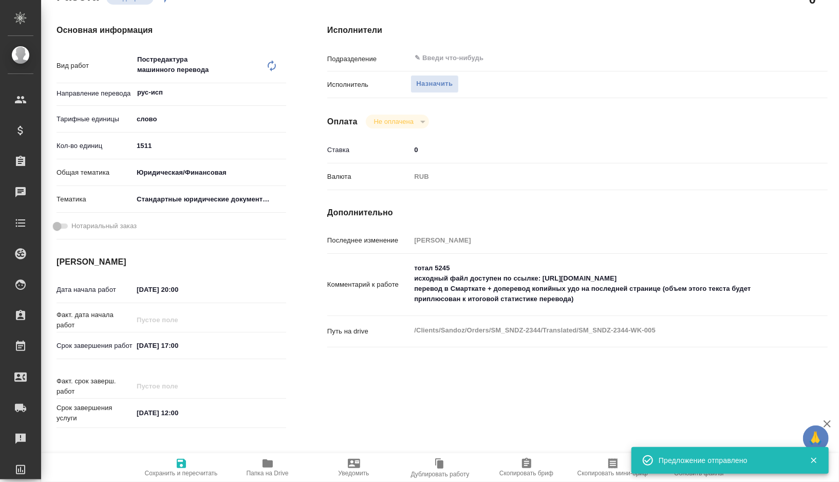
type input "1511"
type input "yr-fn"
type input "5f647205b73bc97568ca66bf"
type input "10.10.2025 20:00"
type input "13.10.2025 17:00"
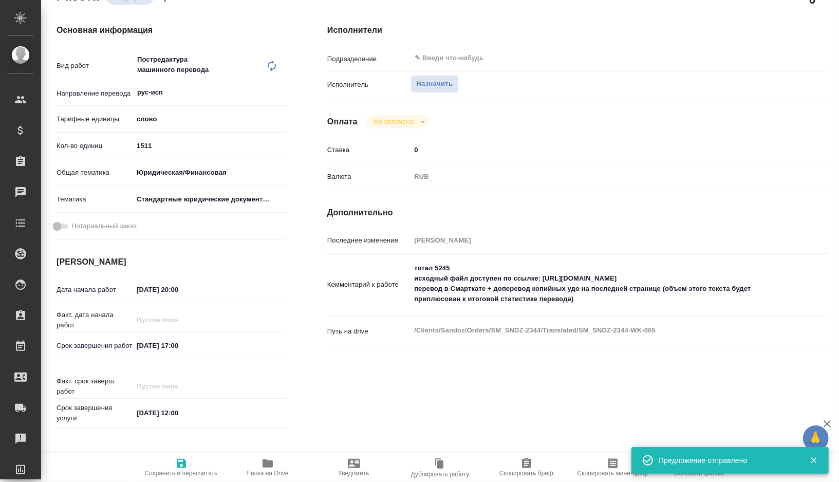
type input "17.10.2025 12:00"
type input "notPayed"
type input "0"
type input "RUB"
type input "Горшкова Валентина"
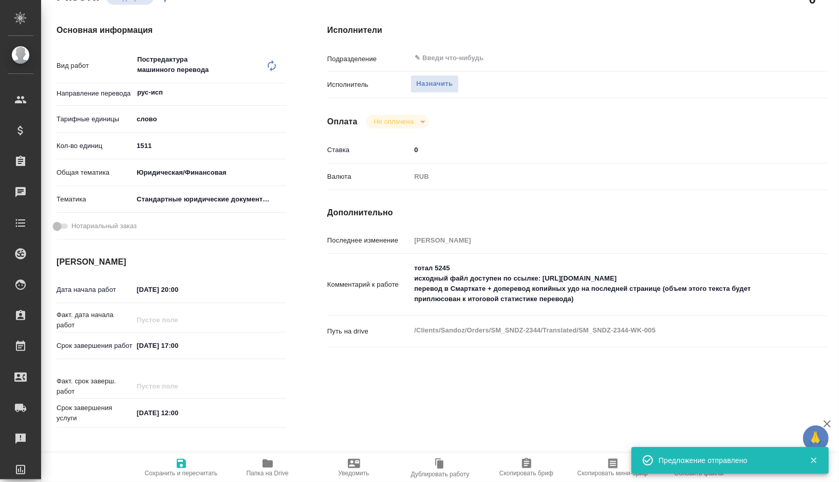
type textarea "тотал 5245 исходный файл доступен по ссылке: https://drive.awatera.com/s/dF6rdc…"
type textarea "x"
type textarea "/Clients/Sandoz/Orders/SM_SNDZ-2344/Translated/SM_SNDZ-2344-WK-005"
type textarea "x"
type input "SM_SNDZ-2344"
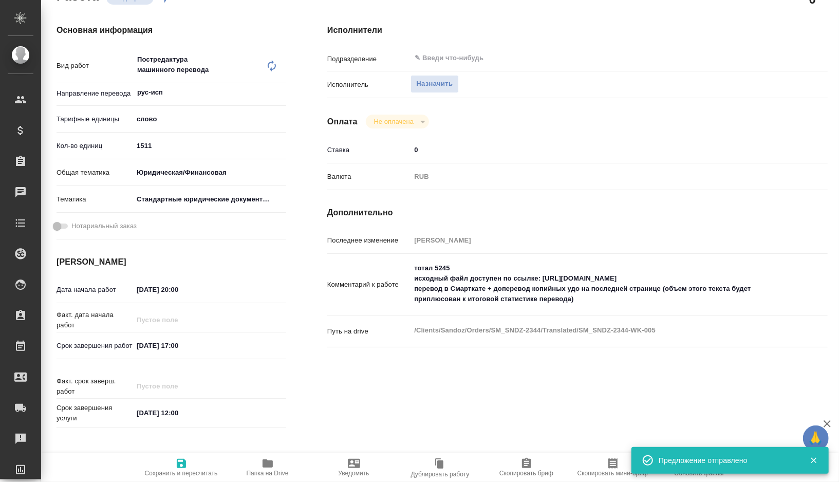
type input "Перевод Стандарт"
type input "Перевод, Корректура, Постредактура машинного перевода, Редактура, Приёмка по ка…"
type input "Козлова Мария"
type input "Арсеньева Вера"
type input "/Clients/Sandoz/Orders/SM_SNDZ-2344"
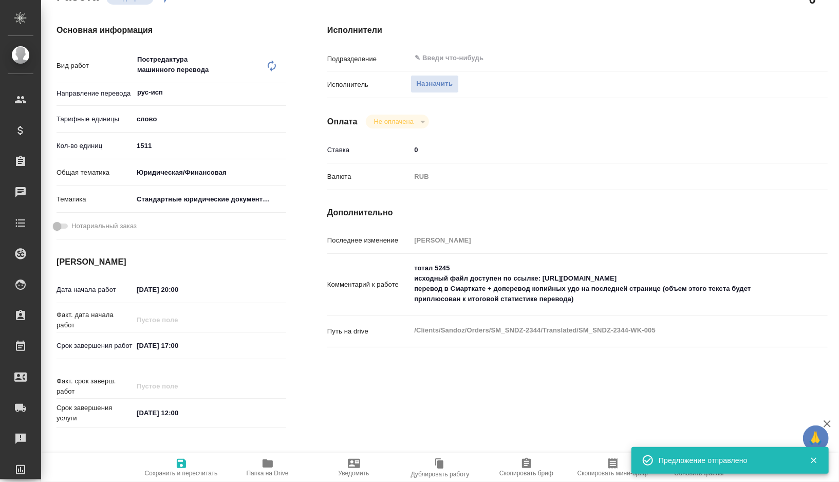
type textarea "x"
type textarea "выписка фнс рус-исп (добавится копийное удо)"
type textarea "x"
